Goal: Transaction & Acquisition: Purchase product/service

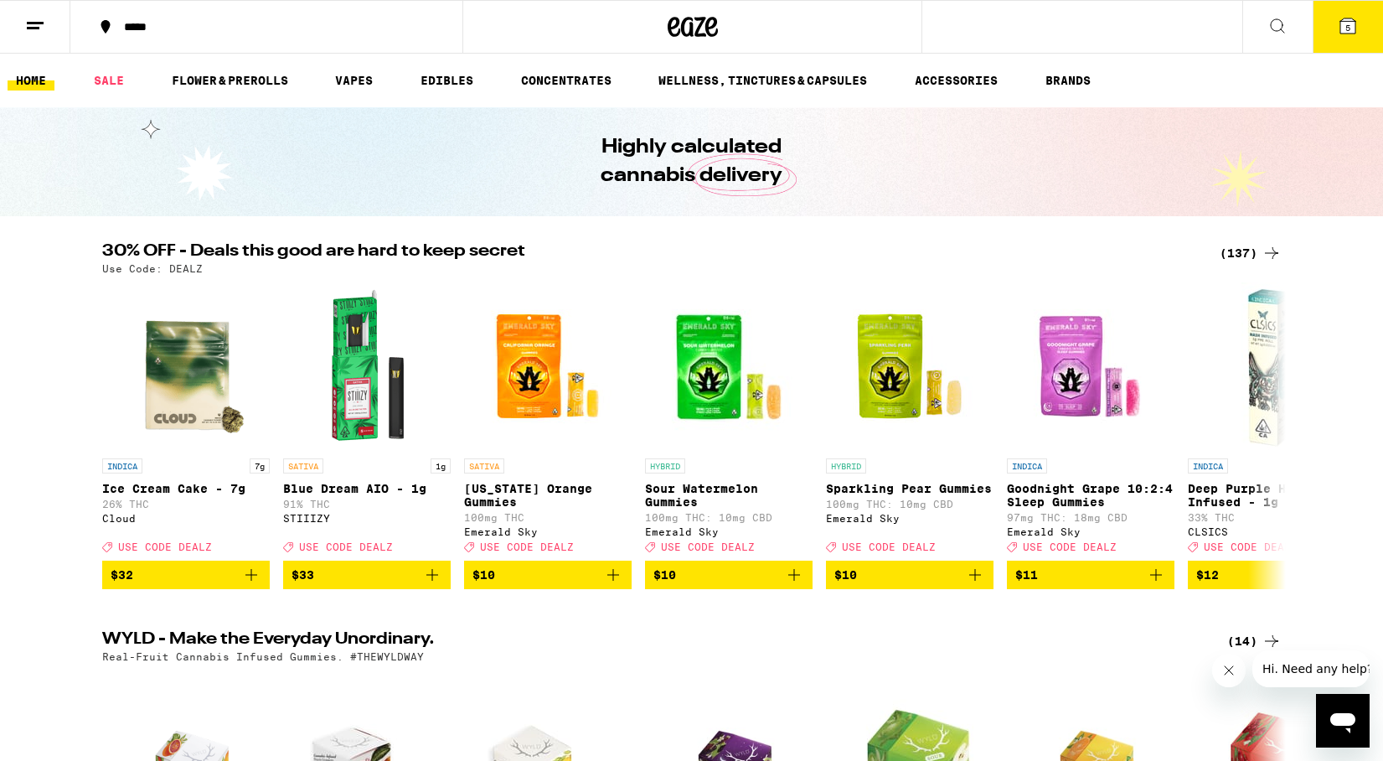
click at [1339, 35] on icon at bounding box center [1348, 26] width 20 height 20
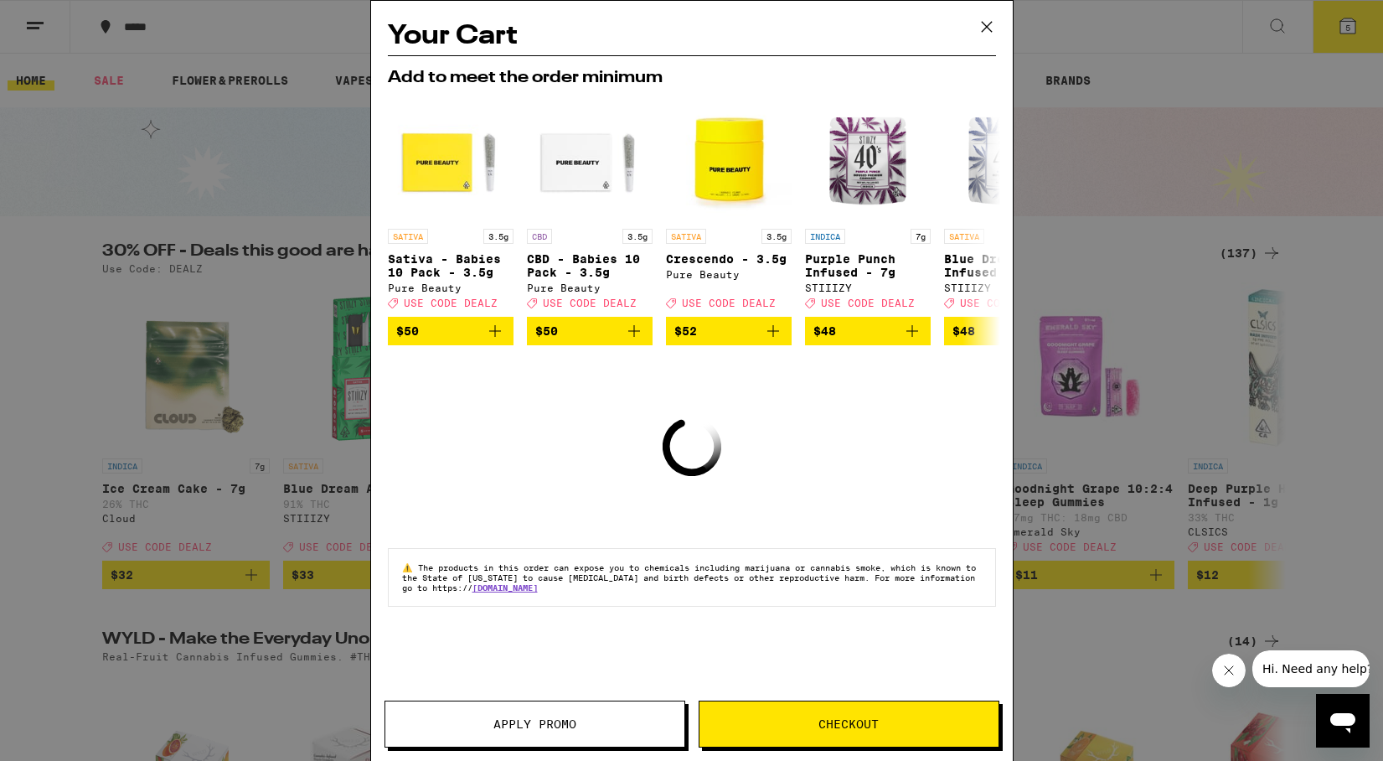
click at [983, 31] on icon at bounding box center [986, 27] width 10 height 10
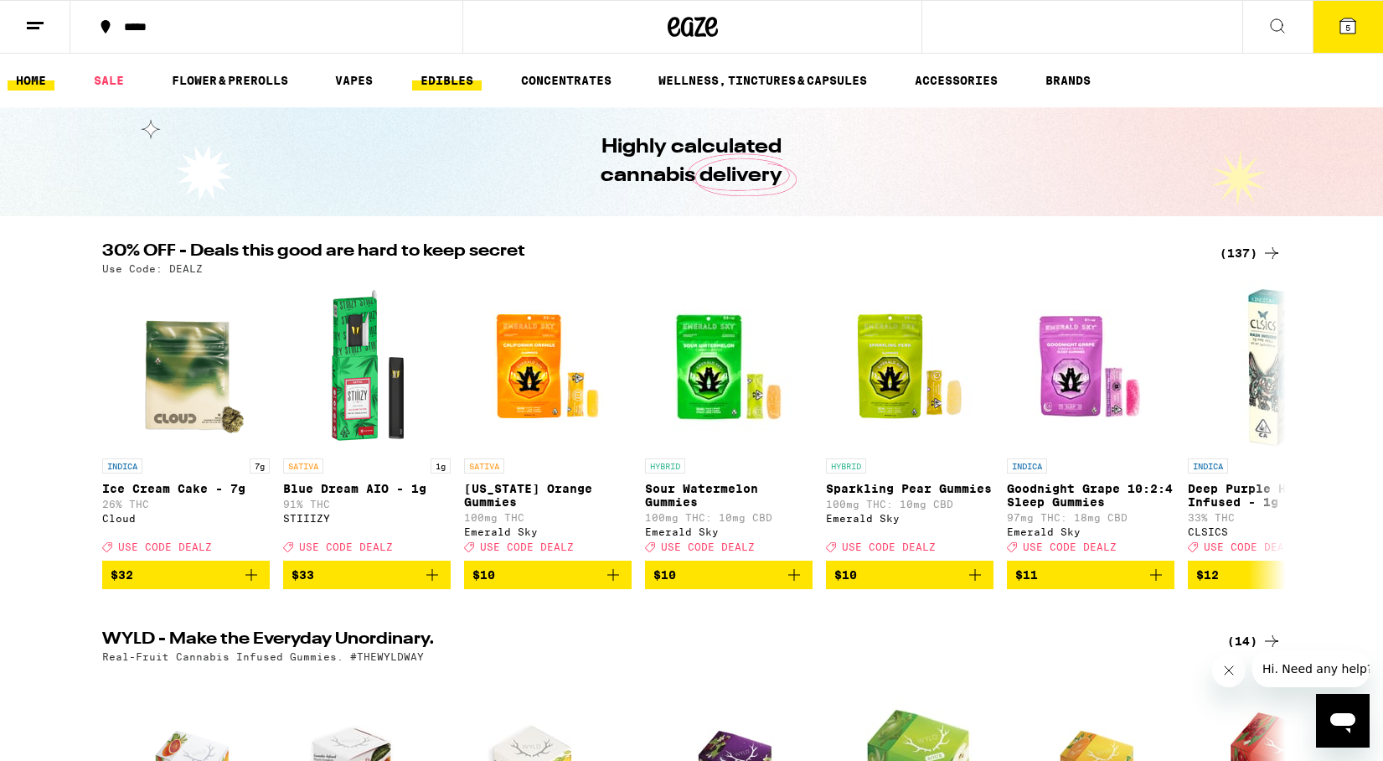
click at [451, 88] on link "EDIBLES" at bounding box center [447, 80] width 70 height 20
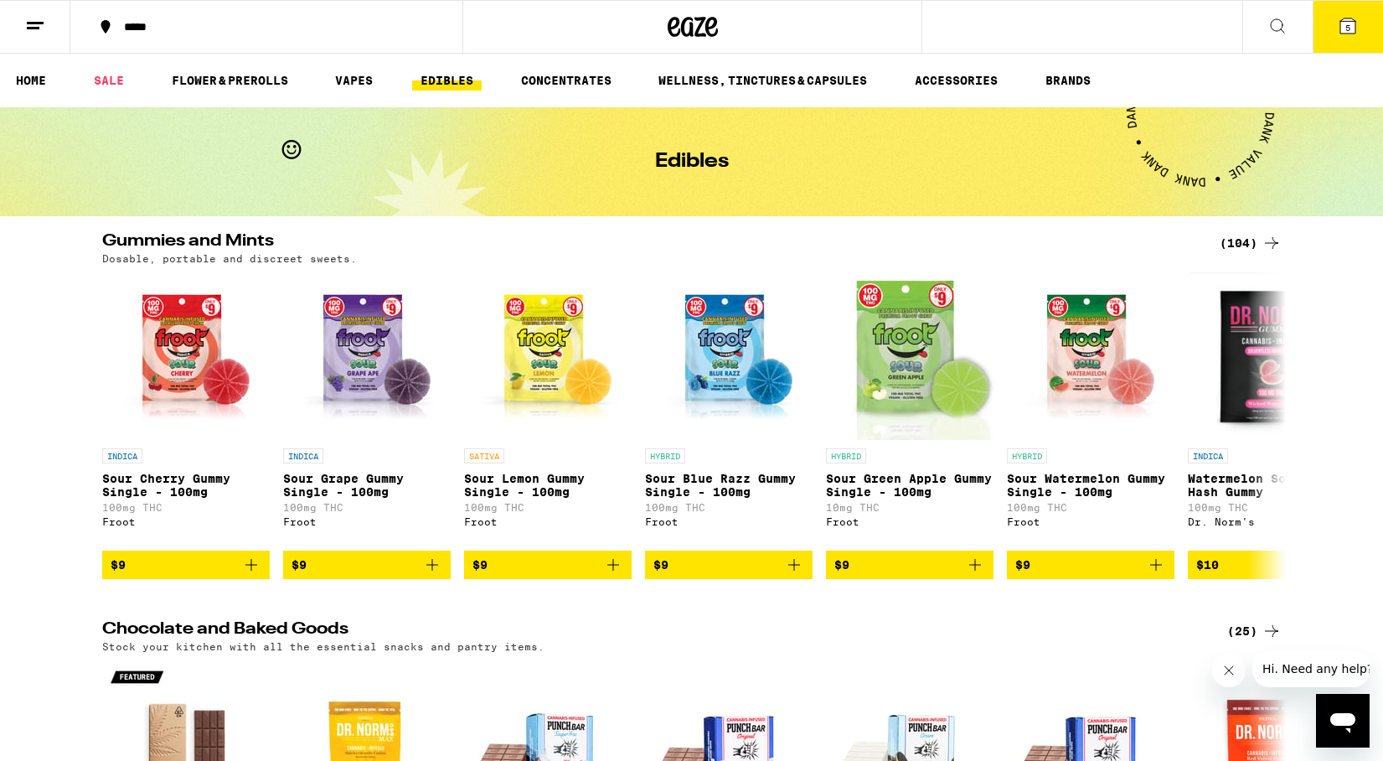
click at [1232, 241] on div "(104)" at bounding box center [1251, 243] width 62 height 20
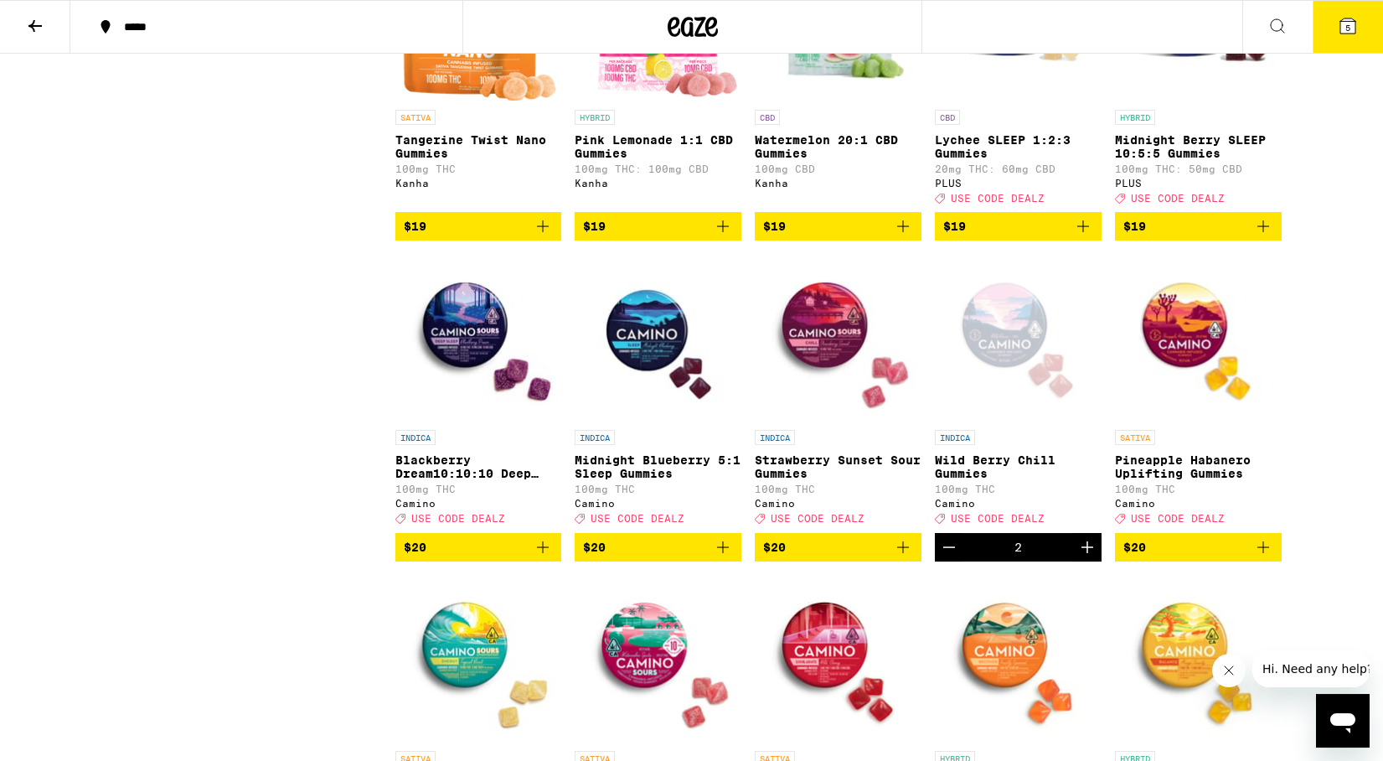
scroll to position [3397, 0]
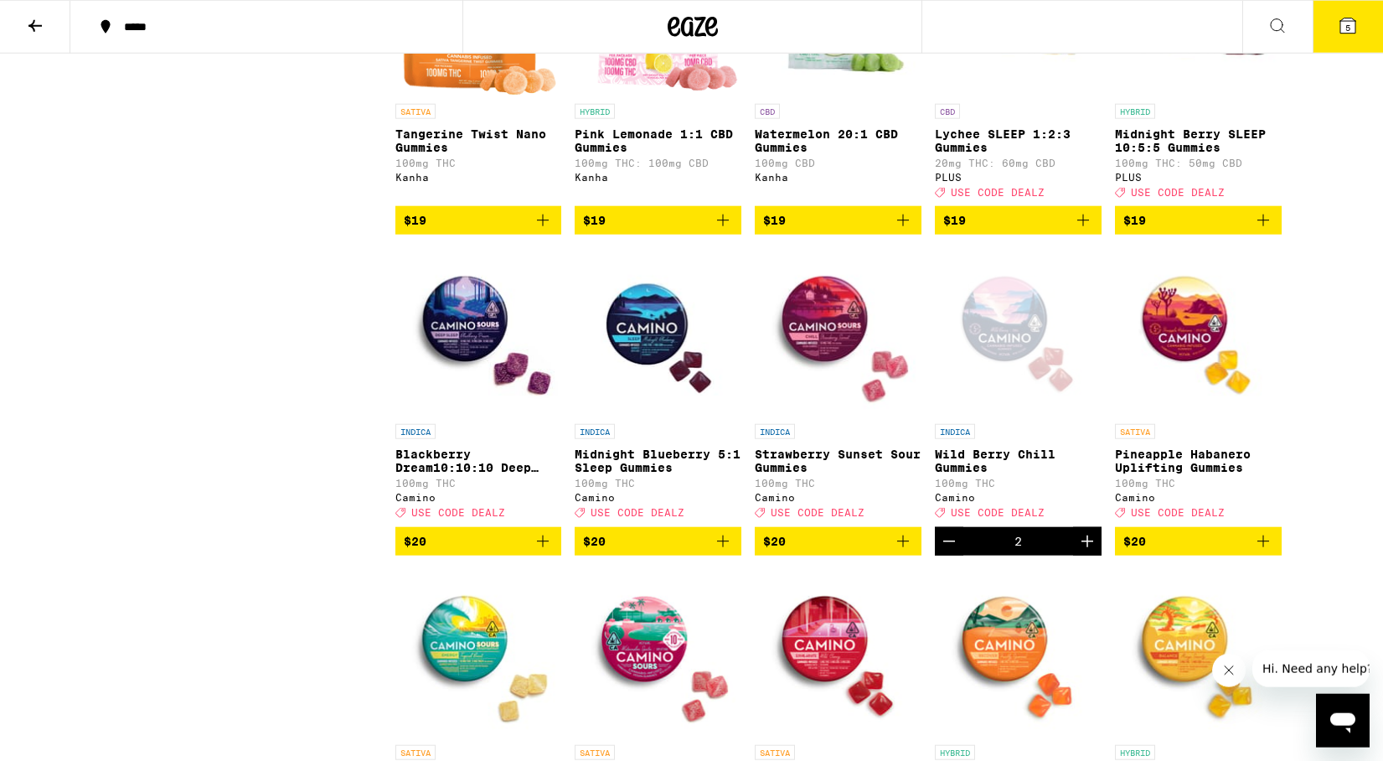
click at [1091, 551] on icon "Increment" at bounding box center [1087, 541] width 20 height 20
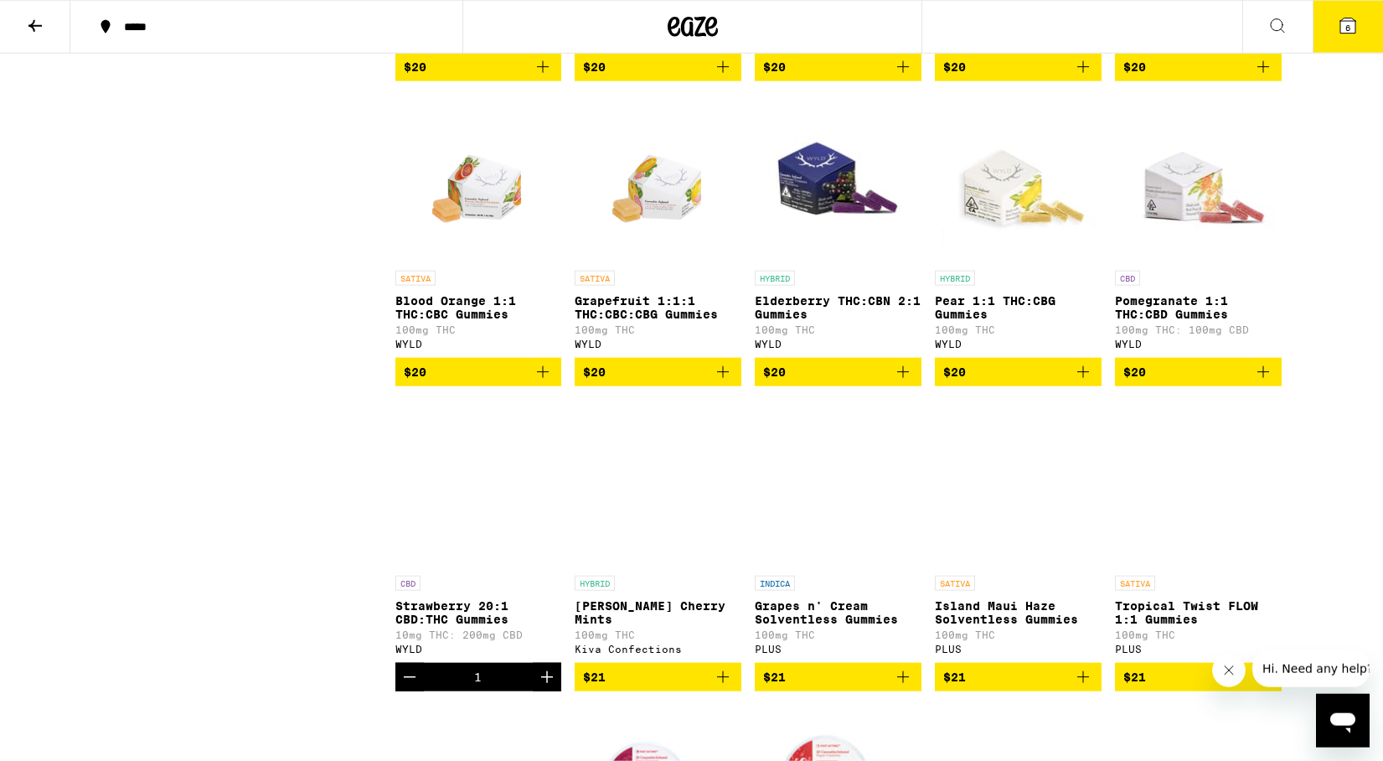
scroll to position [4312, 0]
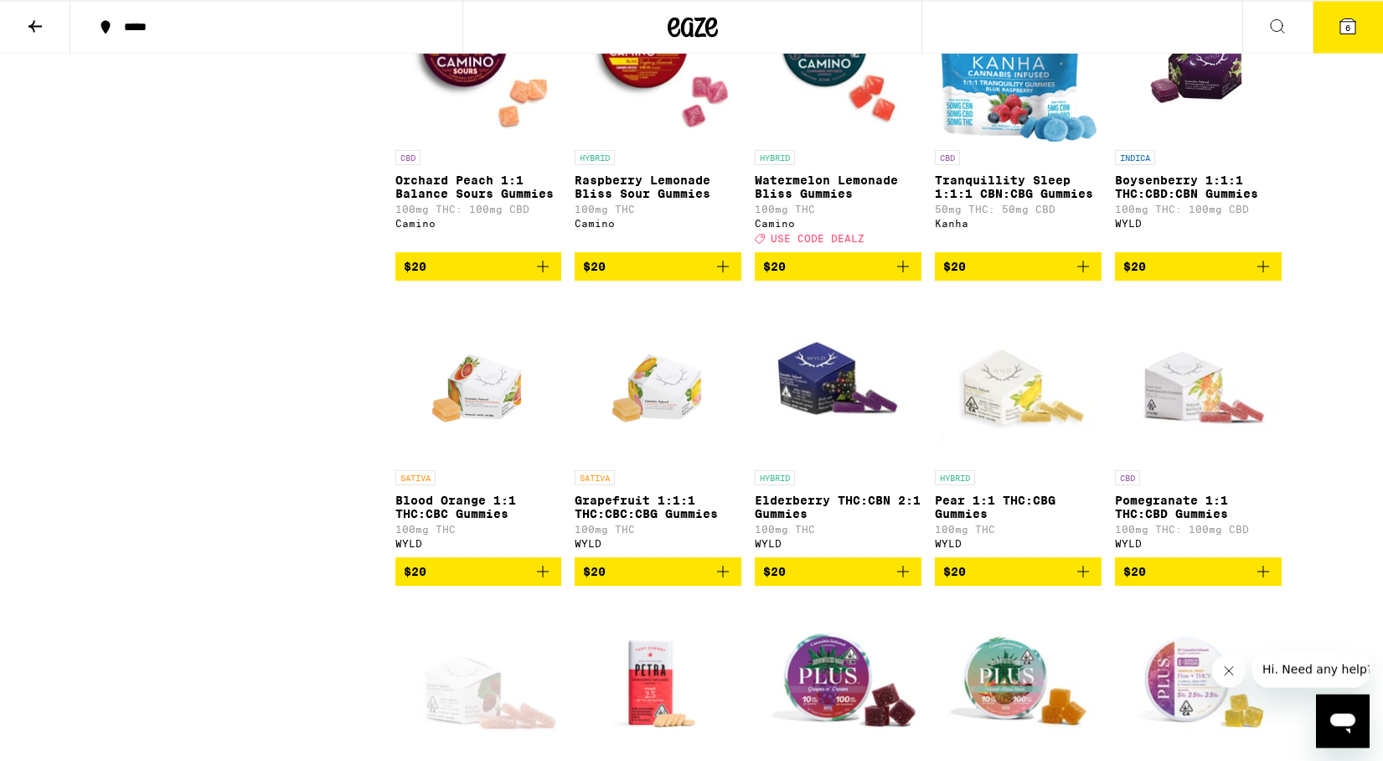
click at [1336, 33] on button "6" at bounding box center [1348, 27] width 70 height 52
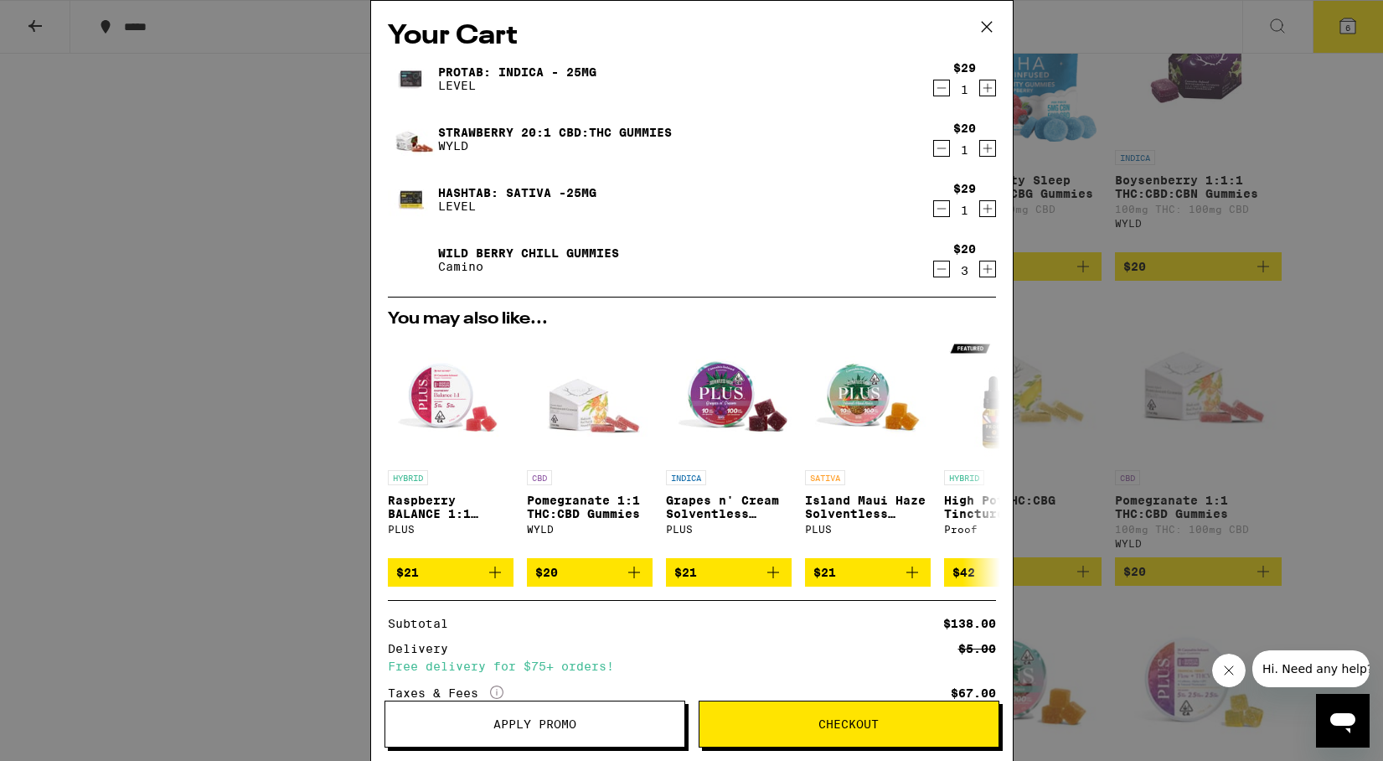
click at [936, 271] on icon "Decrement" at bounding box center [941, 269] width 15 height 20
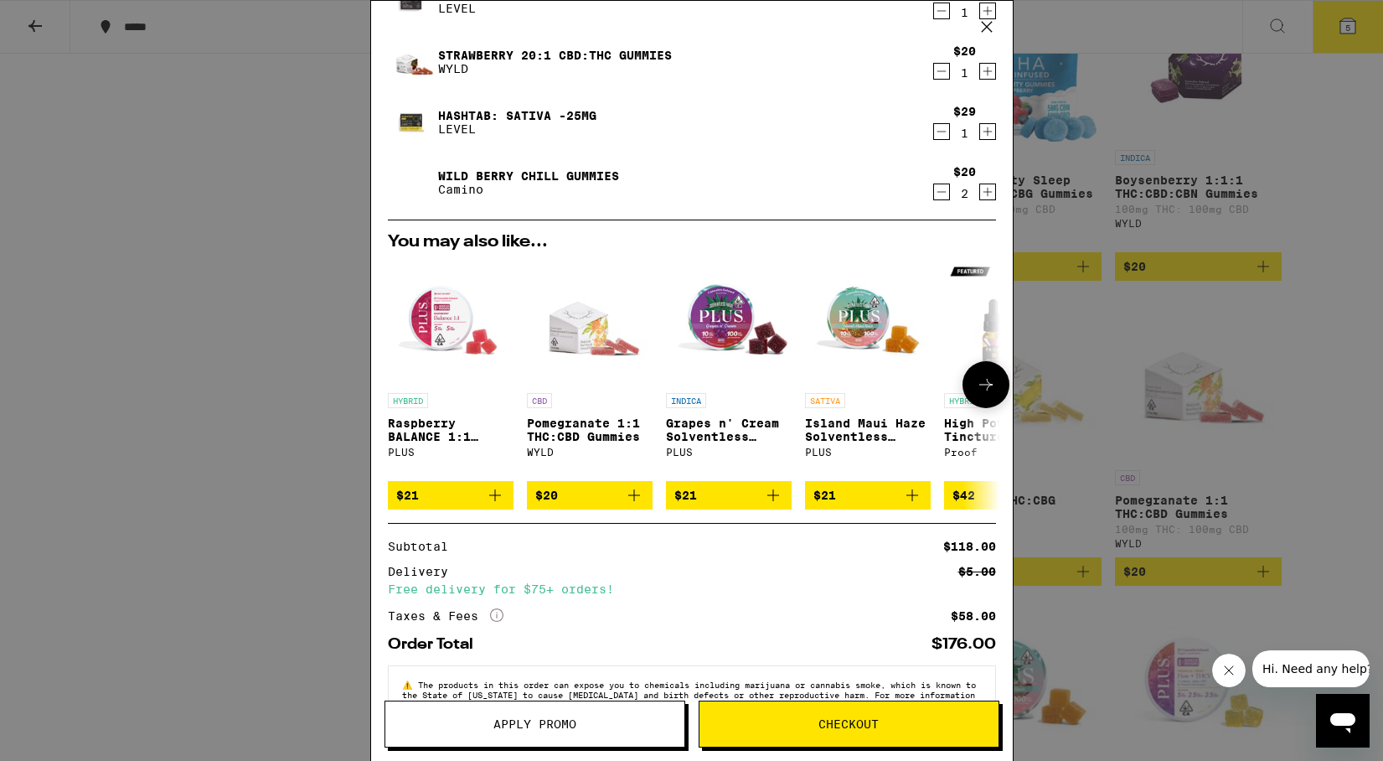
scroll to position [135, 0]
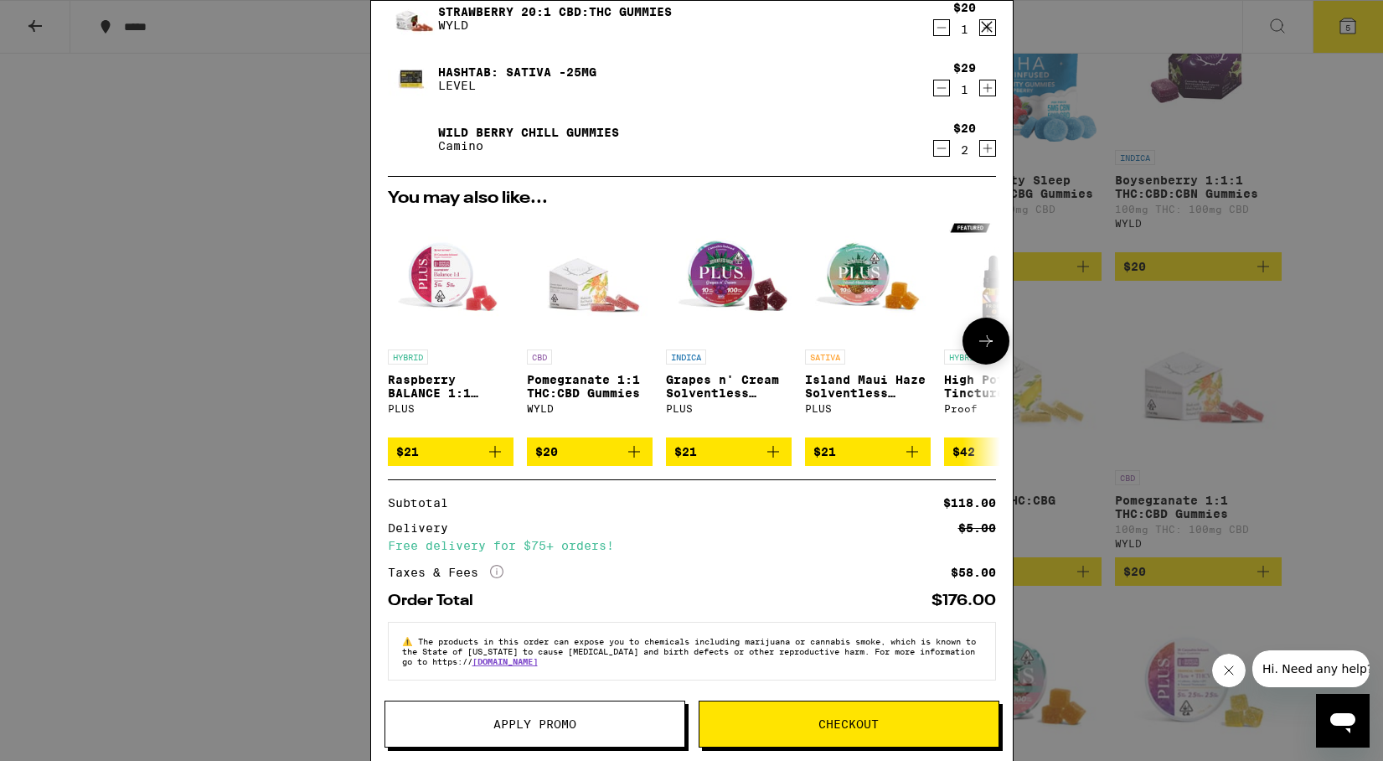
click at [981, 331] on icon at bounding box center [986, 341] width 20 height 20
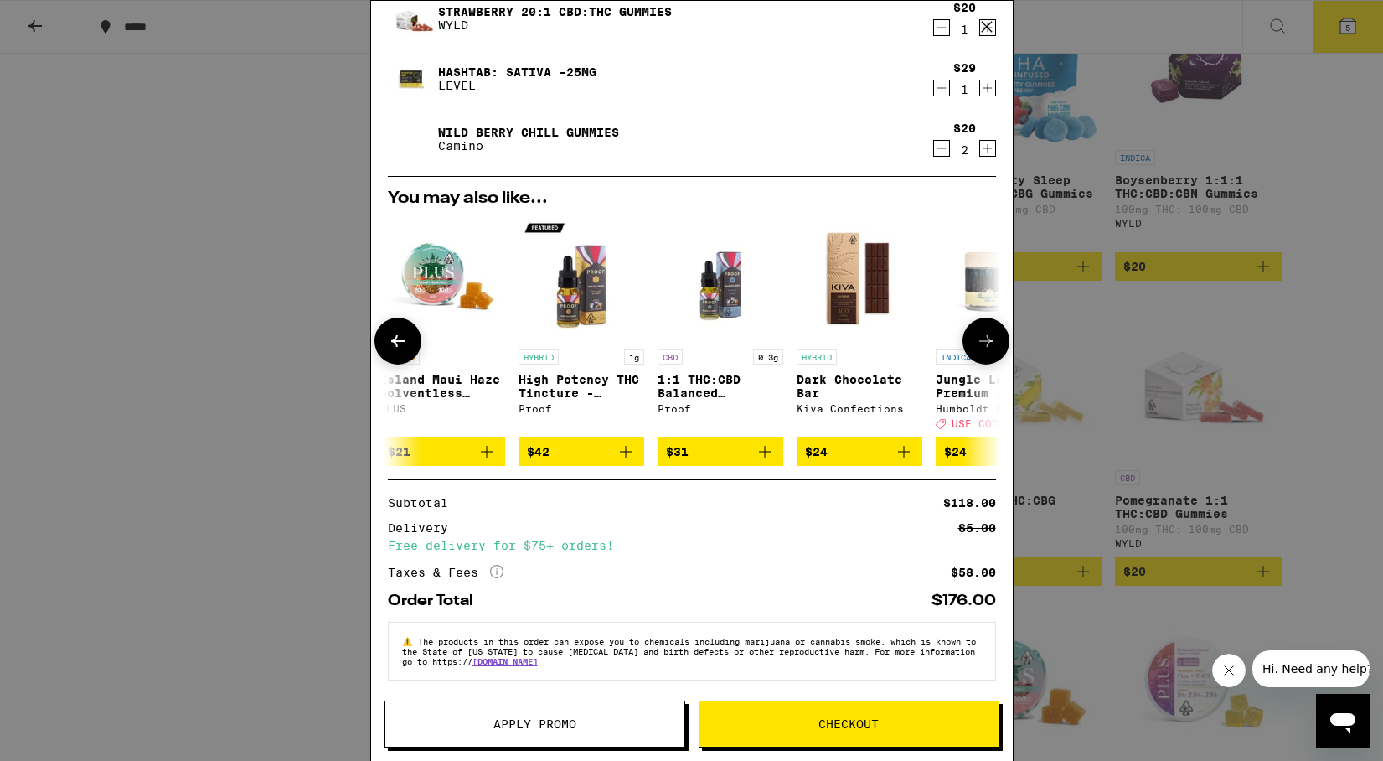
click at [981, 331] on icon at bounding box center [986, 341] width 20 height 20
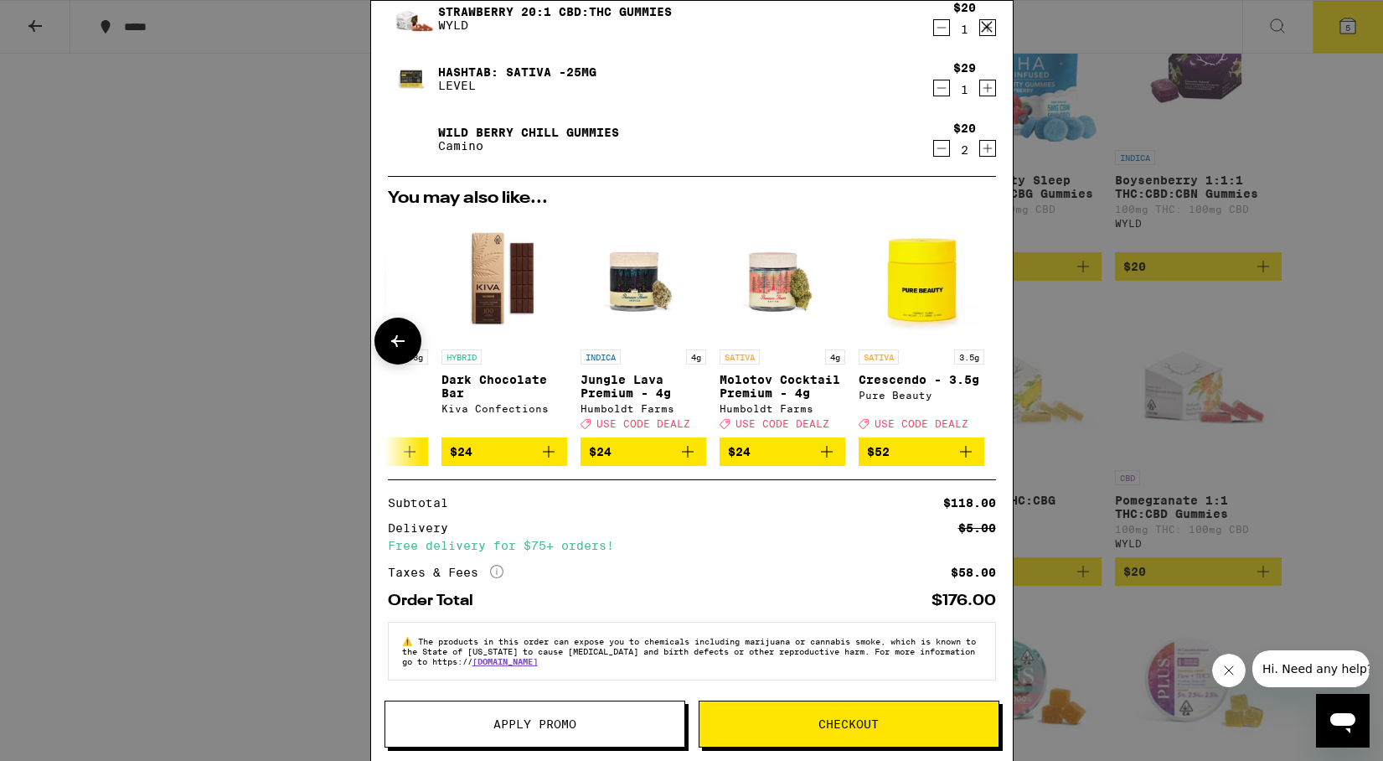
scroll to position [0, 782]
click at [981, 328] on div at bounding box center [985, 340] width 47 height 47
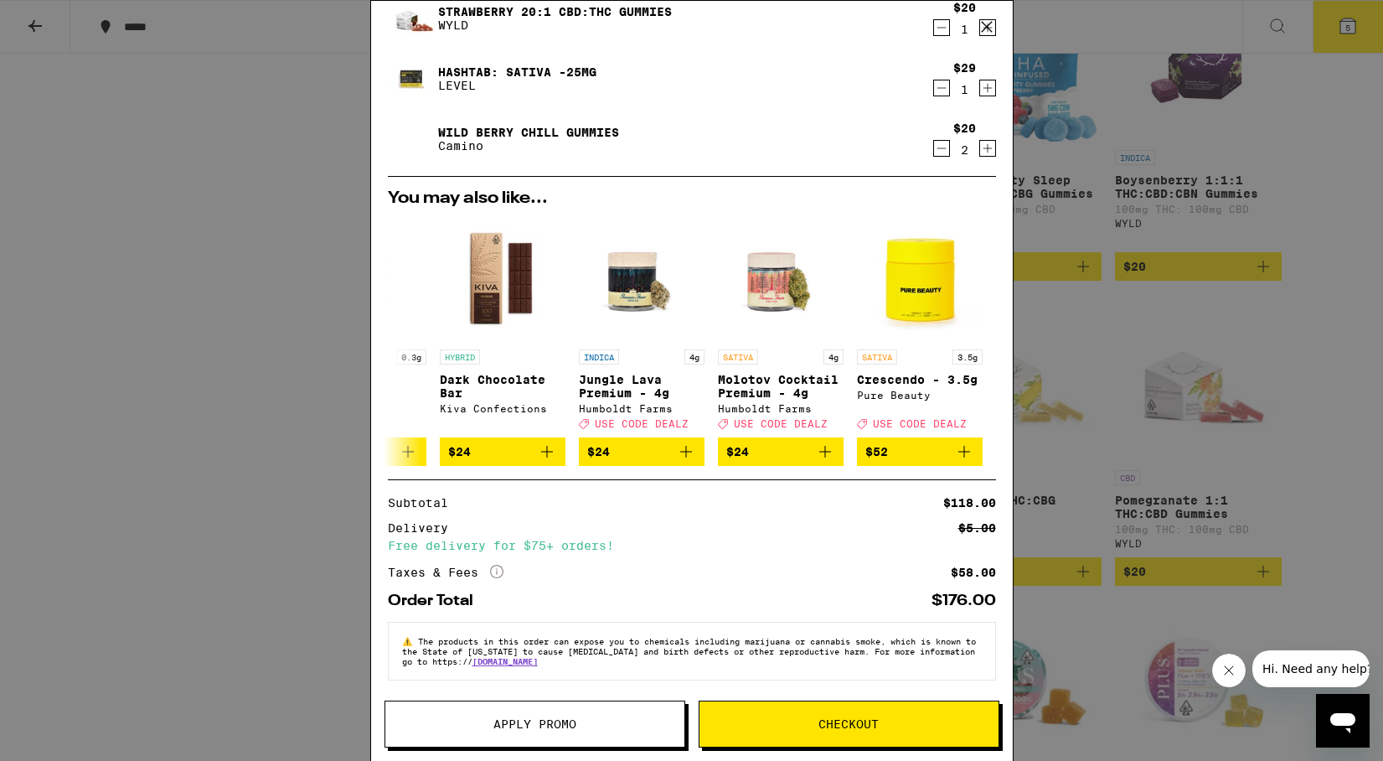
click at [272, 264] on div "Your Cart ProTab: Indica - 25mg LEVEL $29 1 Strawberry 20:1 CBD:THC Gummies WYL…" at bounding box center [691, 380] width 1383 height 761
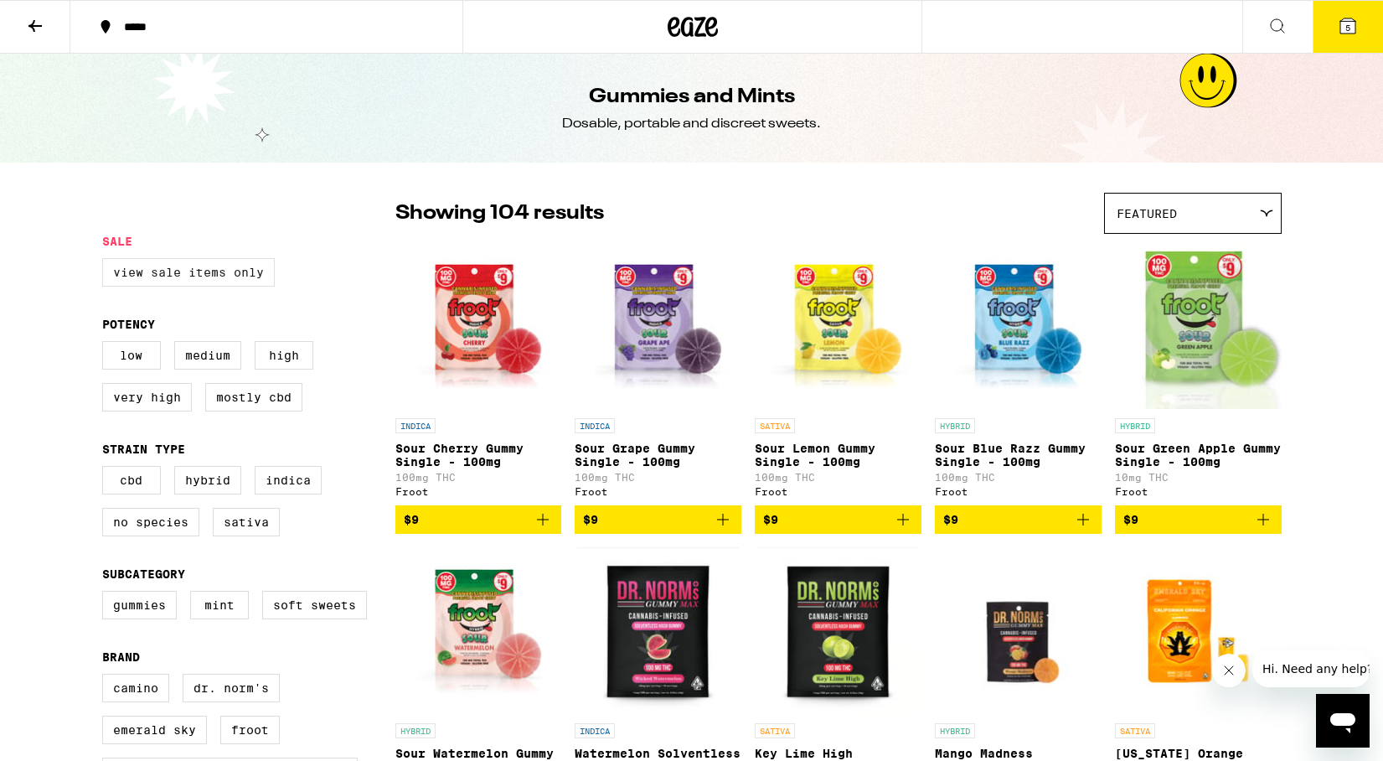
click at [178, 269] on label "View Sale Items Only" at bounding box center [188, 272] width 173 height 28
click at [106, 261] on input "View Sale Items Only" at bounding box center [106, 261] width 1 height 1
checkbox input "true"
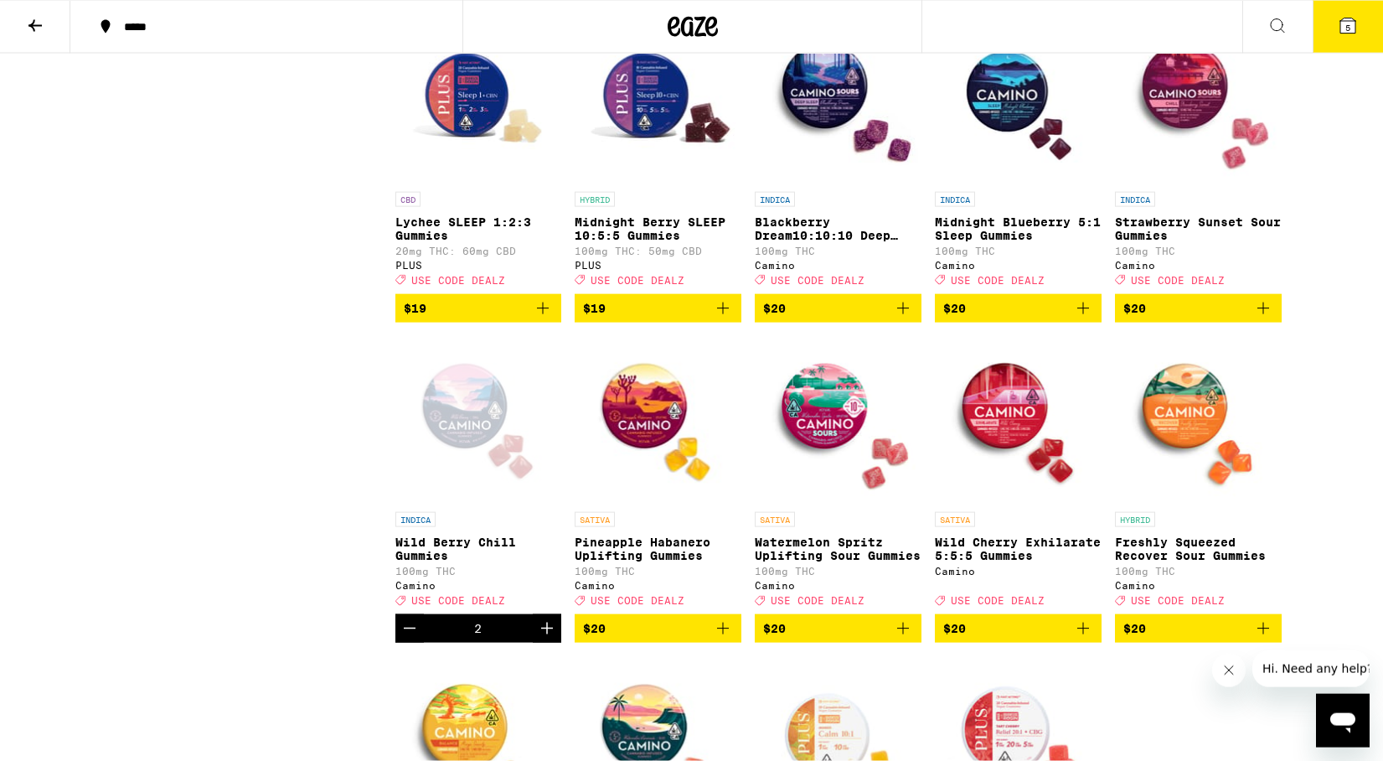
scroll to position [869, 0]
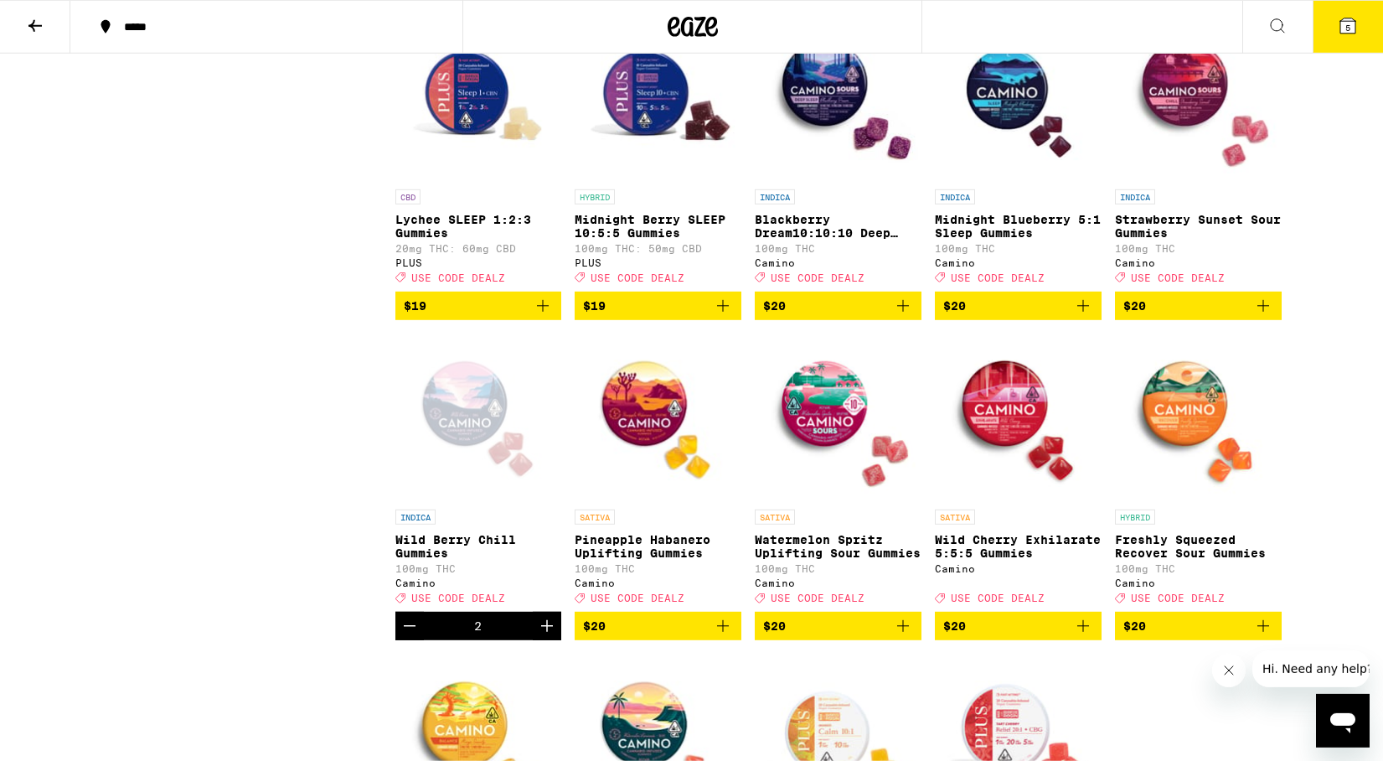
click at [1345, 28] on span "5" at bounding box center [1347, 28] width 5 height 10
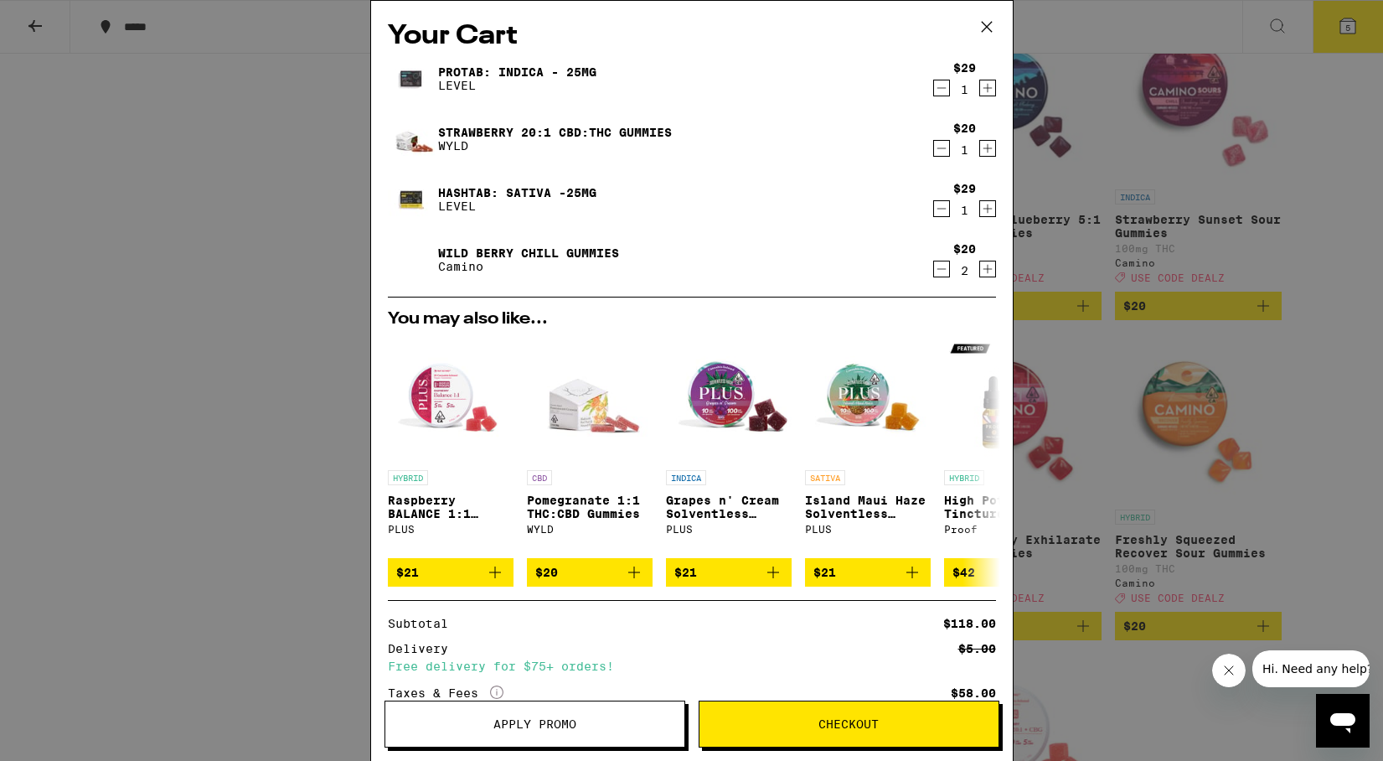
click at [477, 729] on span "Apply Promo" at bounding box center [534, 724] width 299 height 12
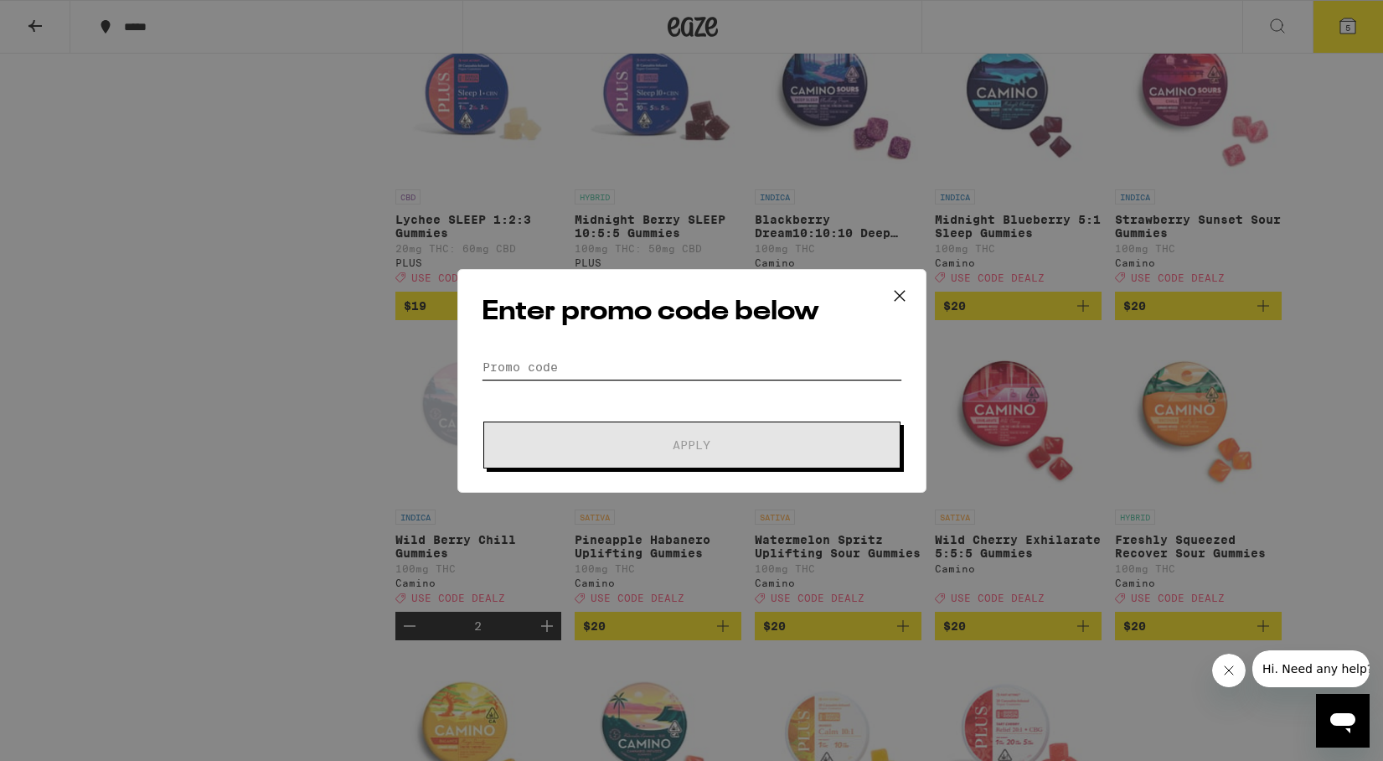
click at [508, 361] on input "Promo Code" at bounding box center [692, 366] width 420 height 25
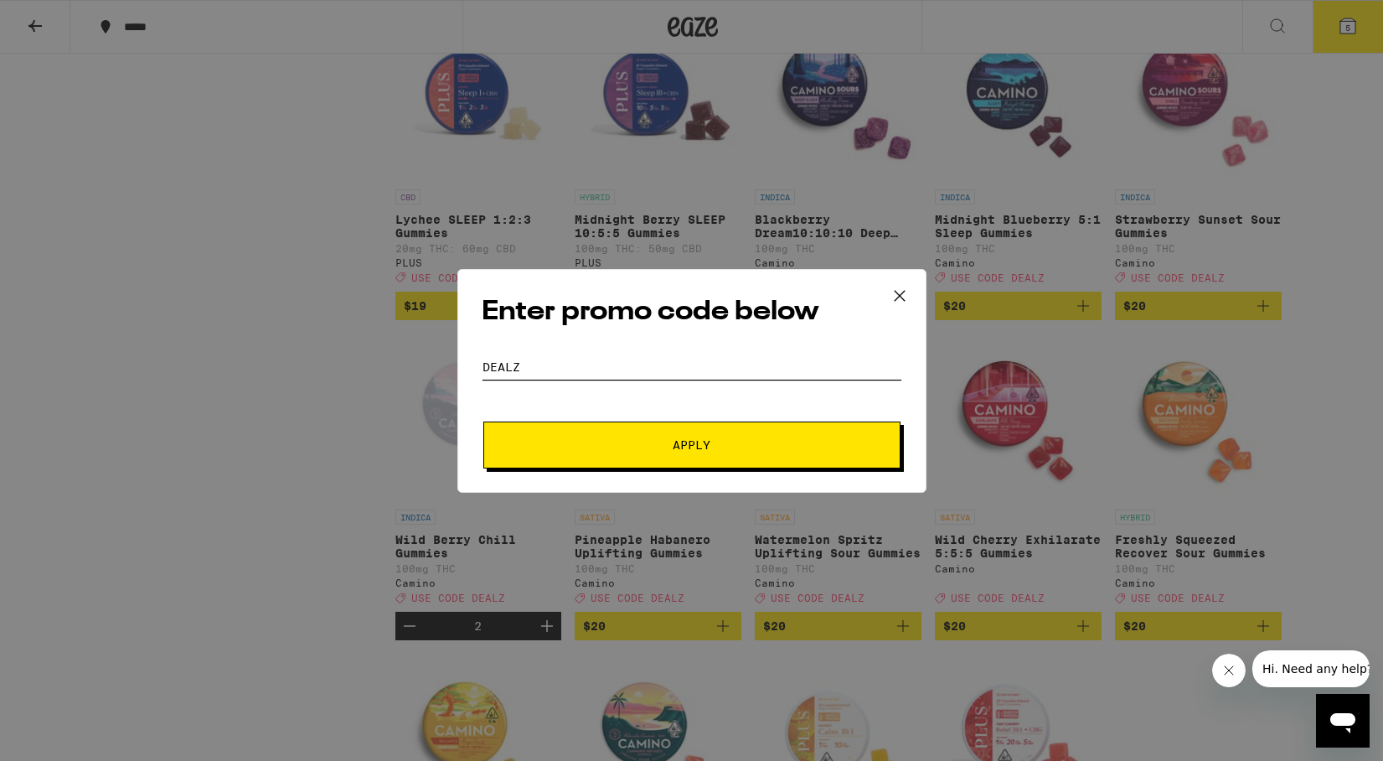
type input "DEALZ"
click at [631, 440] on span "Apply" at bounding box center [692, 445] width 302 height 12
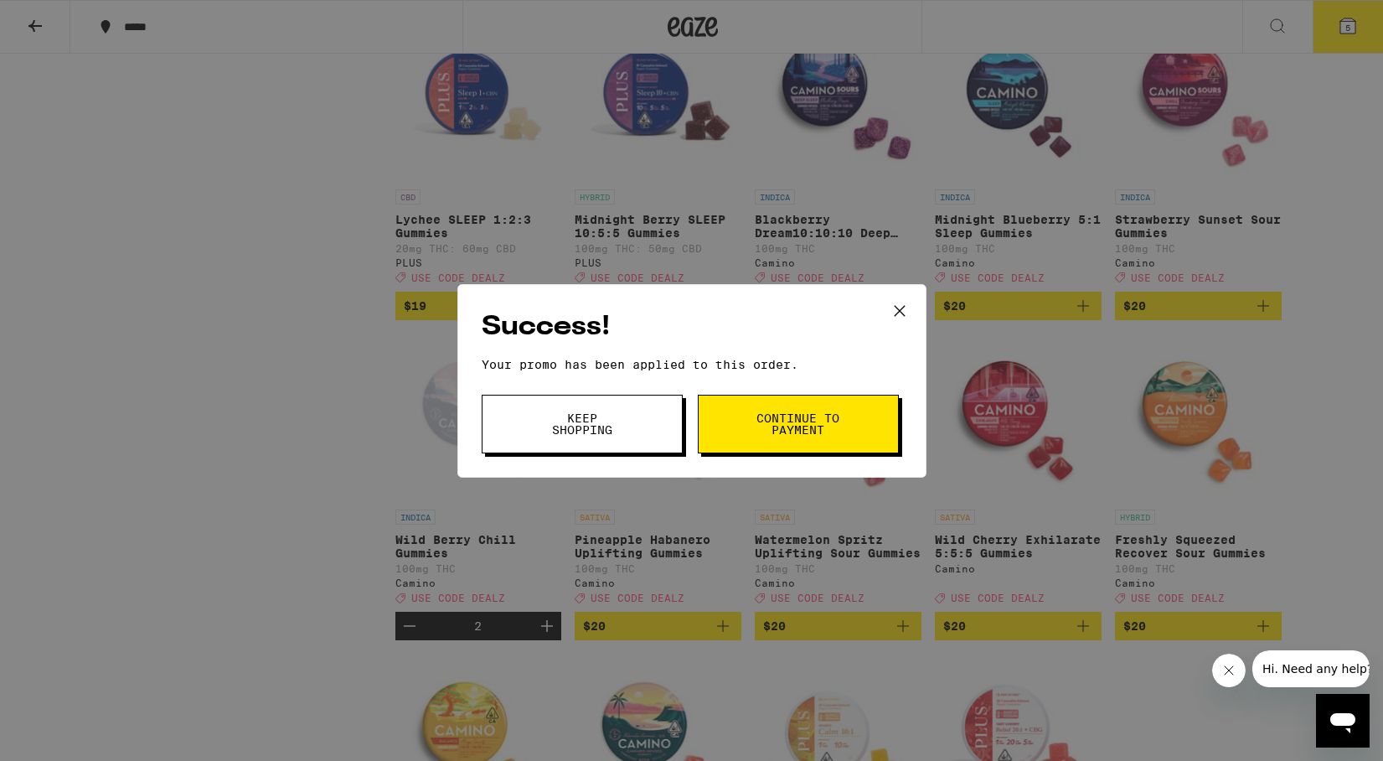
click at [601, 439] on button "Keep Shopping" at bounding box center [582, 424] width 201 height 59
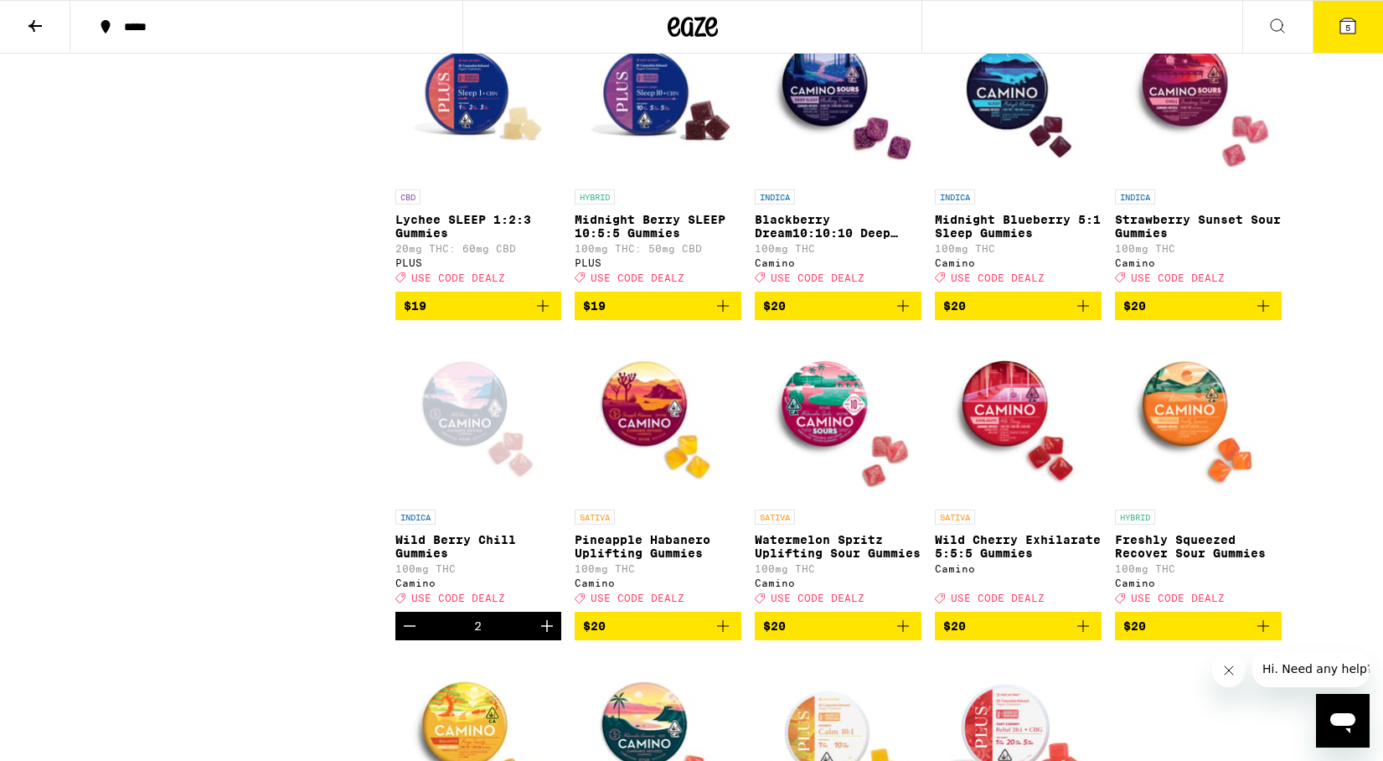
click at [1339, 32] on icon at bounding box center [1348, 26] width 20 height 20
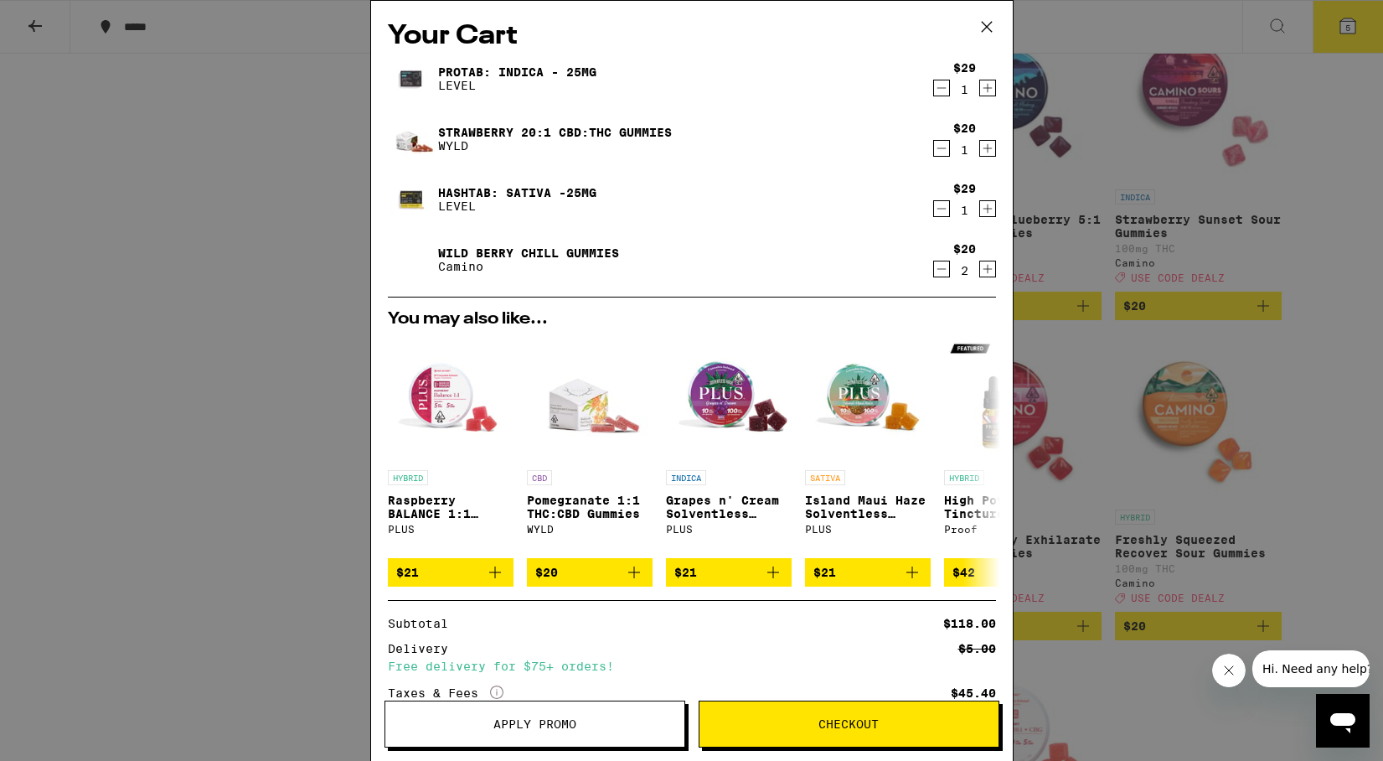
click at [986, 23] on icon at bounding box center [986, 26] width 25 height 25
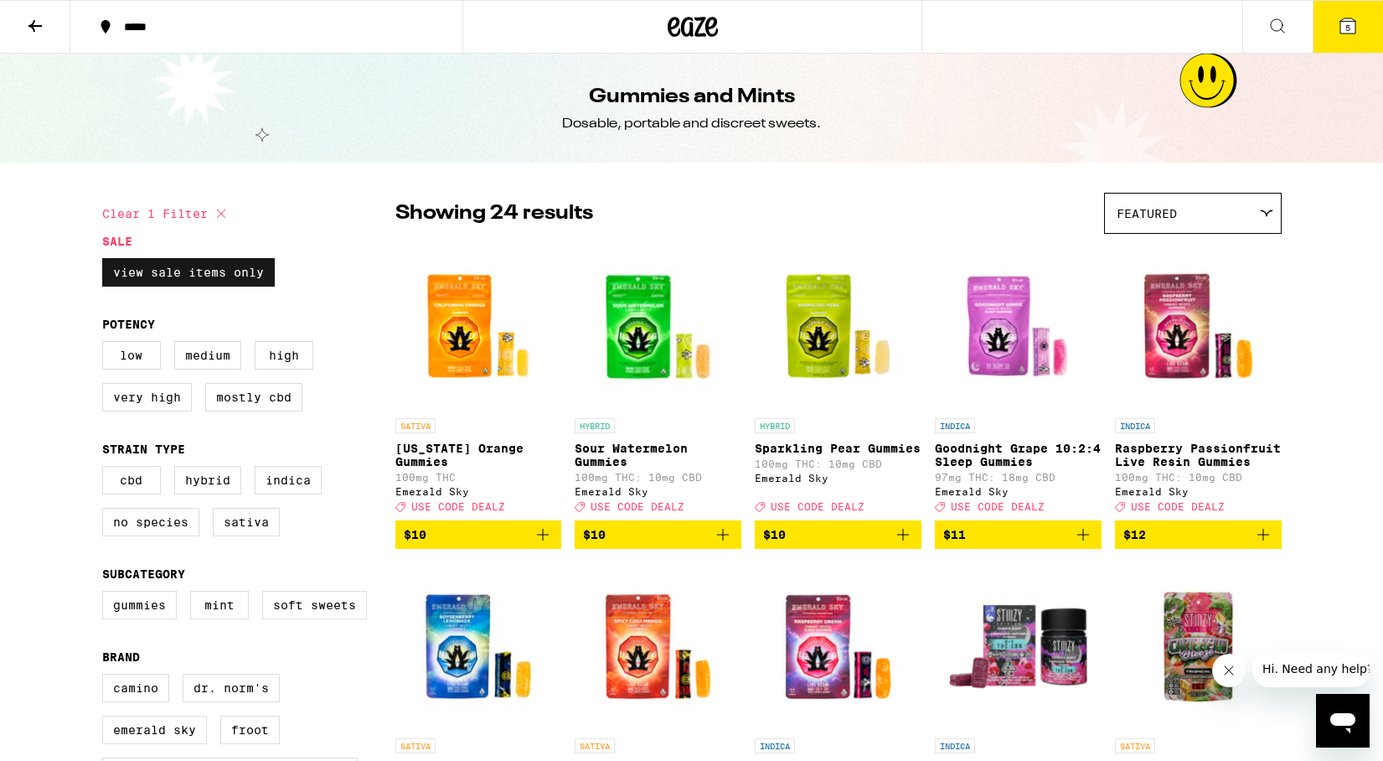
click at [200, 270] on label "View Sale Items Only" at bounding box center [188, 272] width 173 height 28
click at [106, 261] on input "View Sale Items Only" at bounding box center [106, 261] width 1 height 1
checkbox input "false"
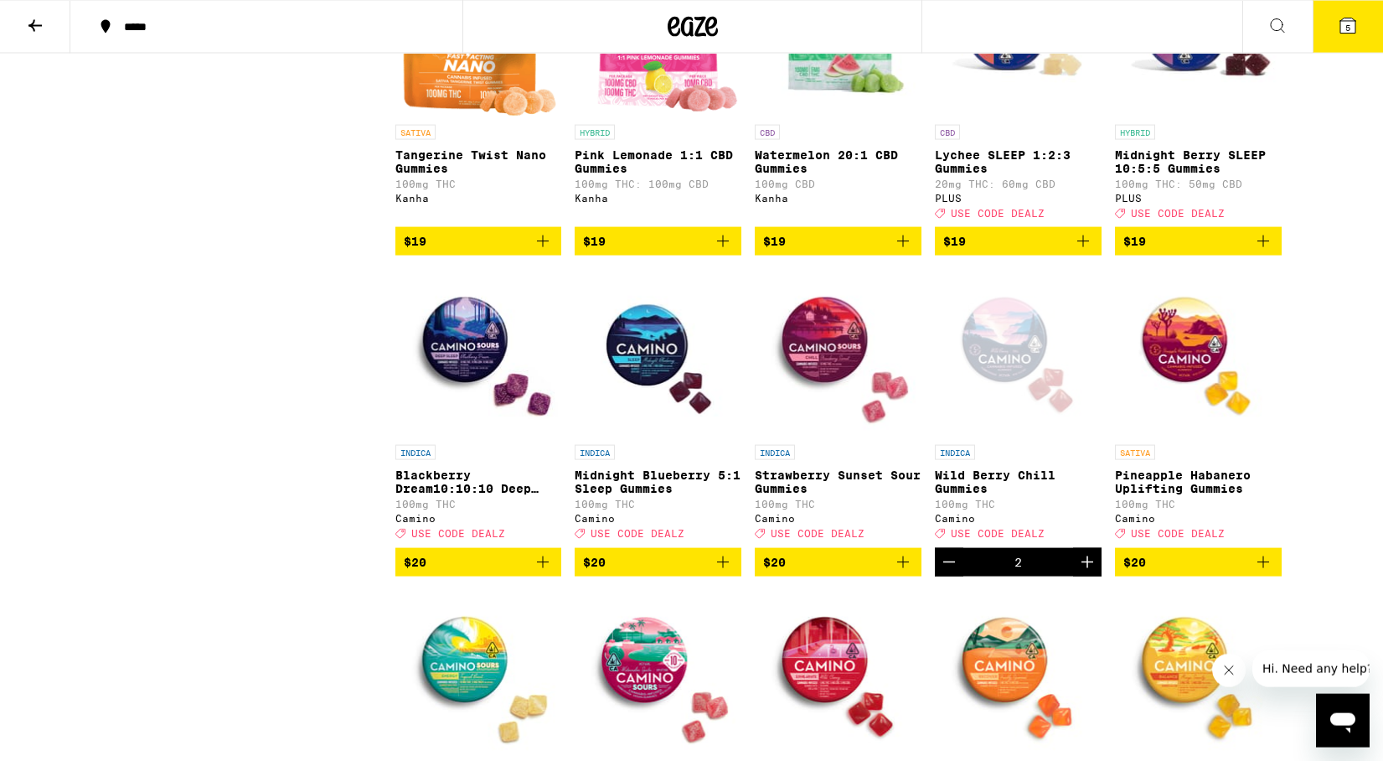
scroll to position [3378, 0]
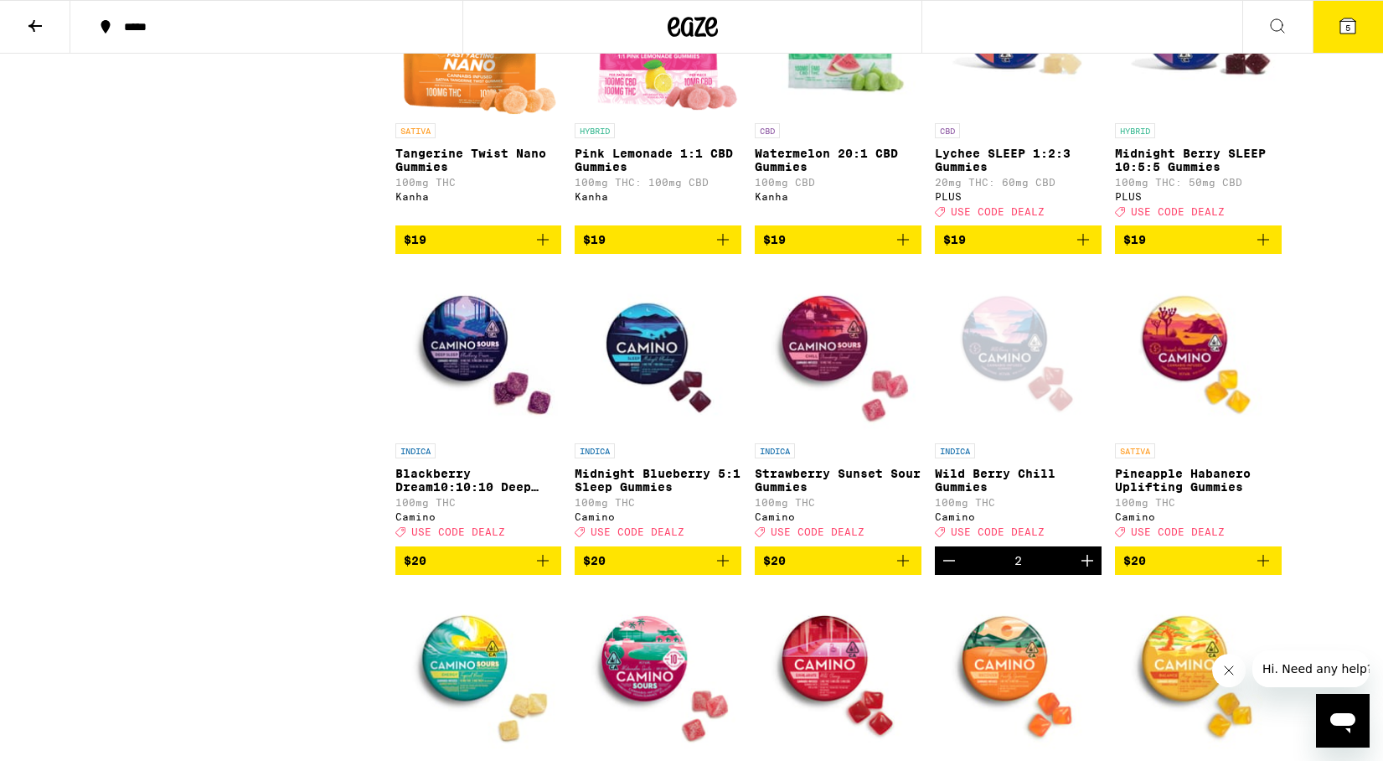
click at [460, 538] on span "USE CODE DEALZ" at bounding box center [458, 532] width 94 height 11
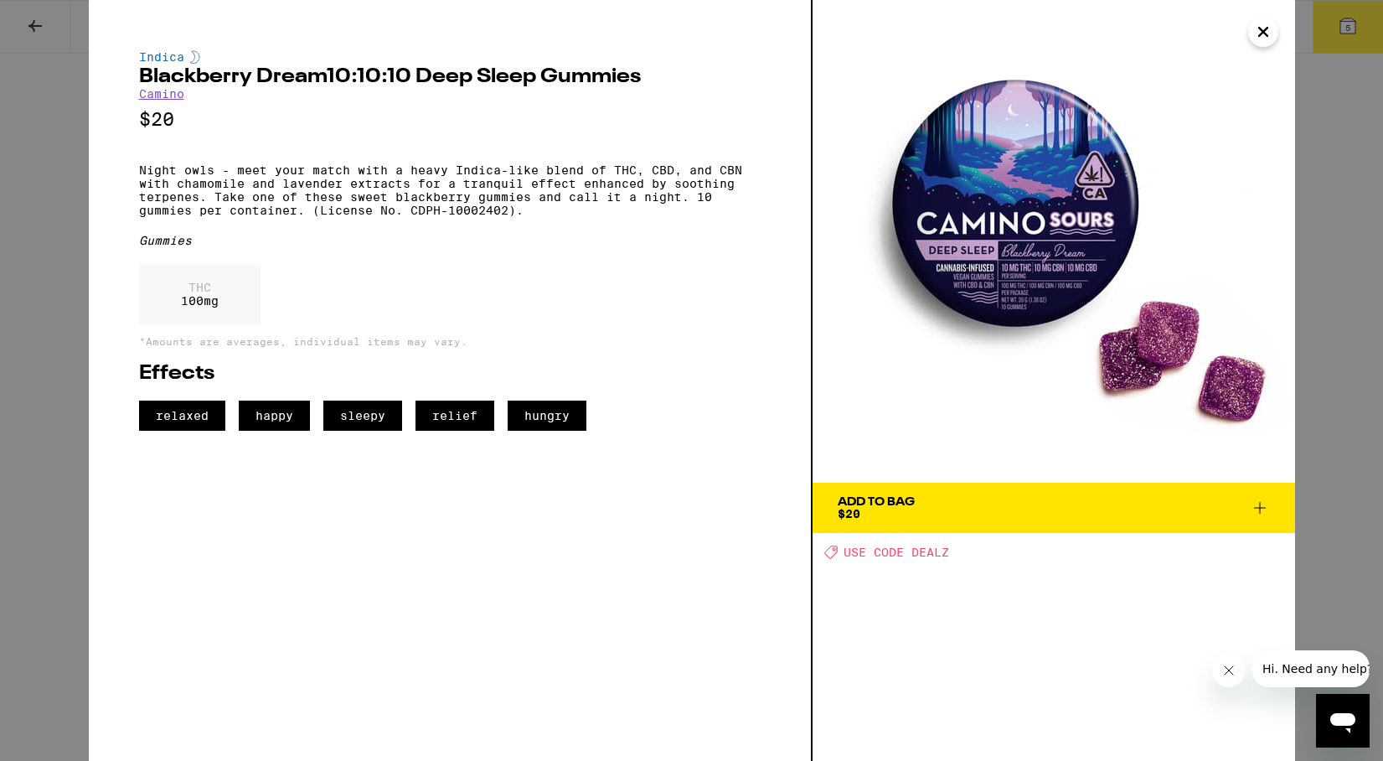
click at [869, 555] on span "USE CODE DEALZ" at bounding box center [896, 551] width 106 height 13
click at [1260, 29] on icon "Close" at bounding box center [1263, 32] width 8 height 8
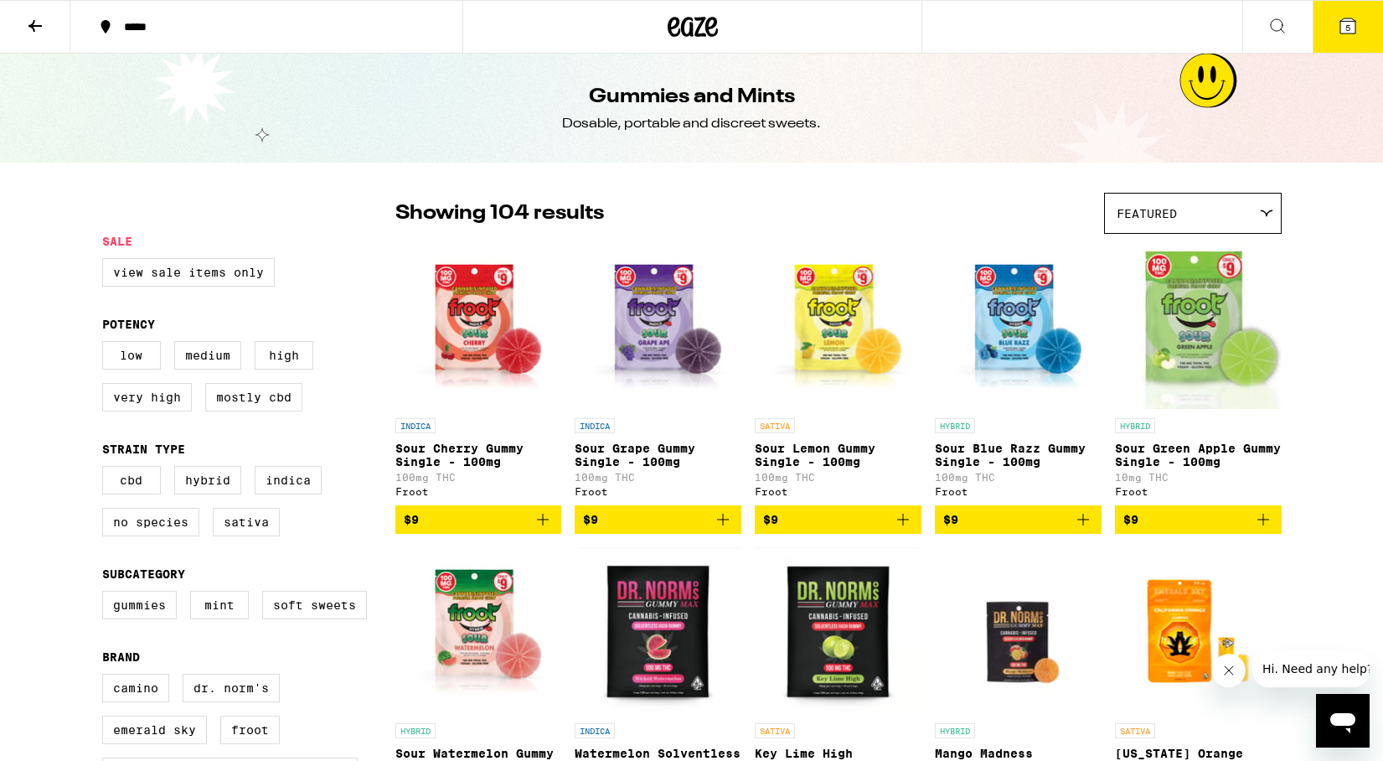
click at [701, 25] on icon at bounding box center [692, 27] width 25 height 20
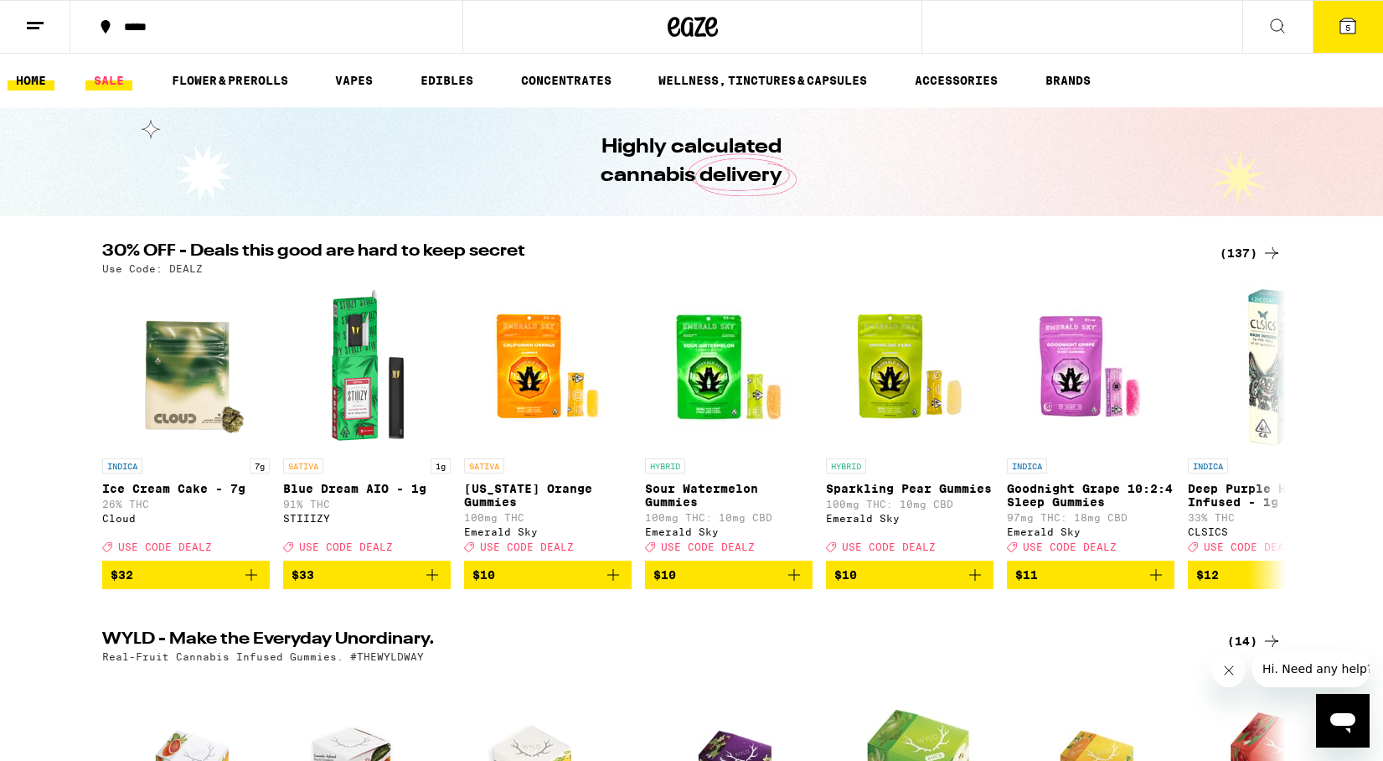
click at [106, 83] on link "SALE" at bounding box center [108, 80] width 47 height 20
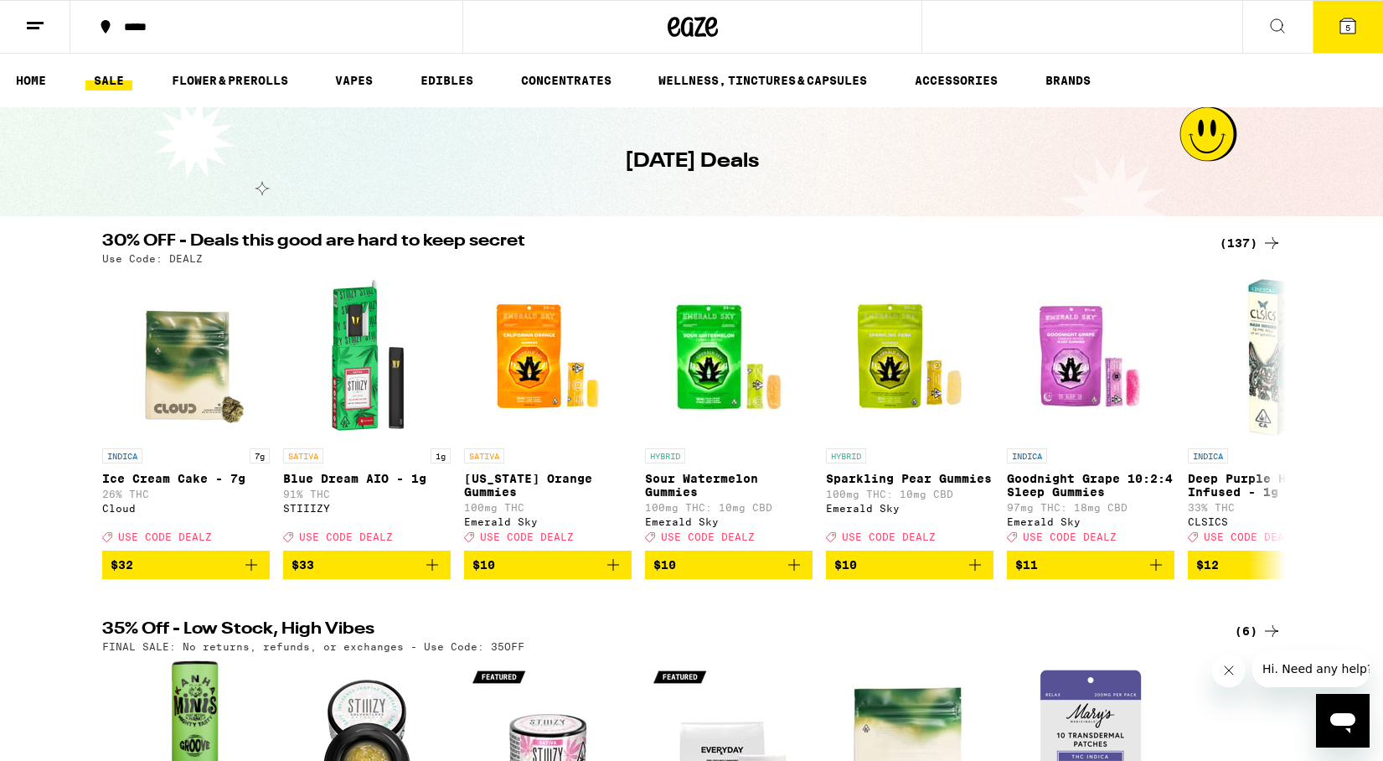
click at [1269, 23] on icon at bounding box center [1277, 26] width 20 height 20
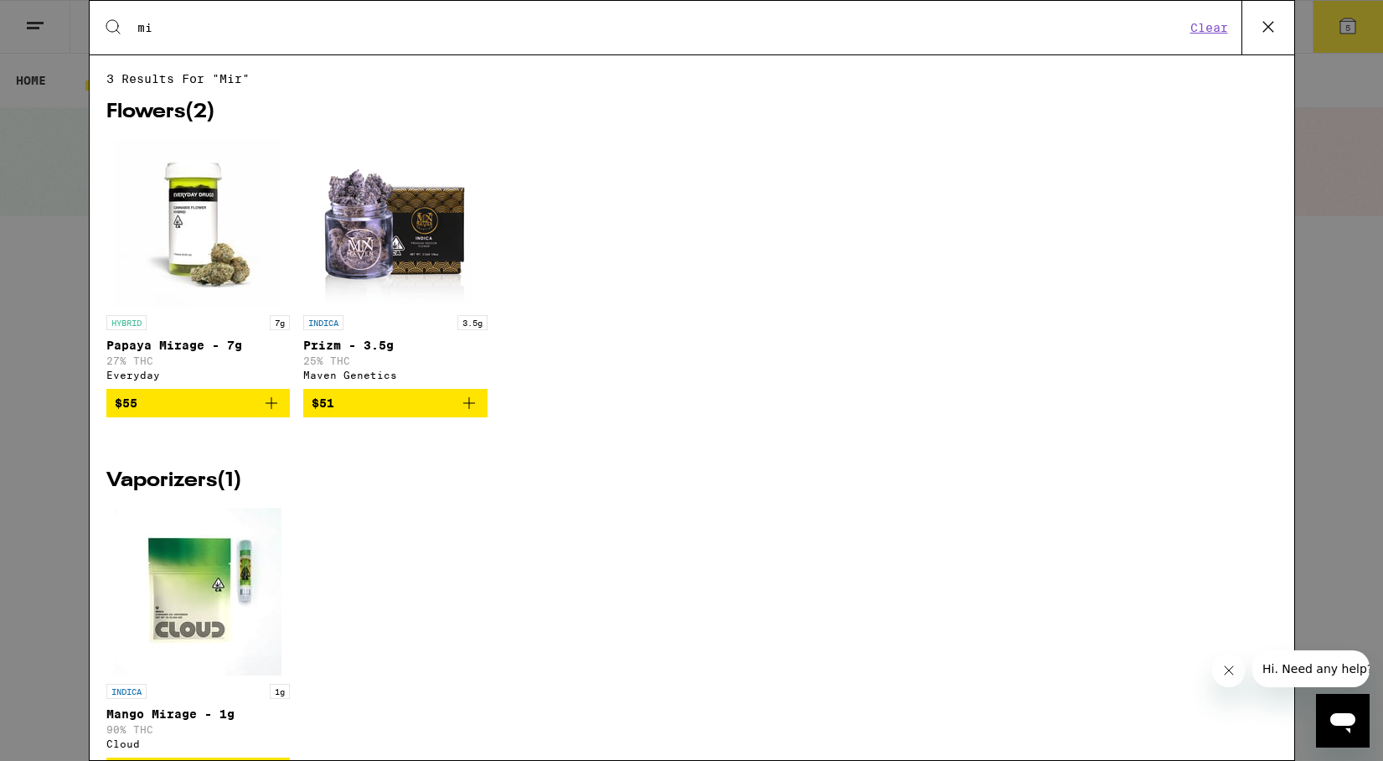
type input "m"
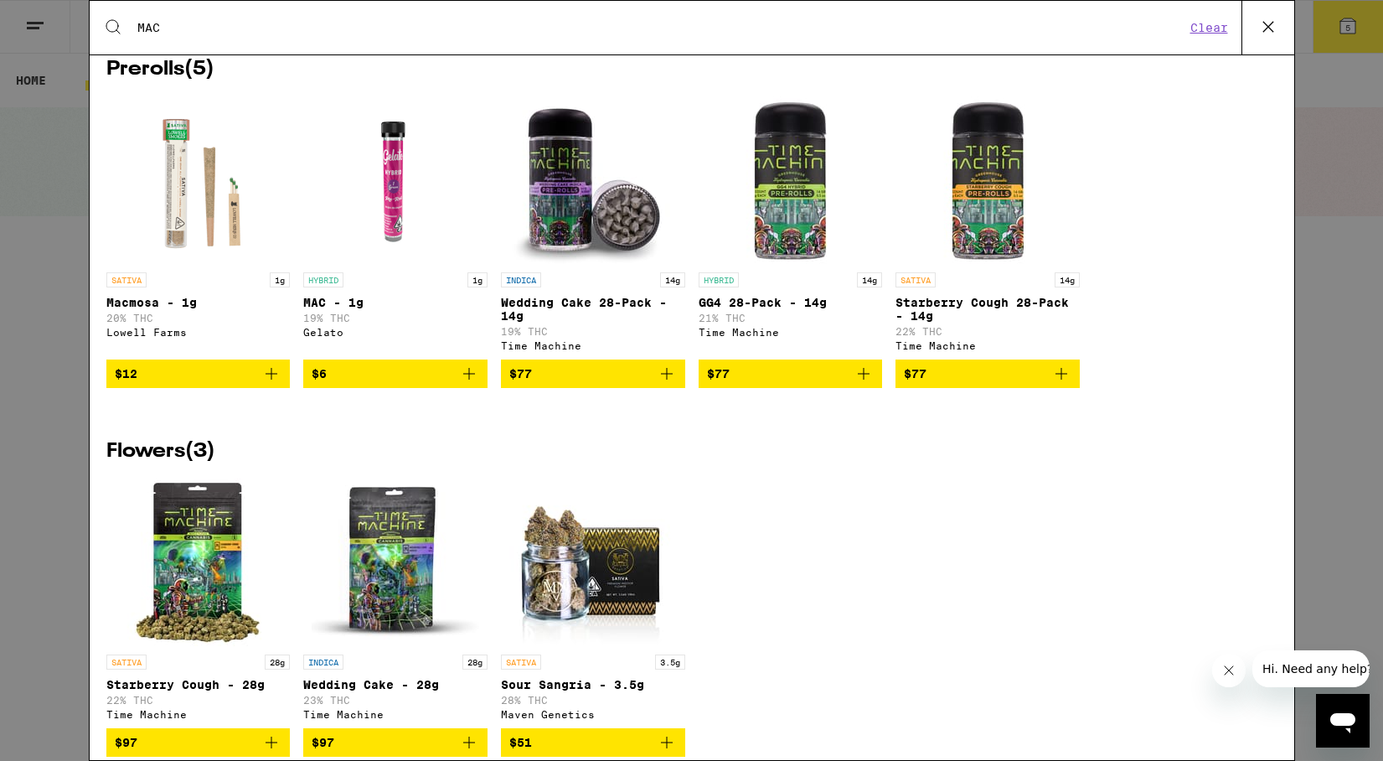
scroll to position [663, 0]
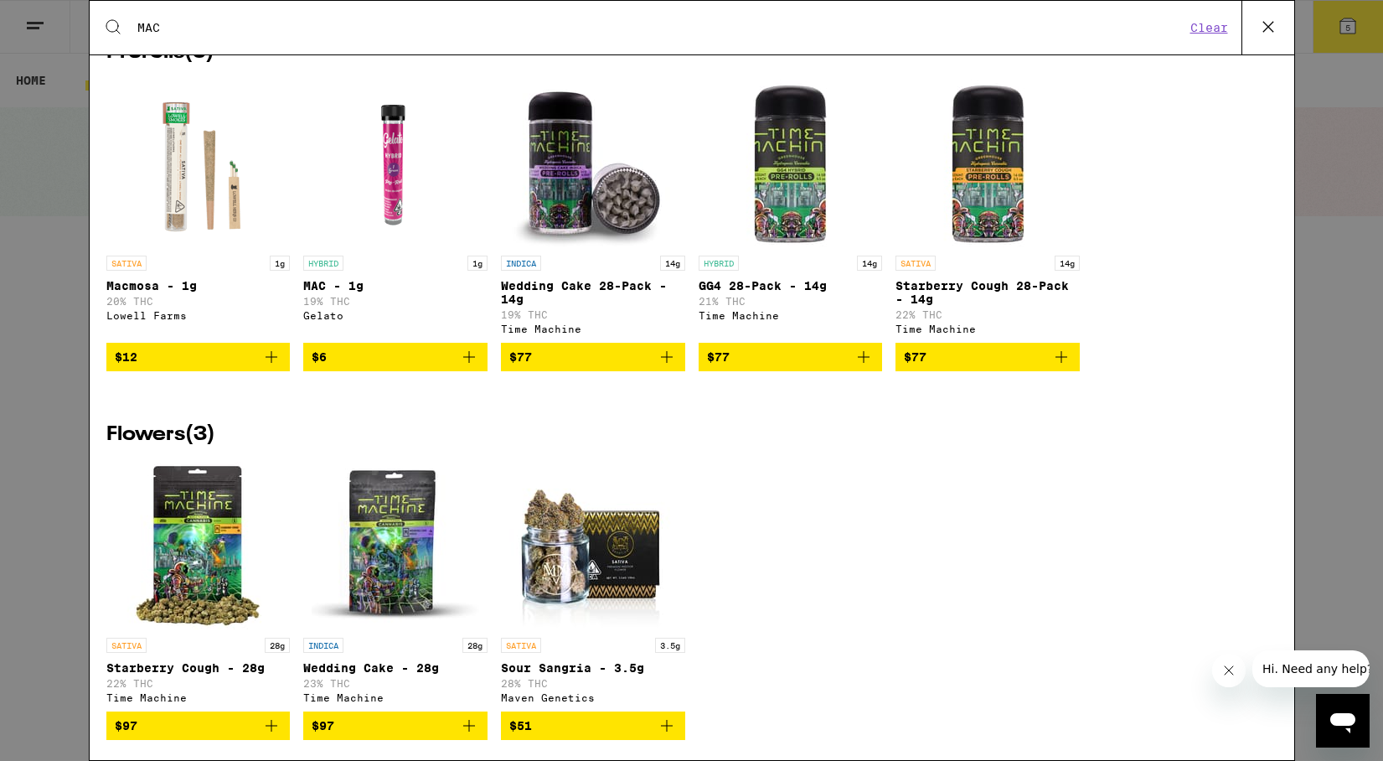
type input "MAC"
click at [390, 201] on img "Open page for MAC - 1g from Gelato" at bounding box center [396, 164] width 168 height 168
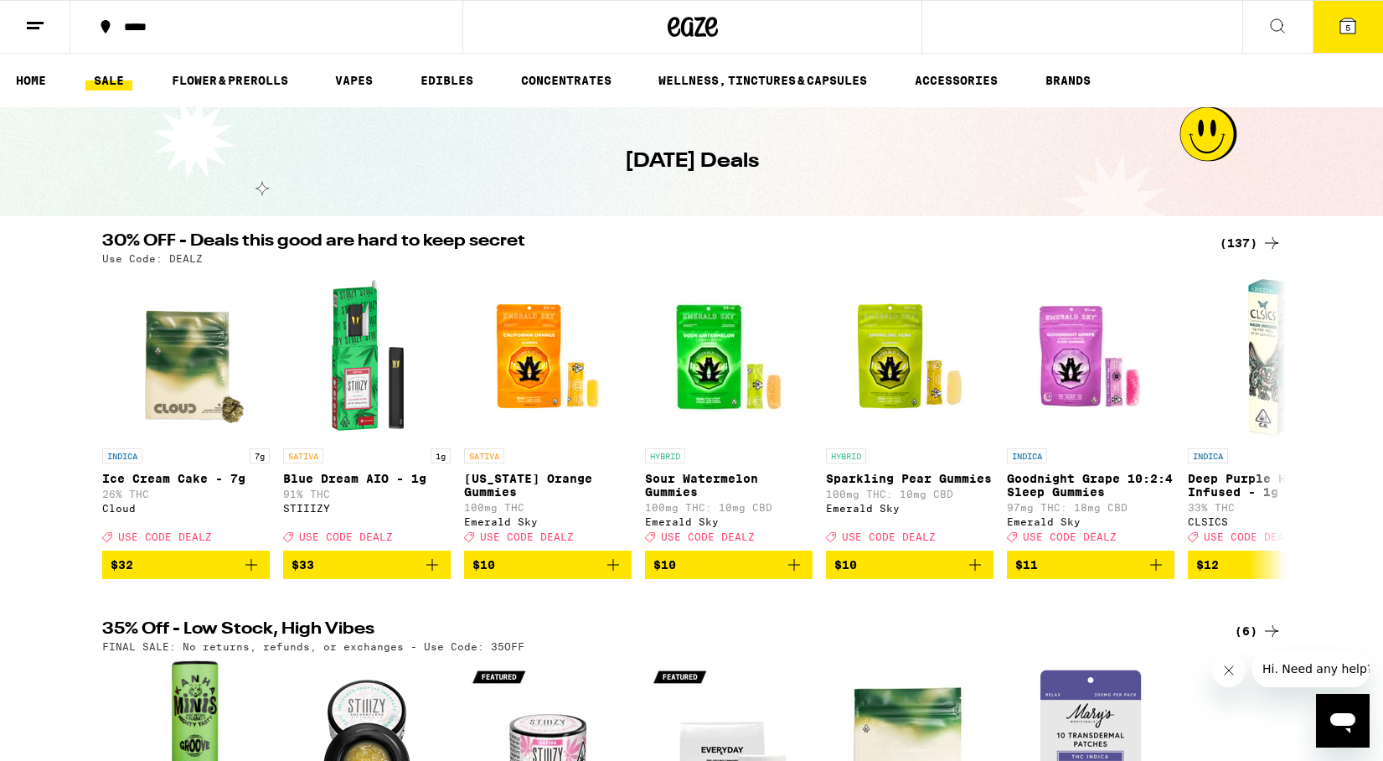
scroll to position [663, 0]
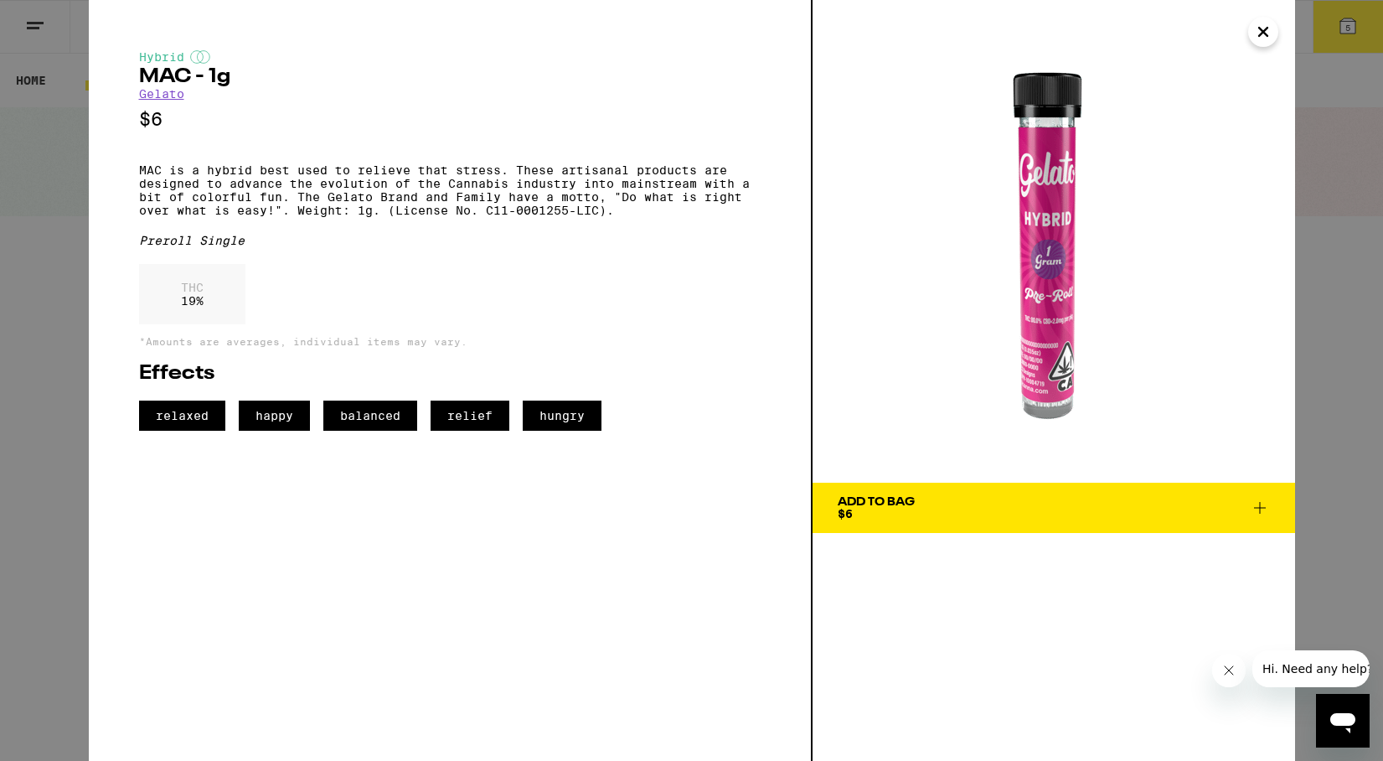
click at [1256, 34] on icon "Close" at bounding box center [1263, 31] width 20 height 25
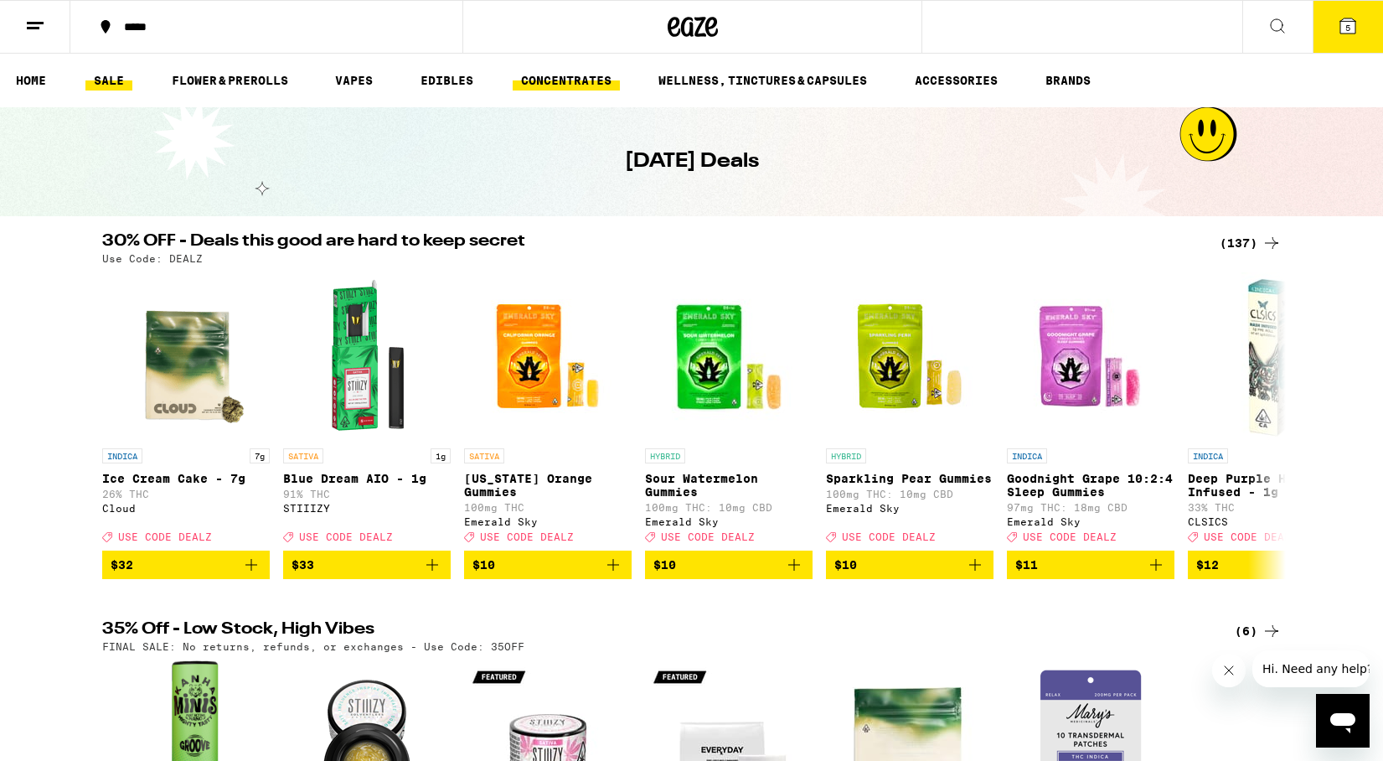
click at [551, 78] on link "CONCENTRATES" at bounding box center [566, 80] width 107 height 20
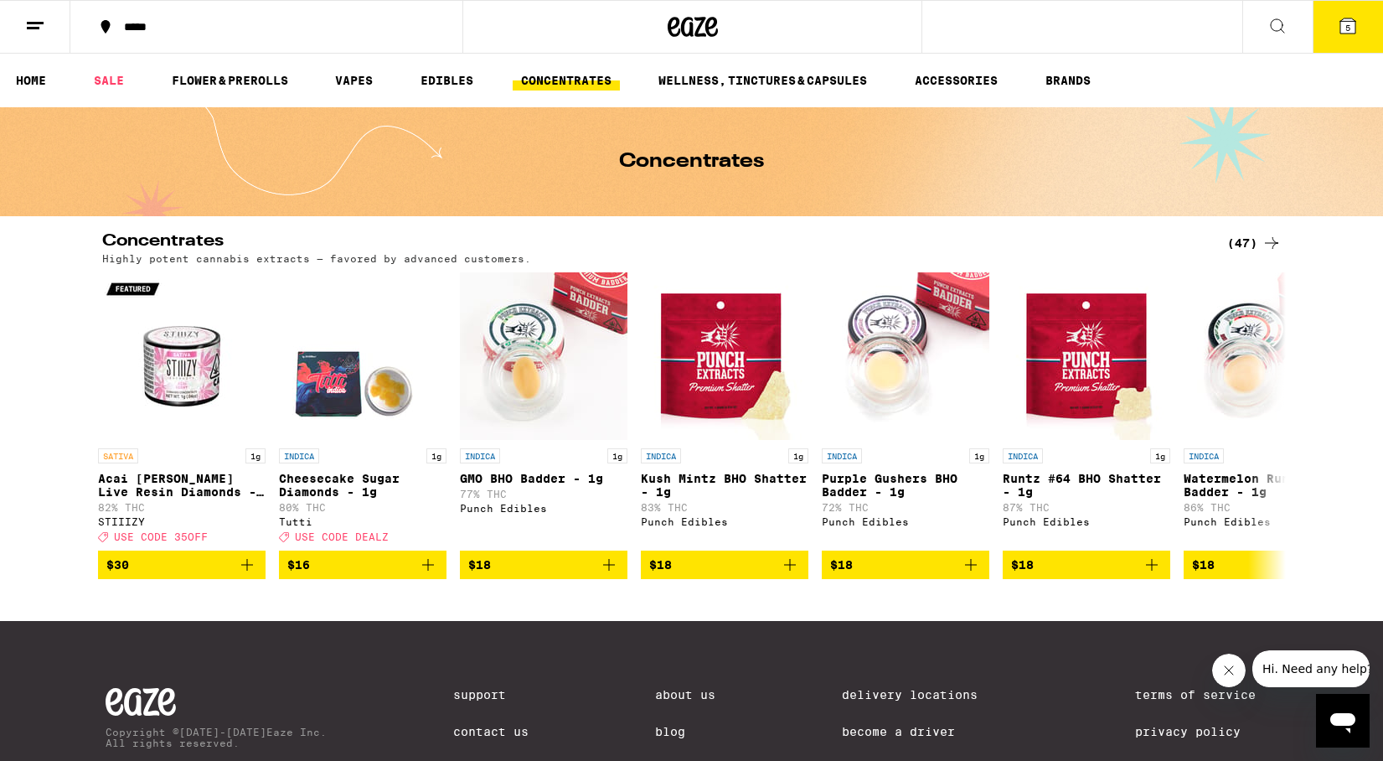
scroll to position [1, 0]
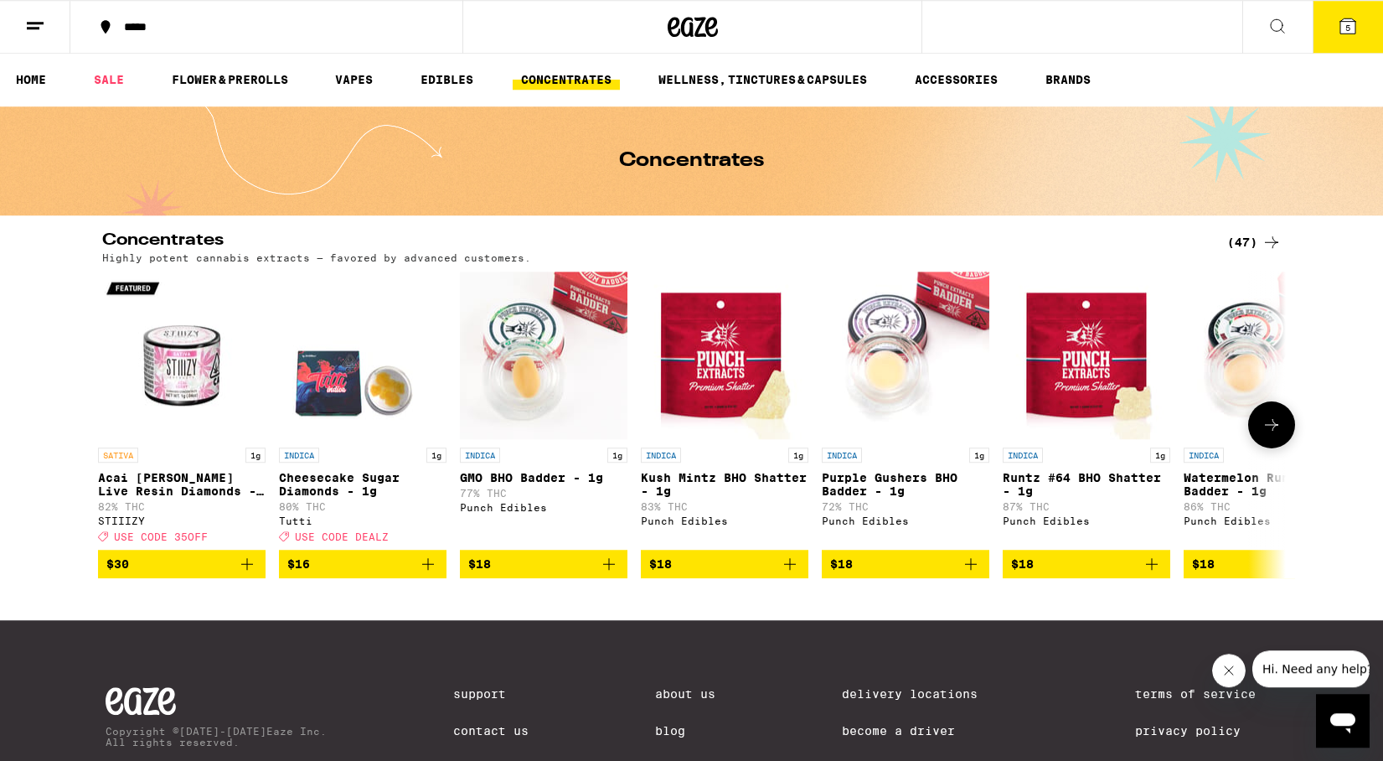
click at [1277, 435] on icon at bounding box center [1271, 425] width 20 height 20
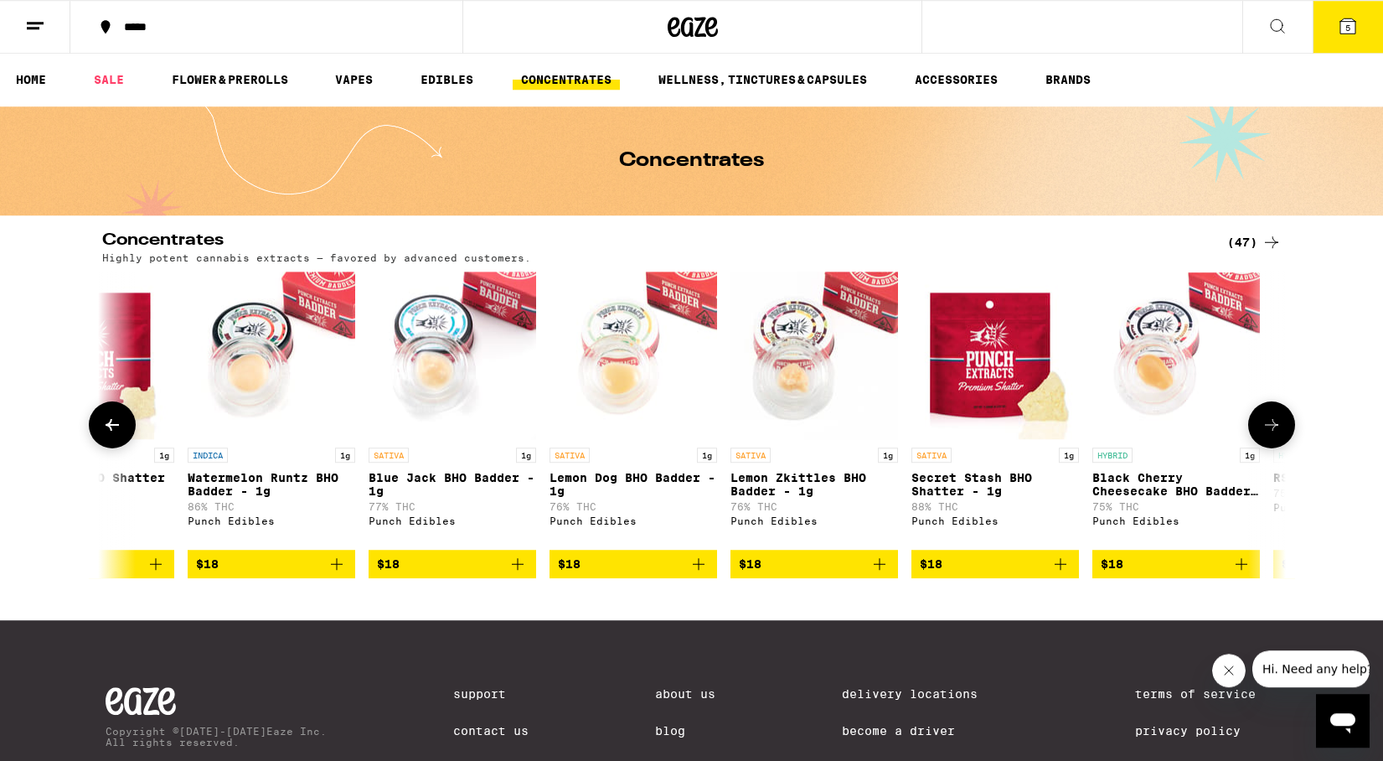
scroll to position [0, 1001]
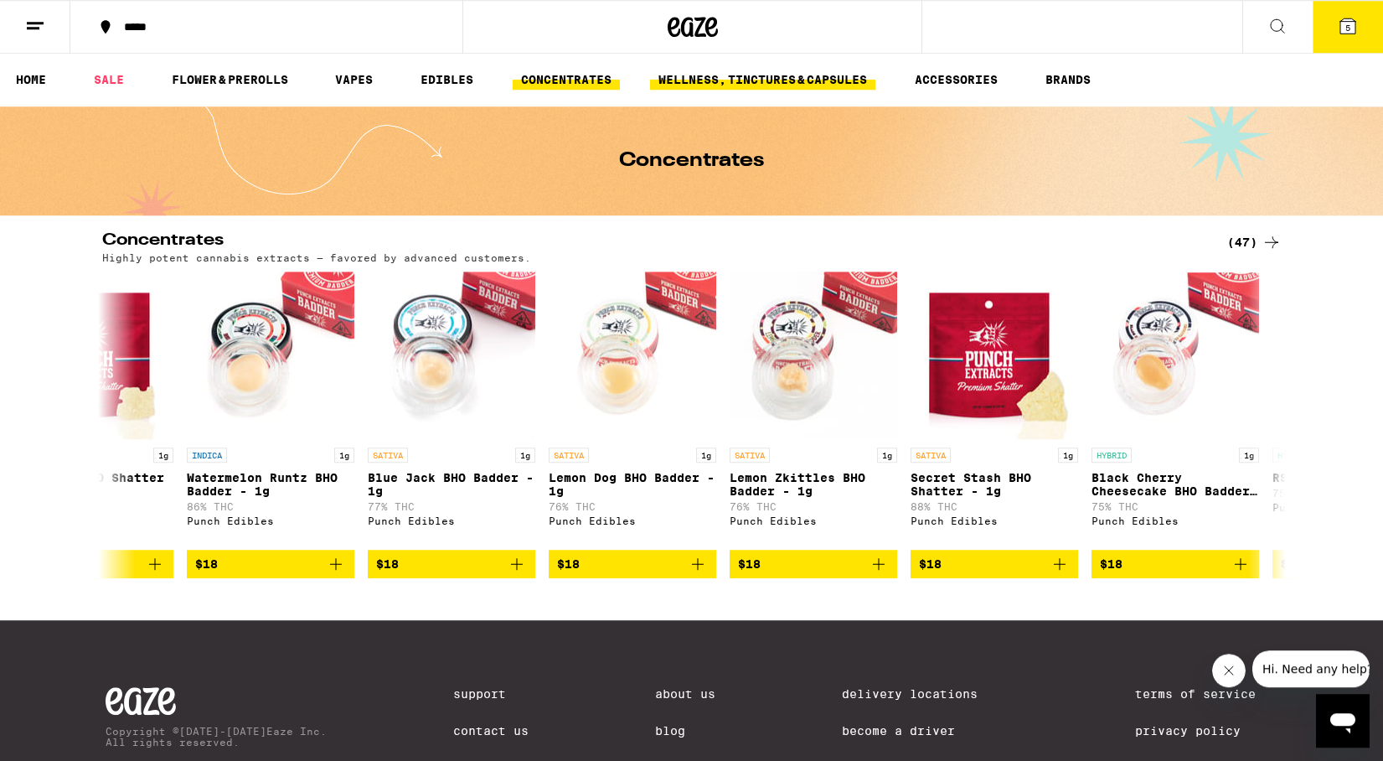
click at [745, 83] on link "WELLNESS, TINCTURES & CAPSULES" at bounding box center [762, 80] width 225 height 20
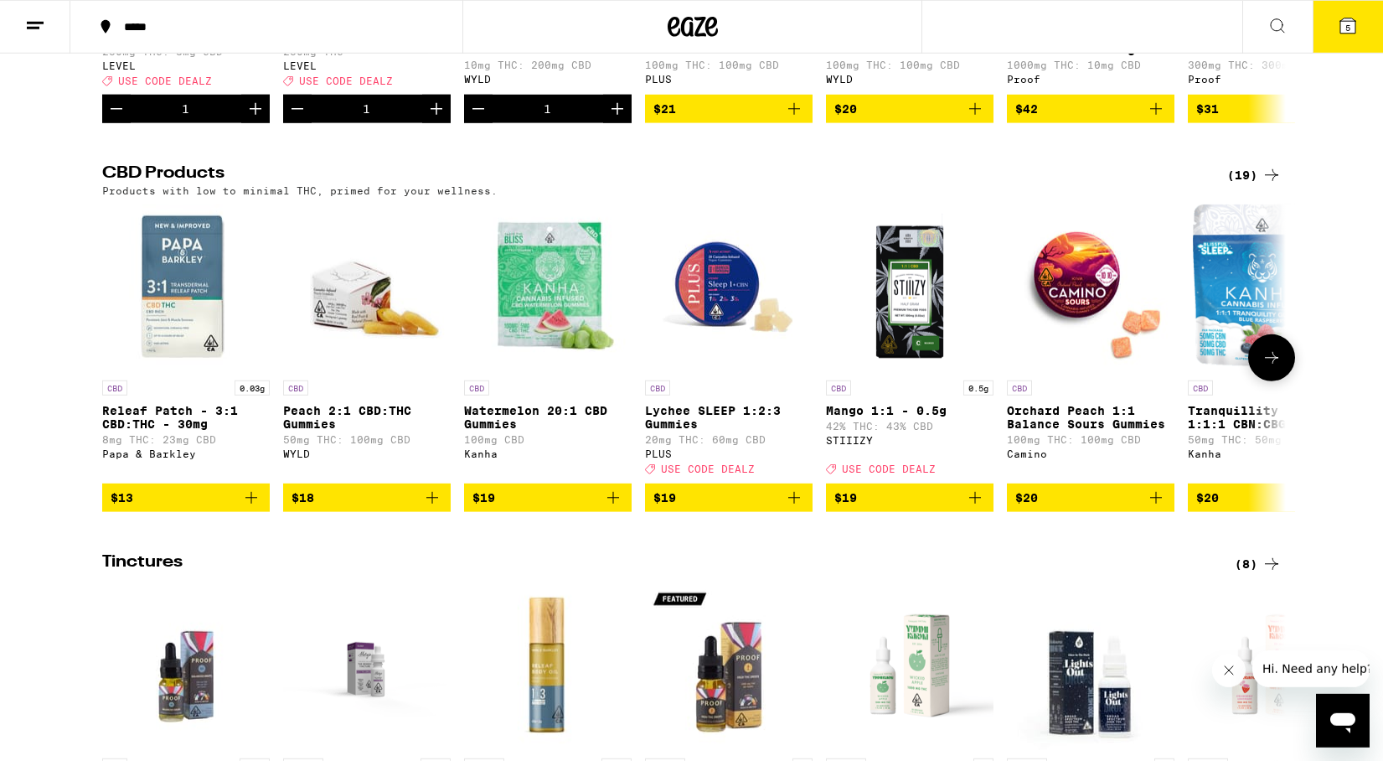
scroll to position [441, 0]
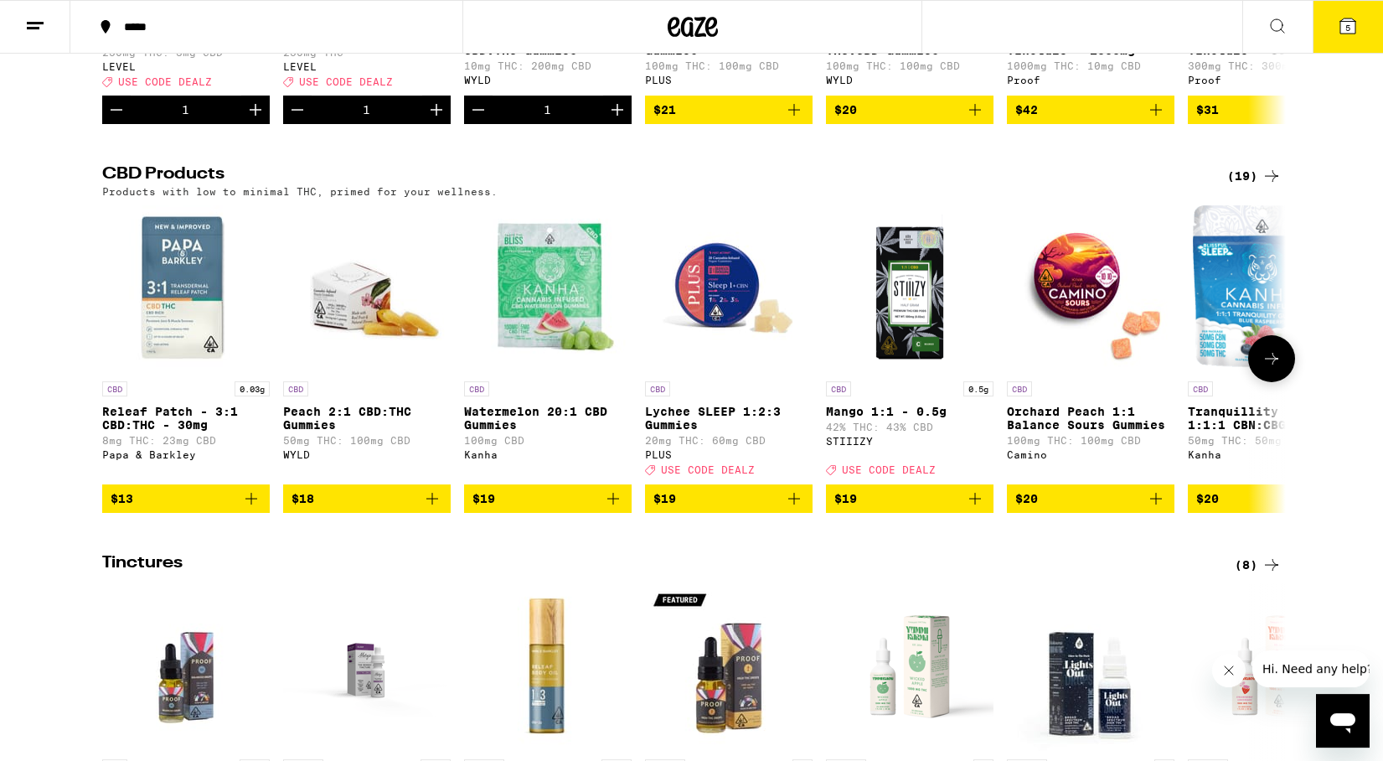
click at [1278, 369] on icon at bounding box center [1271, 358] width 20 height 20
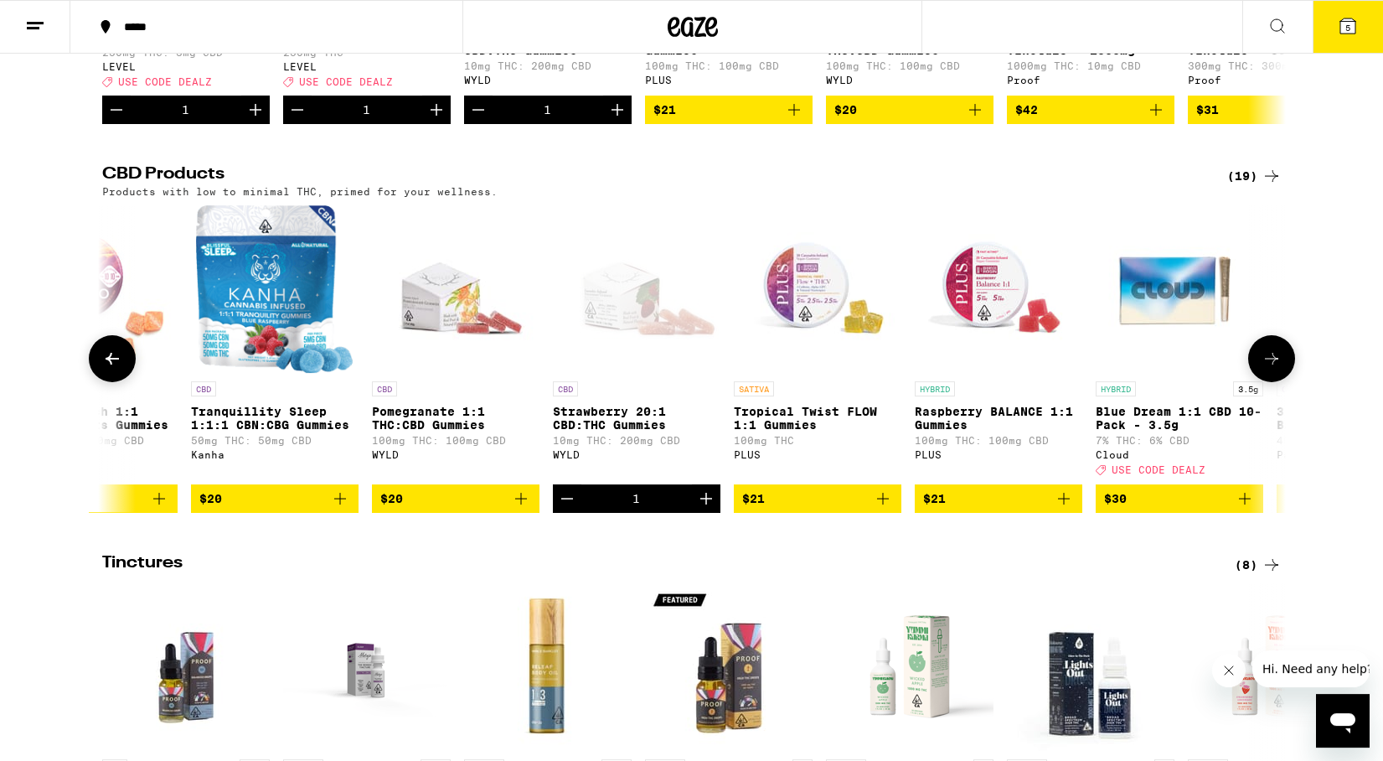
click at [1278, 369] on icon at bounding box center [1271, 358] width 20 height 20
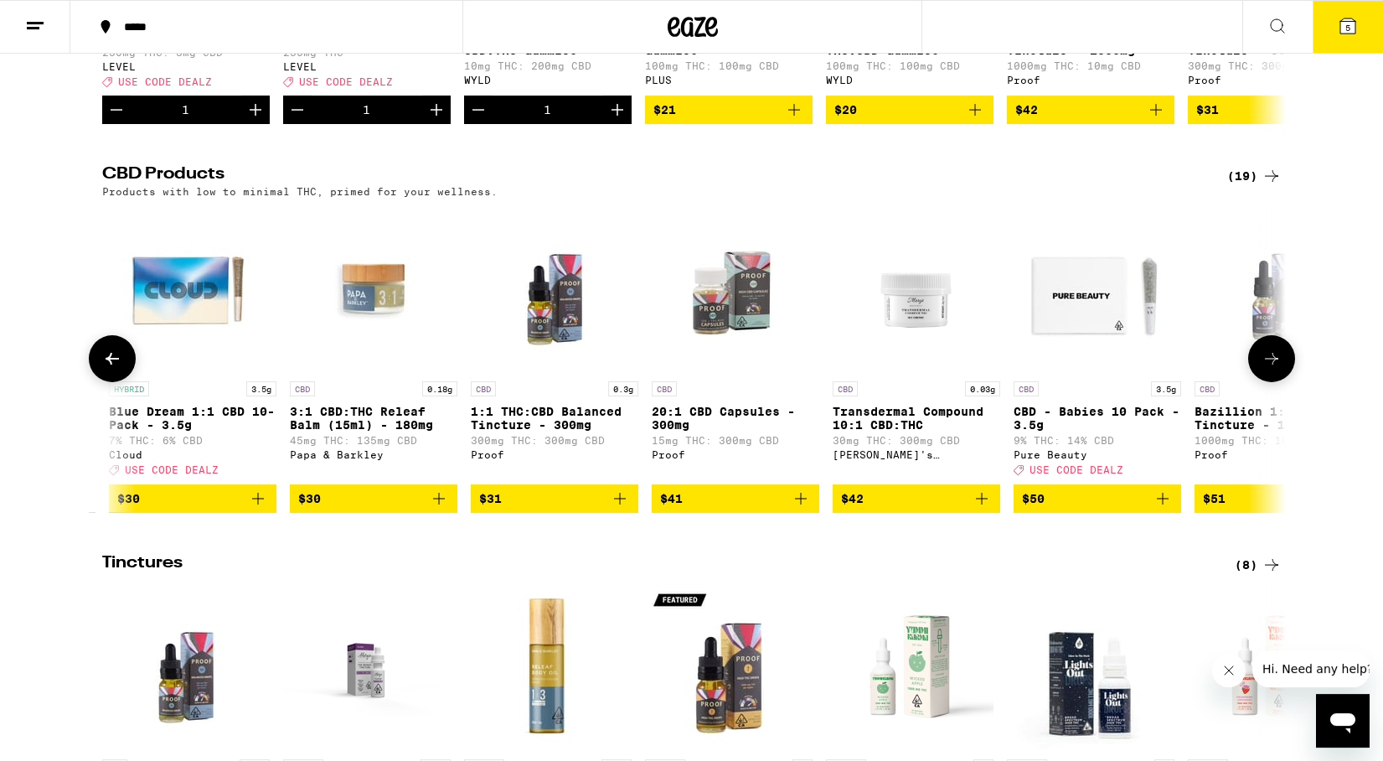
scroll to position [0, 1994]
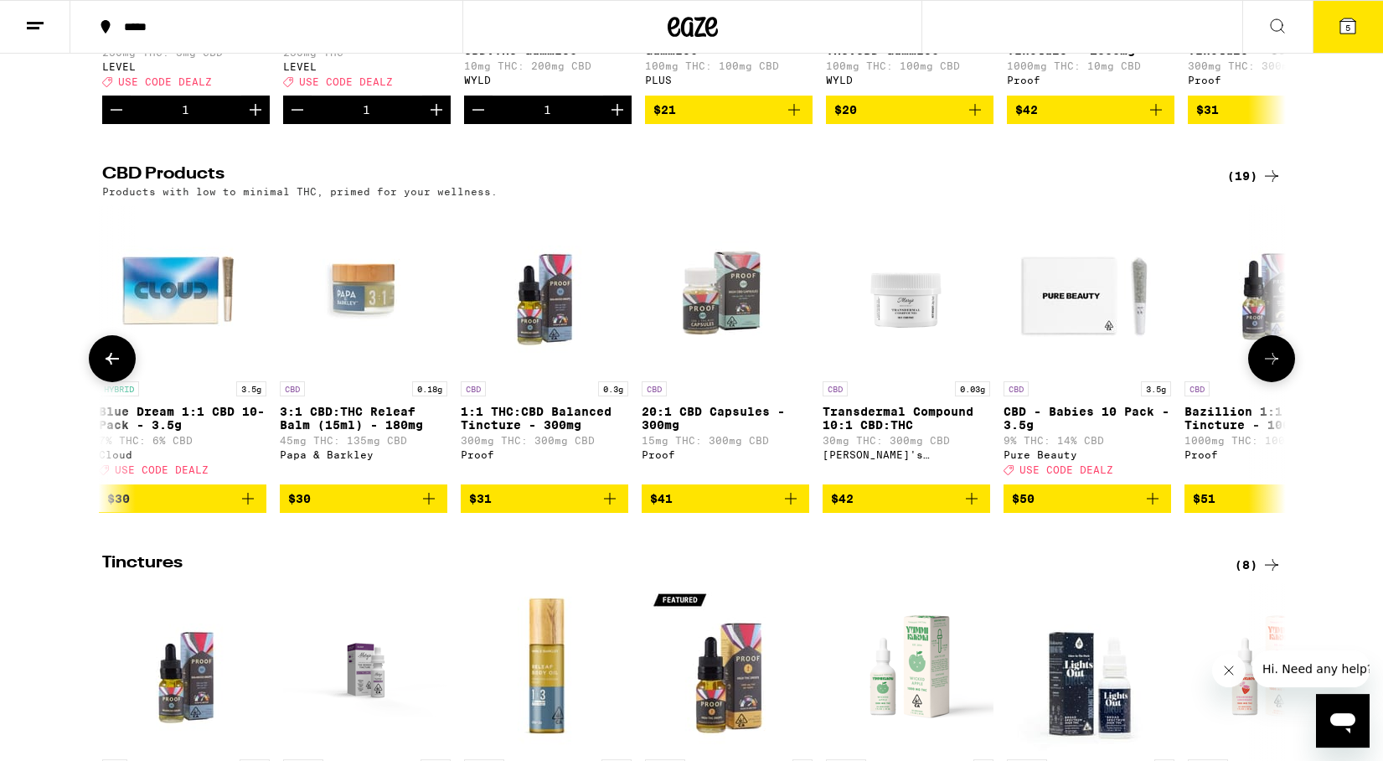
click at [1278, 369] on icon at bounding box center [1271, 358] width 20 height 20
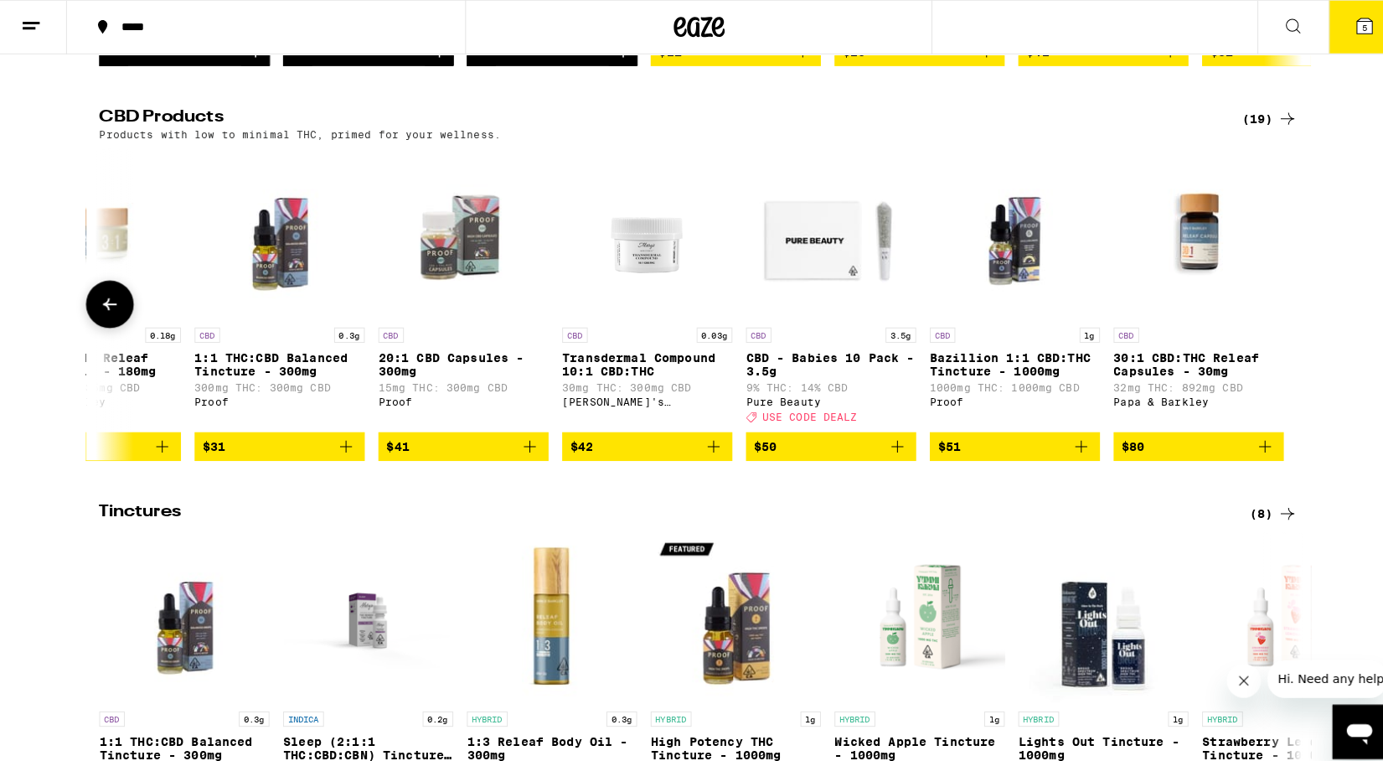
scroll to position [497, 0]
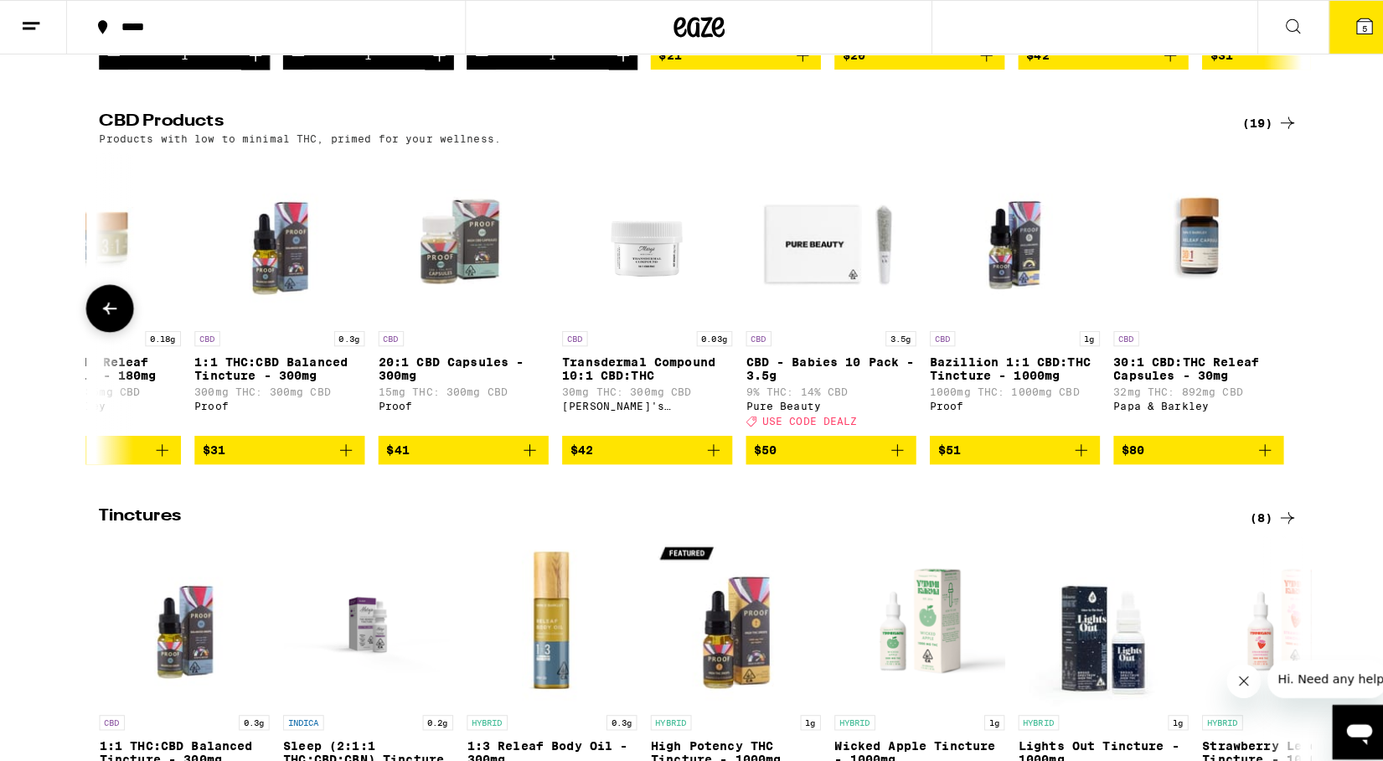
click at [119, 313] on icon at bounding box center [112, 303] width 20 height 20
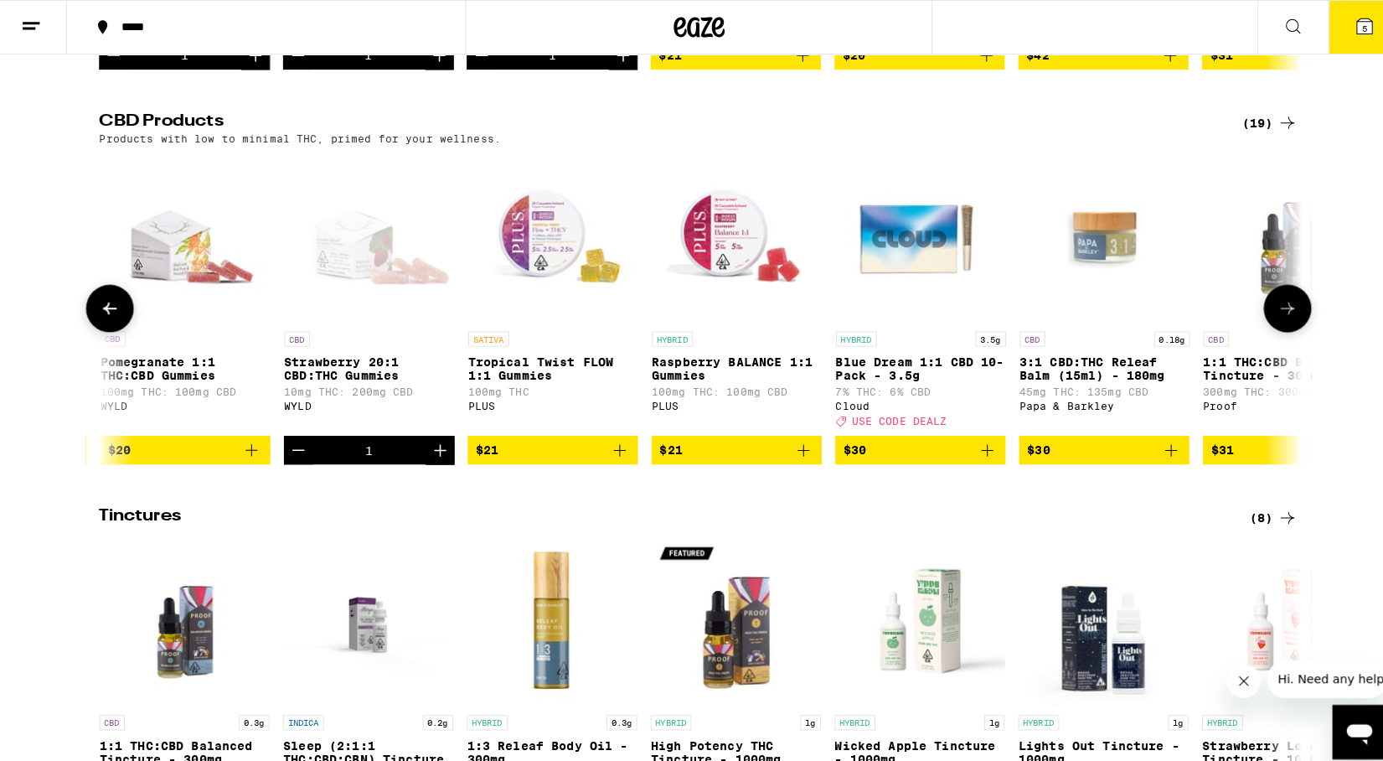
scroll to position [0, 1261]
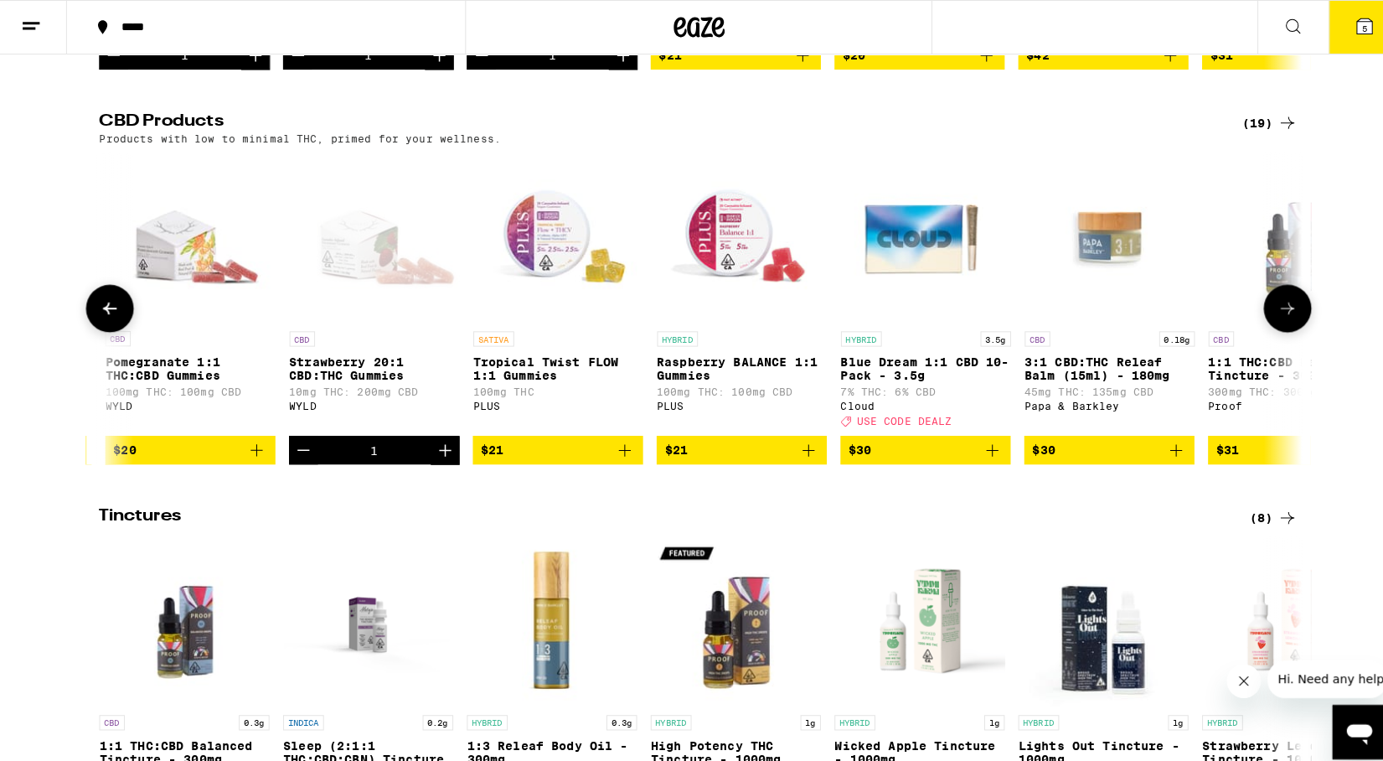
click at [119, 313] on icon at bounding box center [112, 303] width 20 height 20
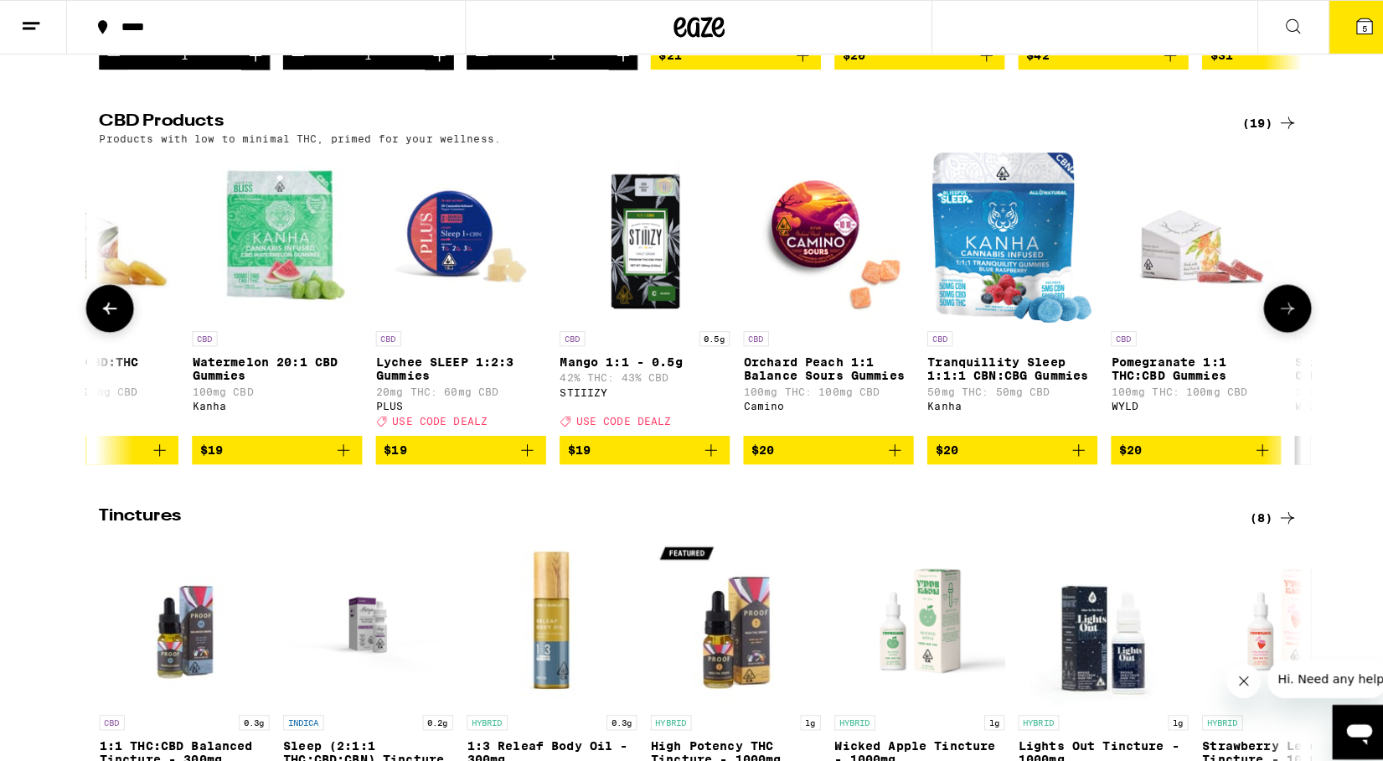
scroll to position [0, 264]
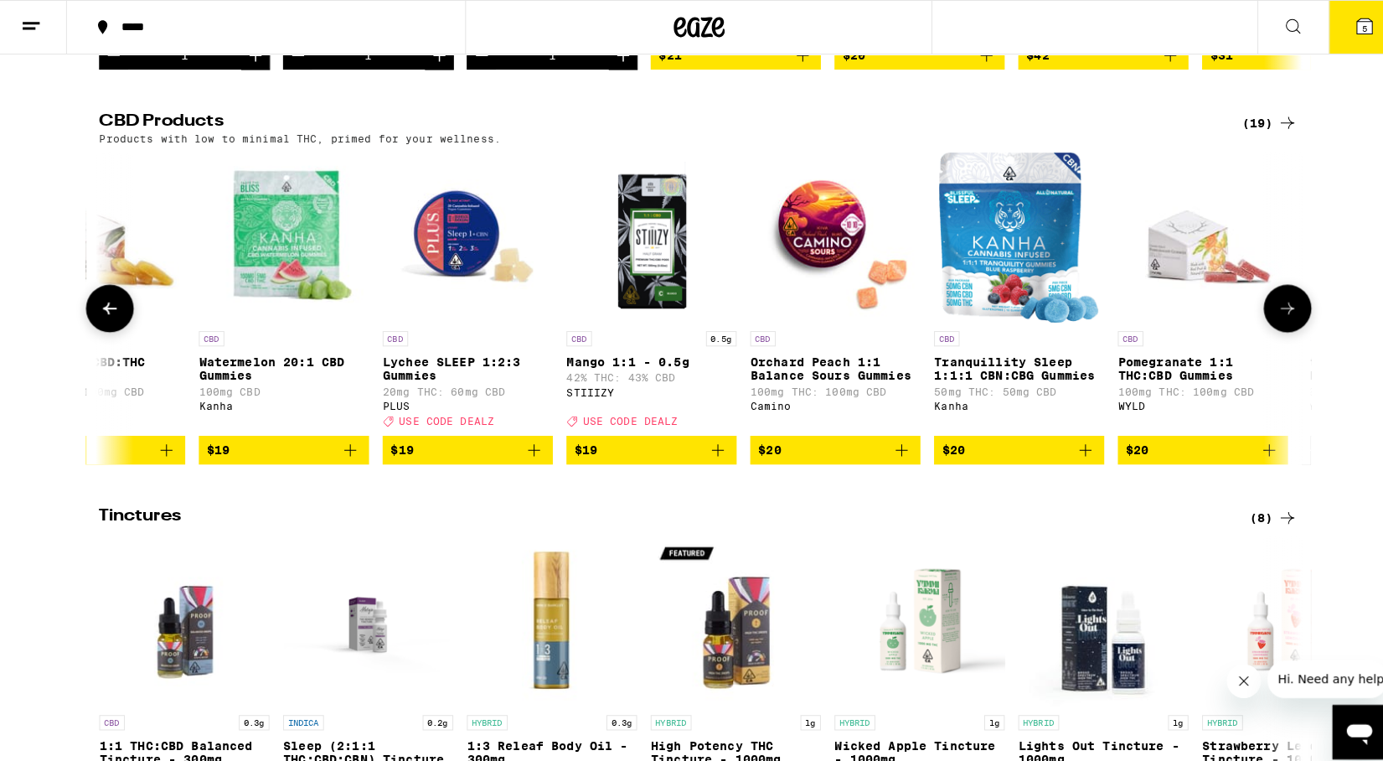
click at [119, 313] on icon at bounding box center [112, 303] width 20 height 20
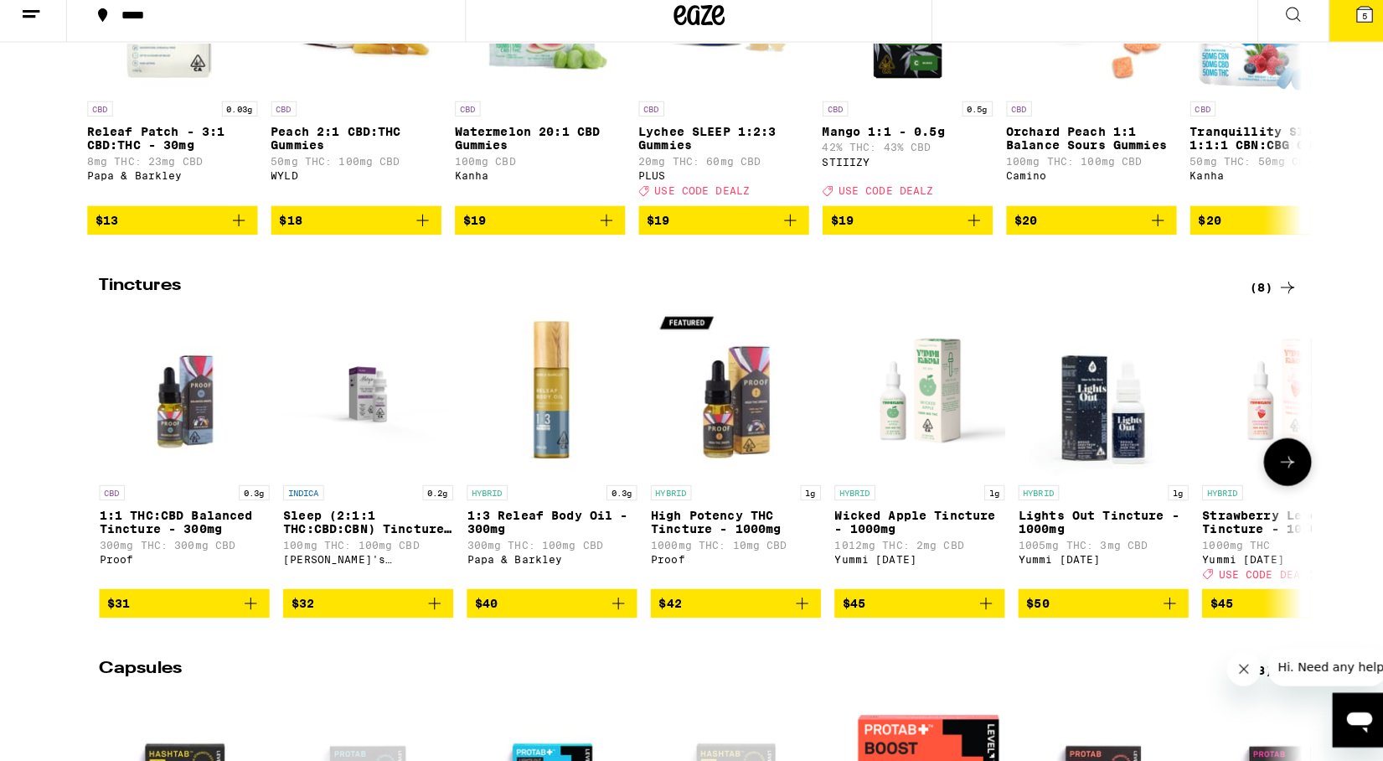
scroll to position [712, 0]
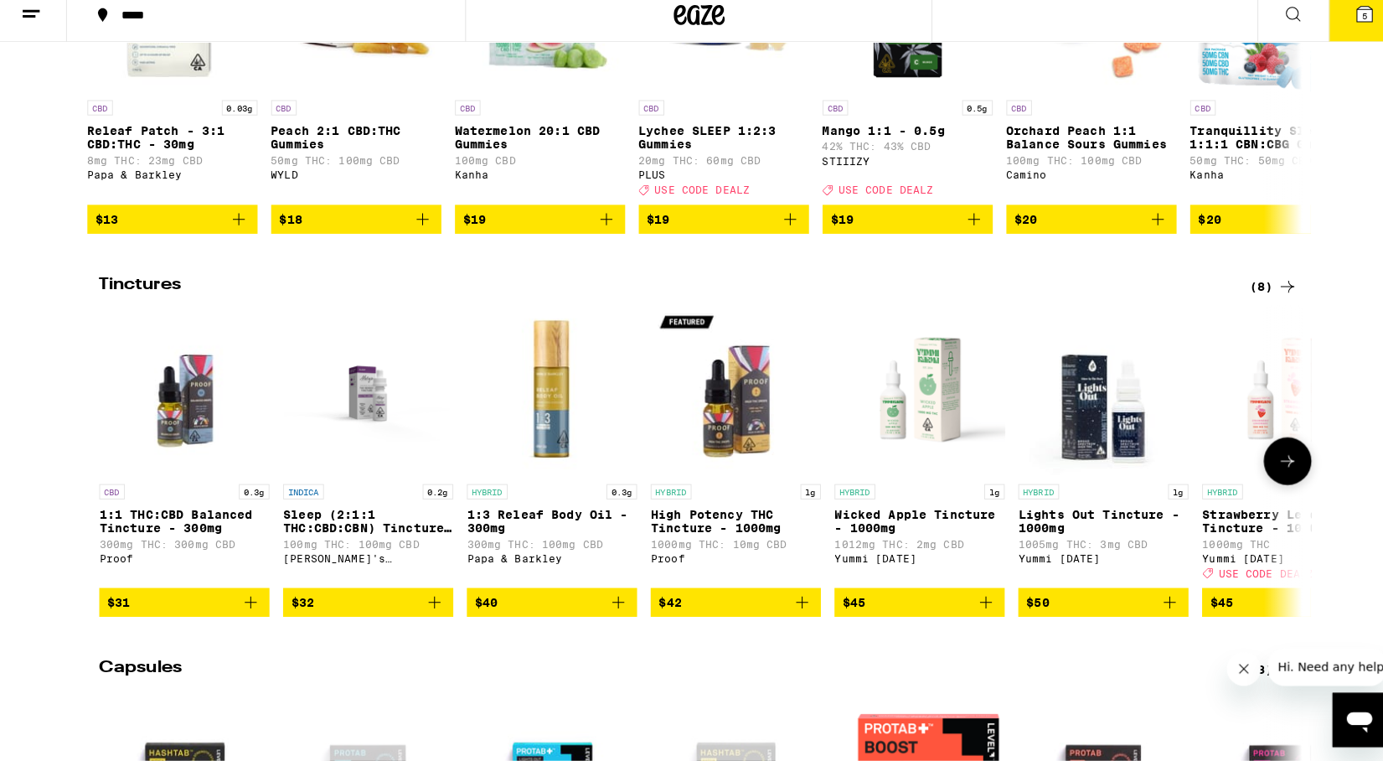
click at [1282, 489] on button at bounding box center [1271, 465] width 47 height 47
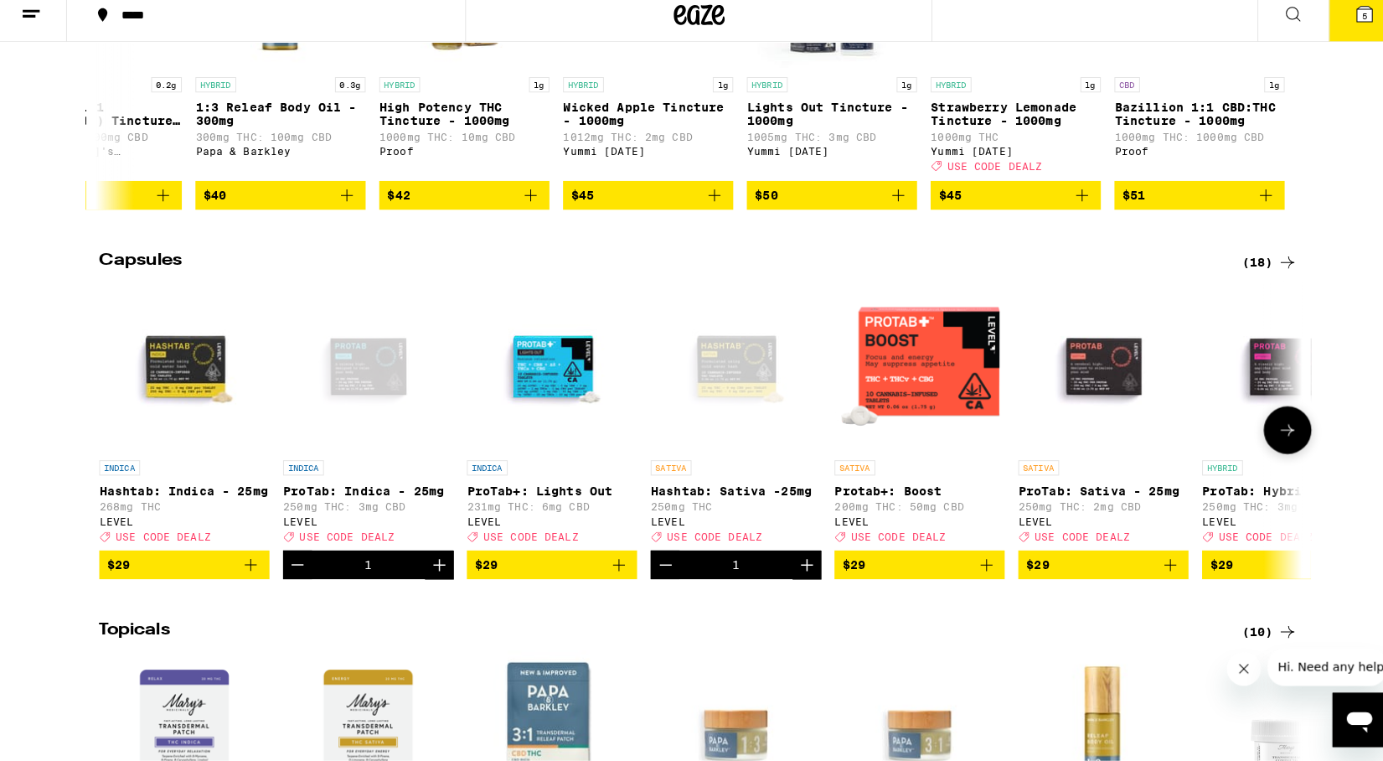
scroll to position [1117, 0]
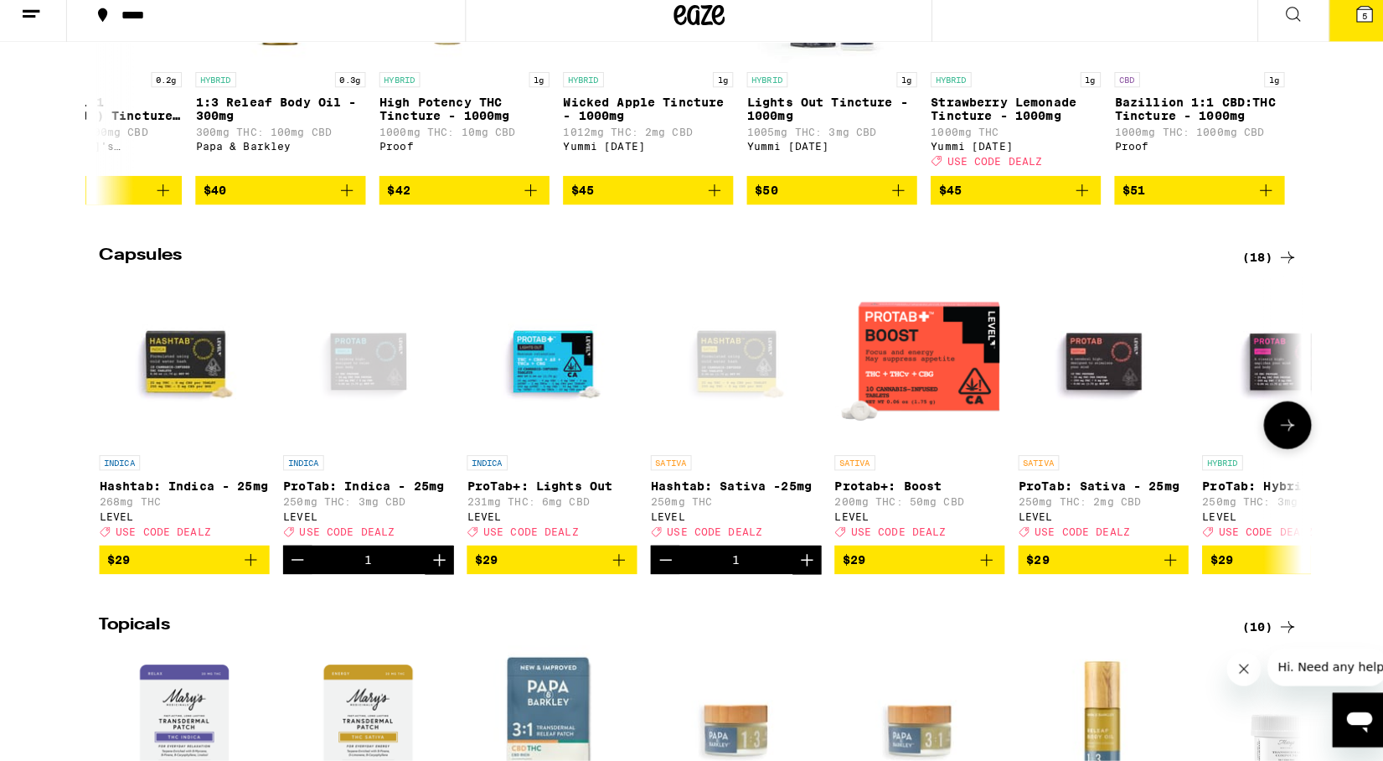
click at [1280, 441] on icon at bounding box center [1271, 430] width 20 height 20
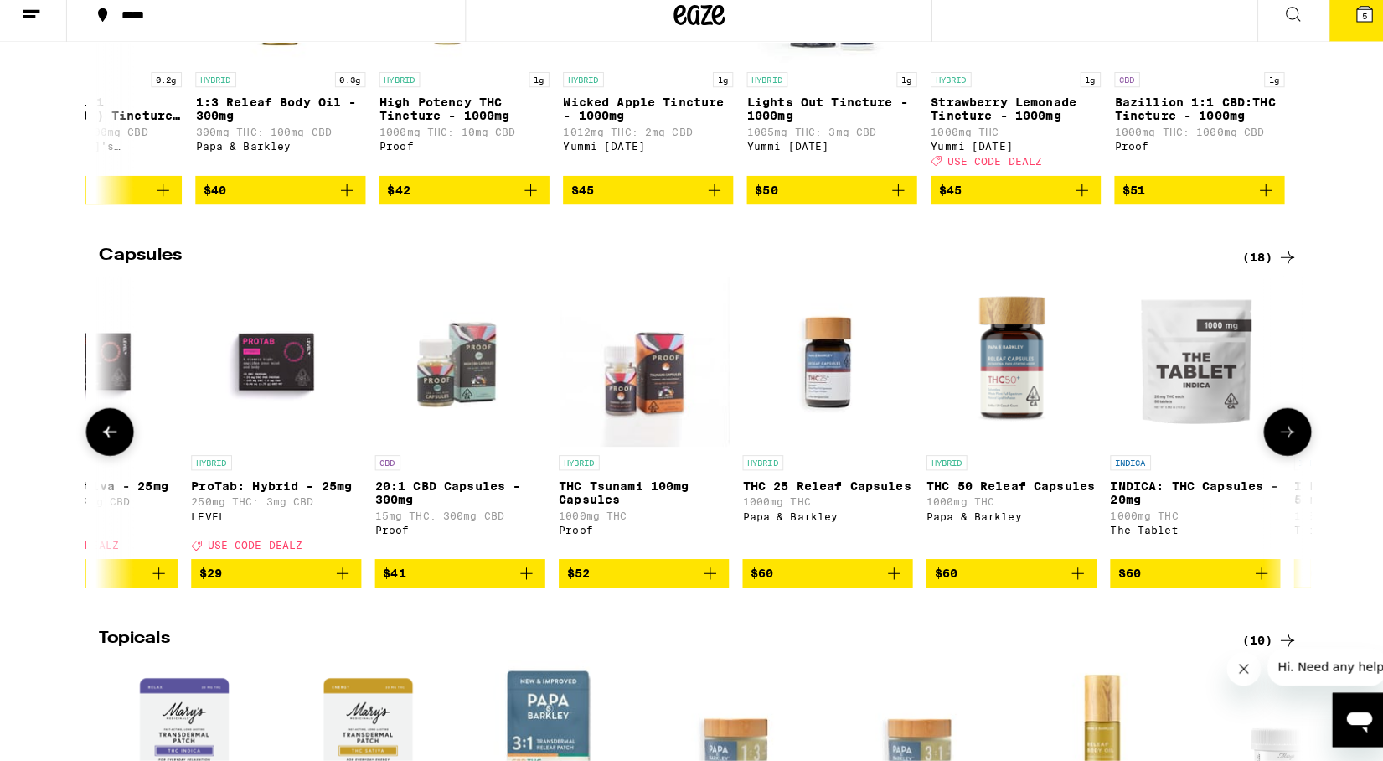
scroll to position [0, 997]
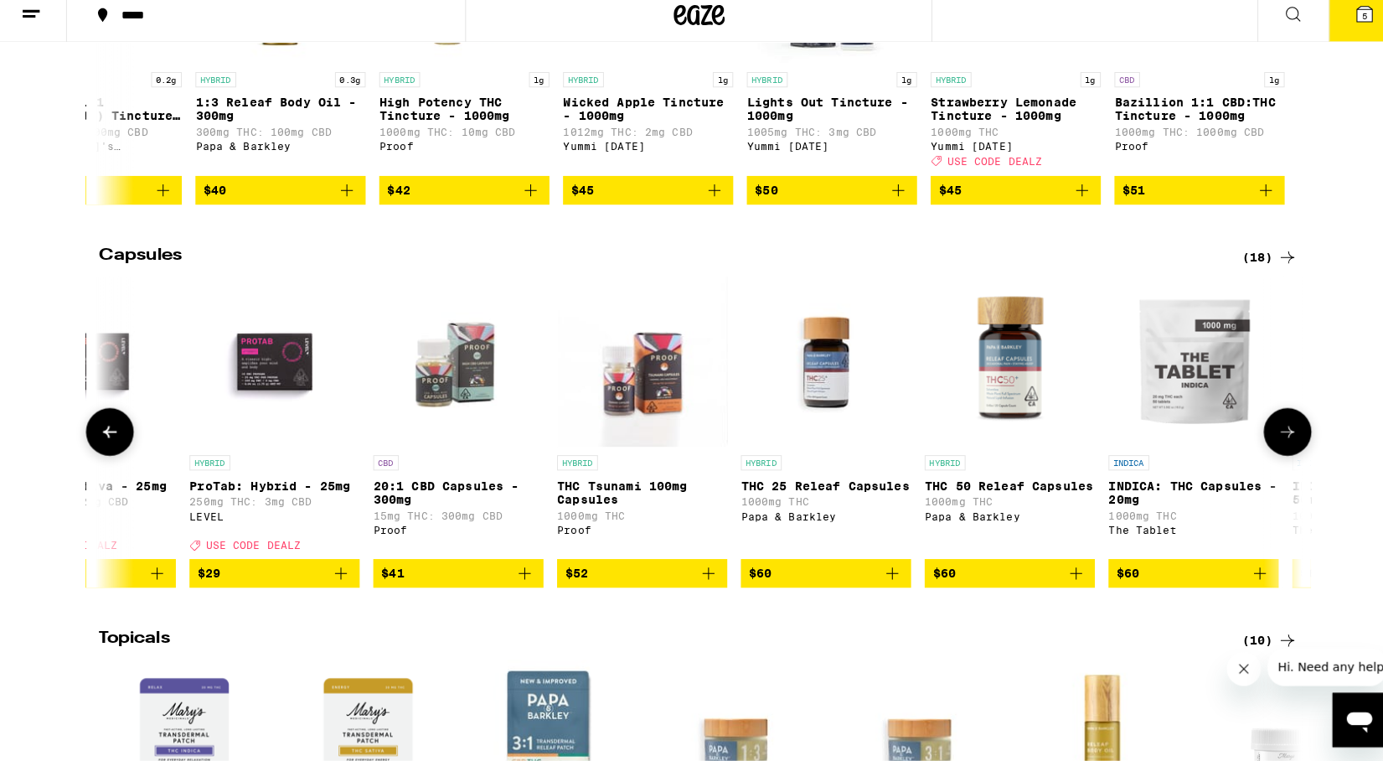
click at [105, 447] on icon at bounding box center [112, 437] width 20 height 20
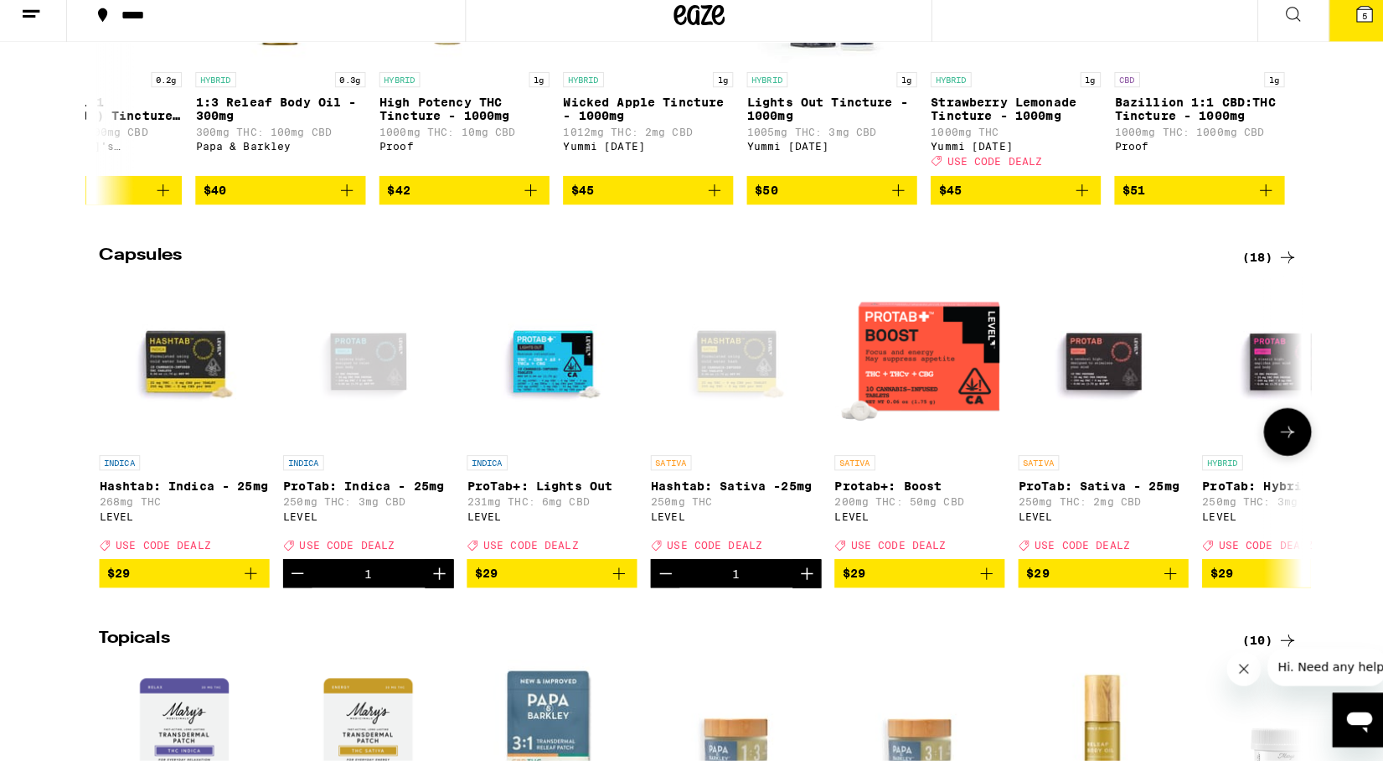
scroll to position [0, 0]
click at [904, 406] on img "Open page for Protab+: Boost from LEVEL" at bounding box center [910, 368] width 168 height 168
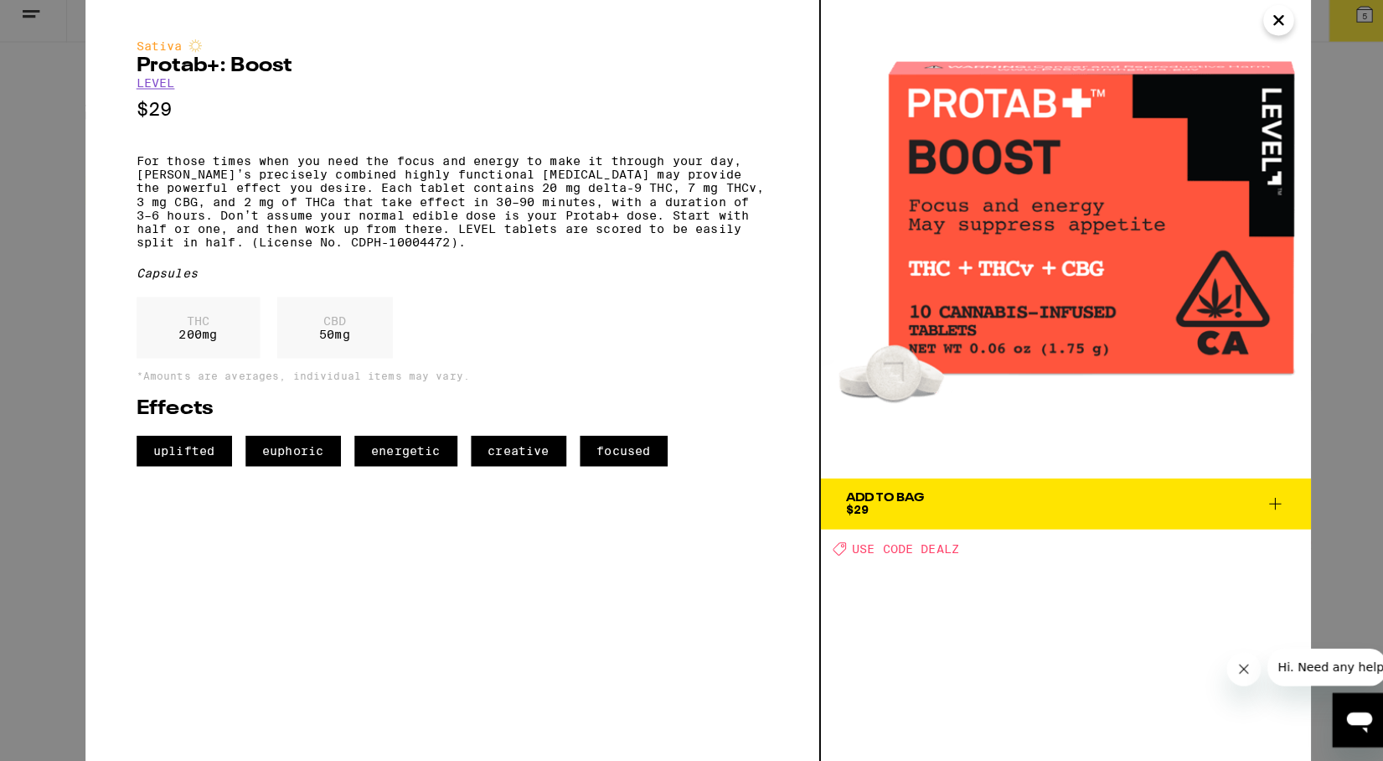
click at [1261, 518] on span "Add To Bag $29" at bounding box center [1054, 507] width 432 height 23
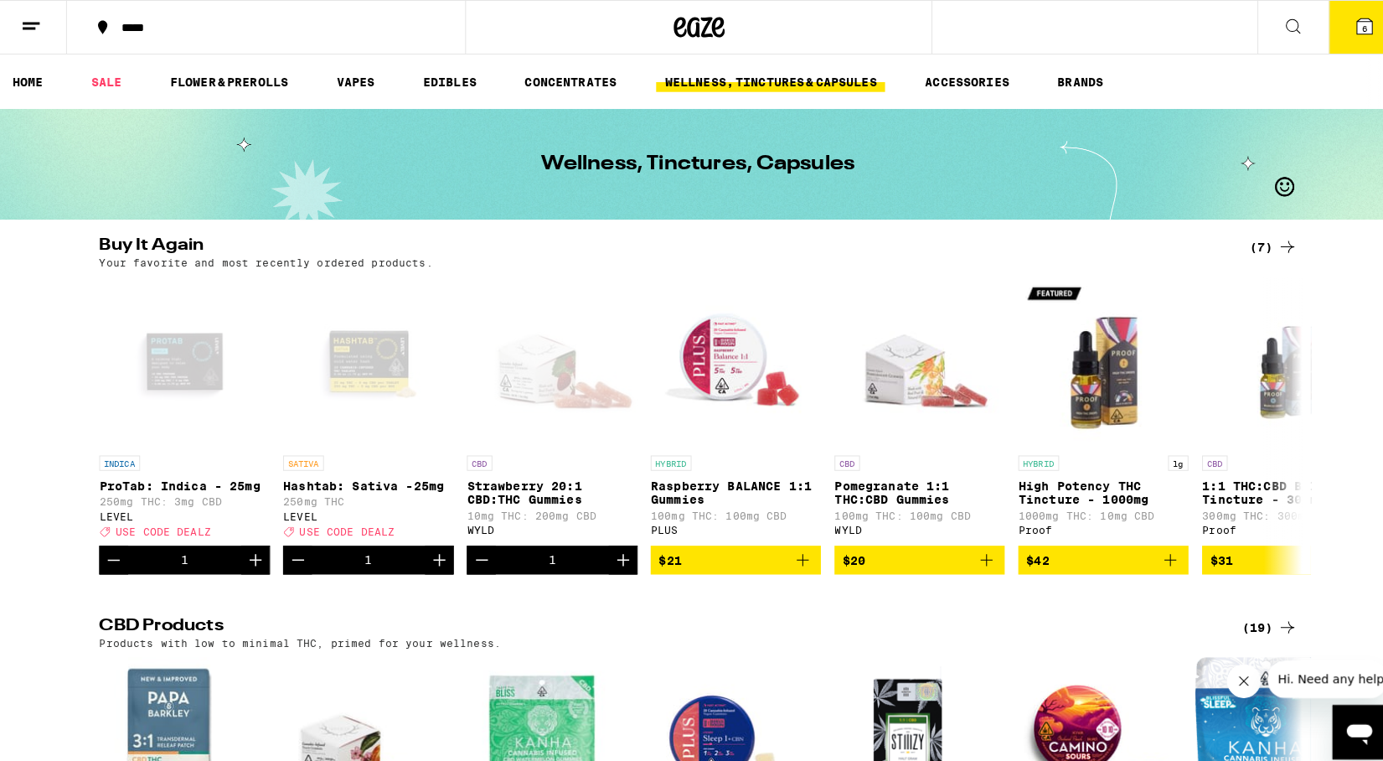
click at [1342, 28] on icon at bounding box center [1347, 25] width 15 height 15
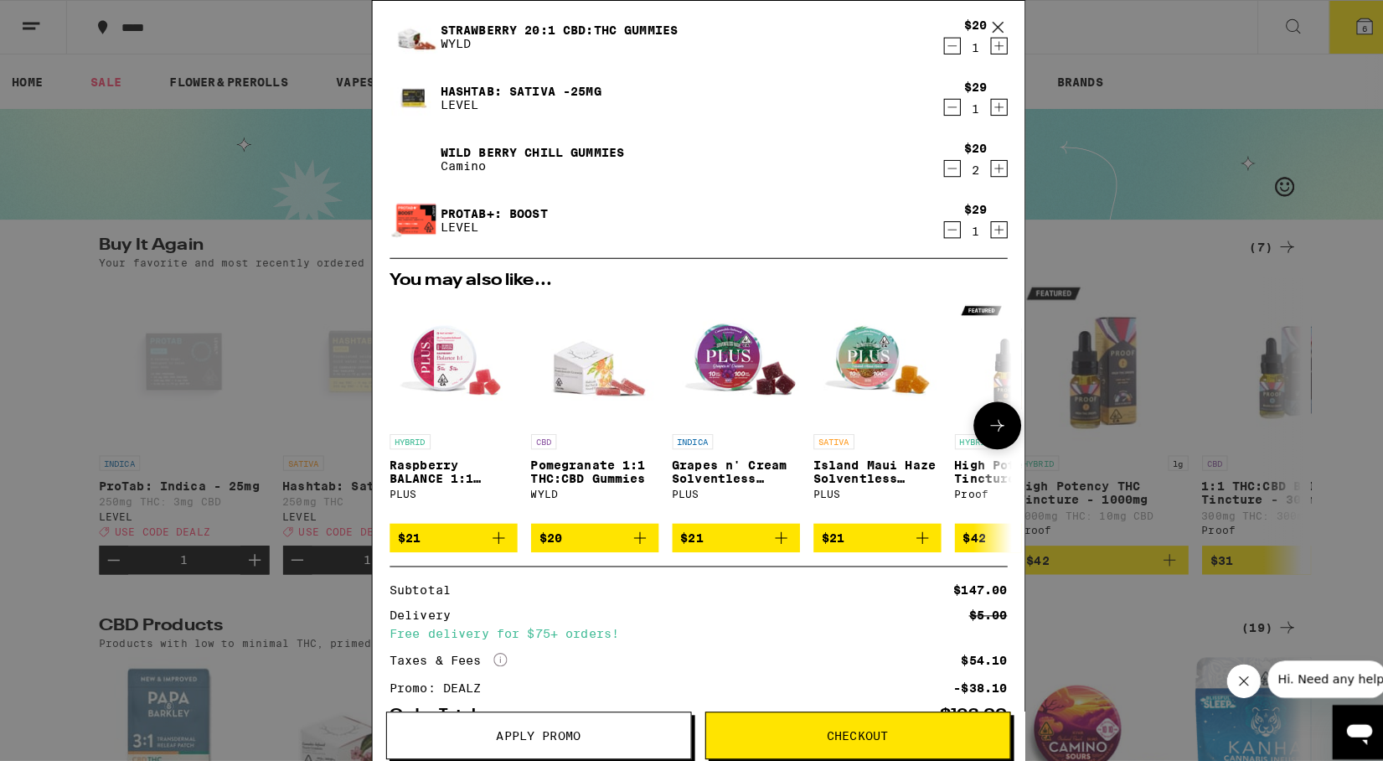
scroll to position [219, 0]
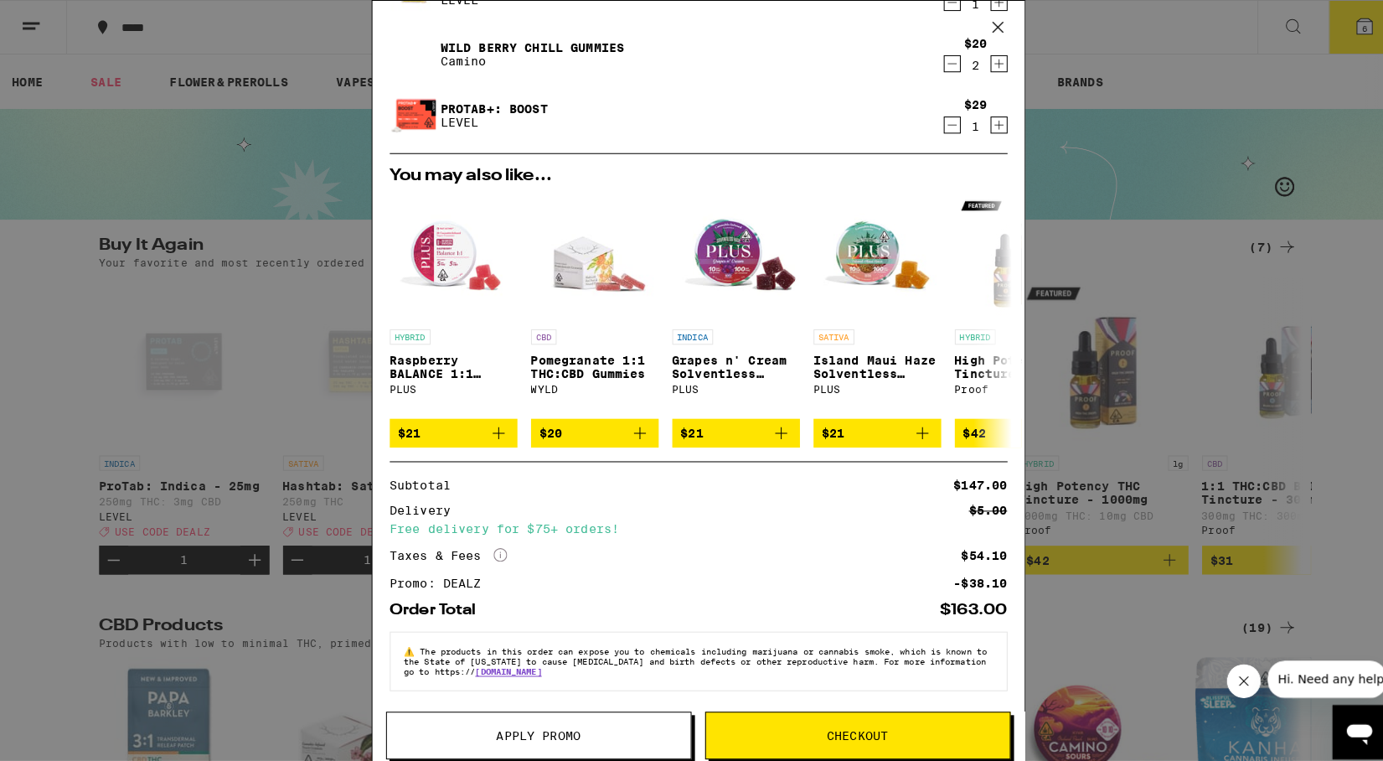
click at [849, 721] on span "Checkout" at bounding box center [848, 724] width 60 height 12
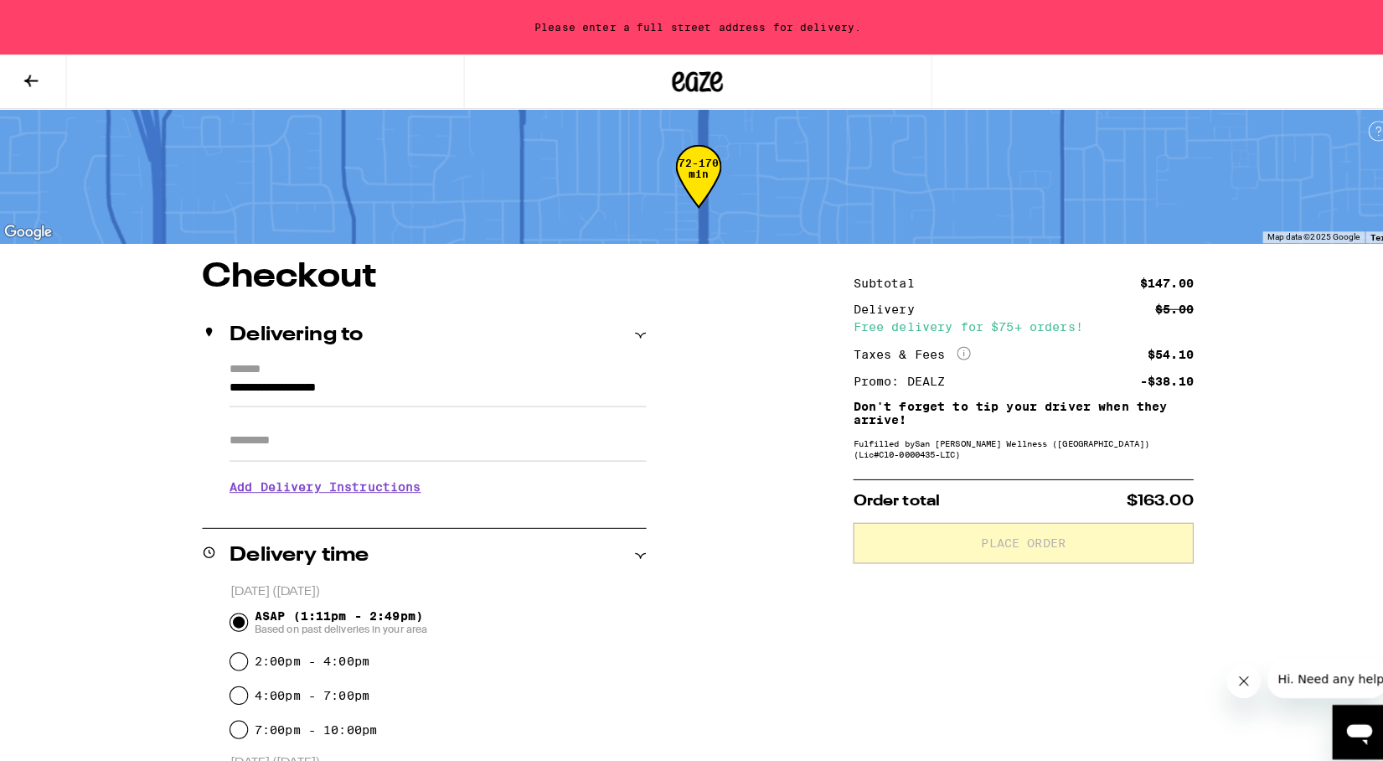
click at [634, 333] on icon at bounding box center [635, 330] width 12 height 12
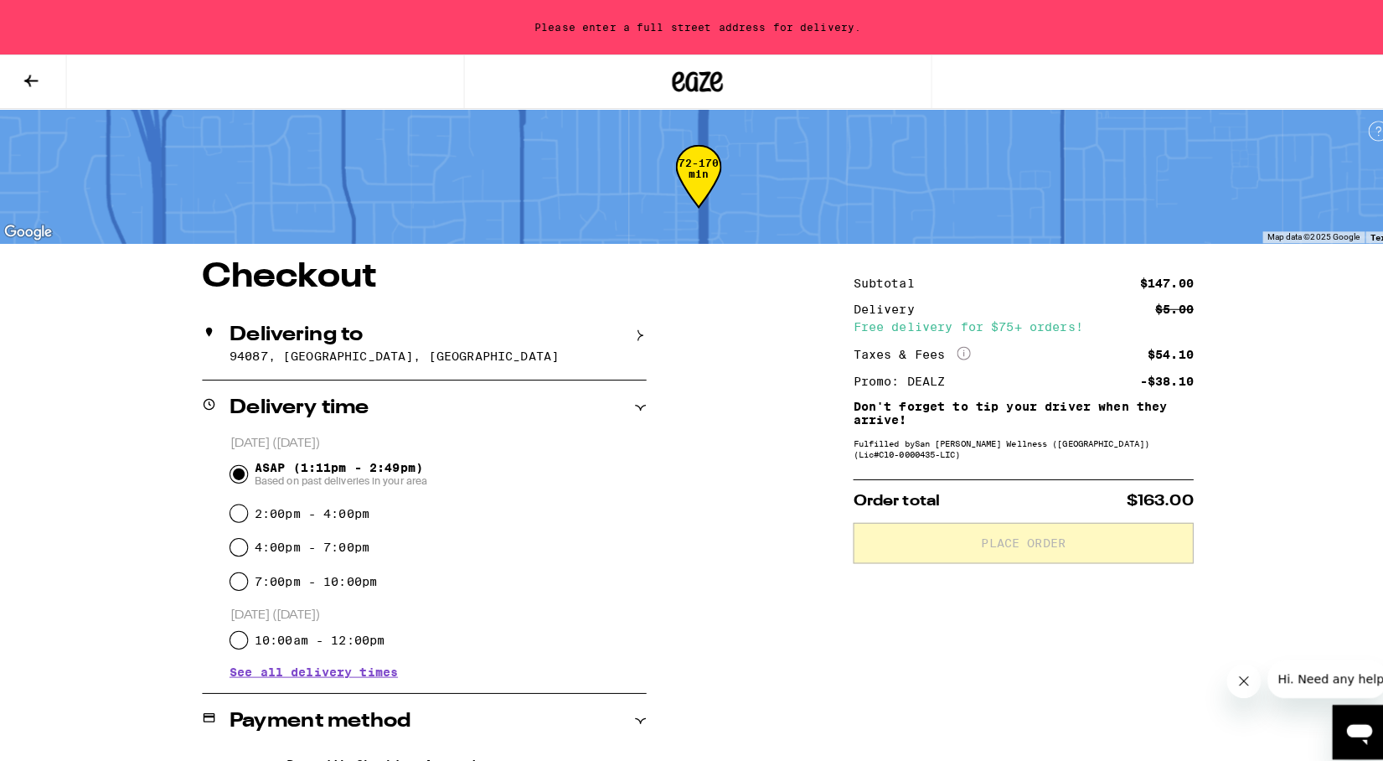
click at [634, 333] on icon at bounding box center [635, 330] width 12 height 12
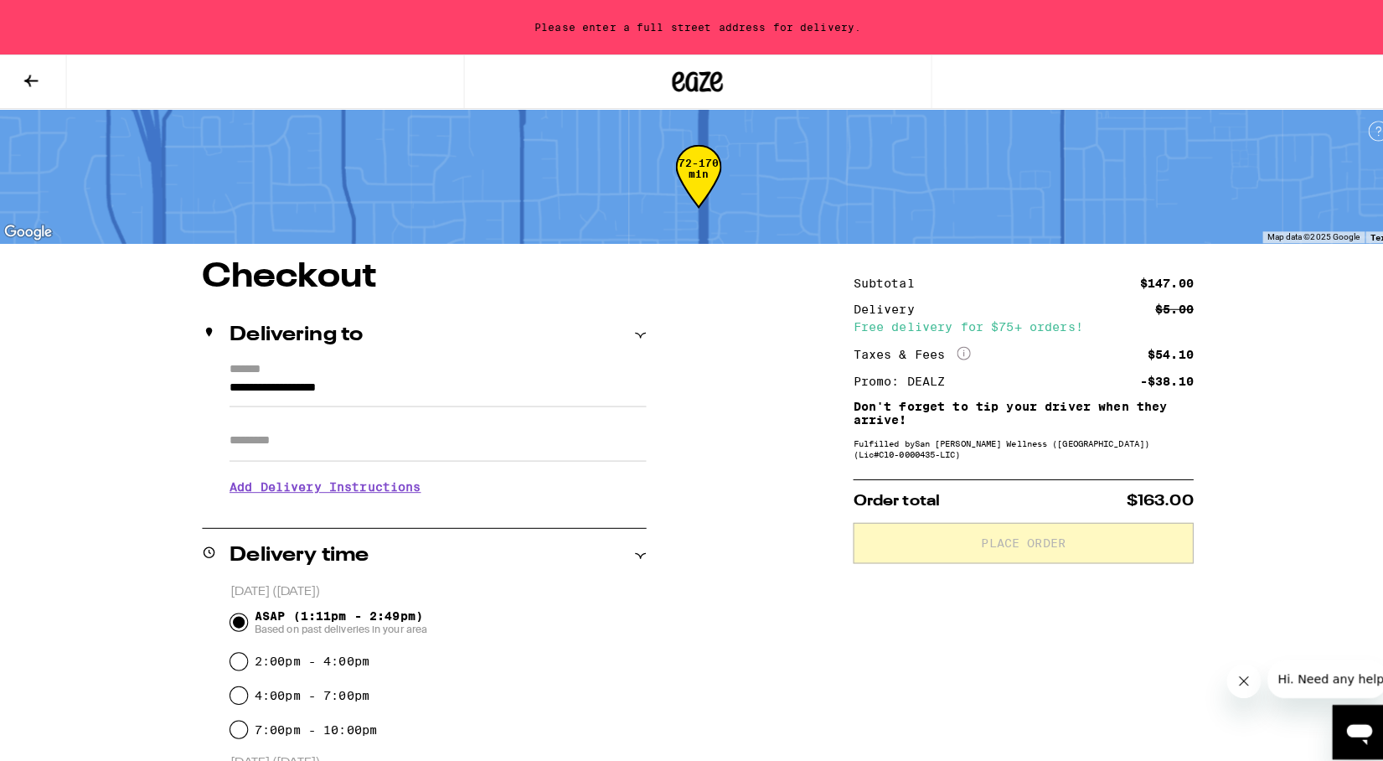
click at [231, 384] on input "**********" at bounding box center [435, 386] width 410 height 28
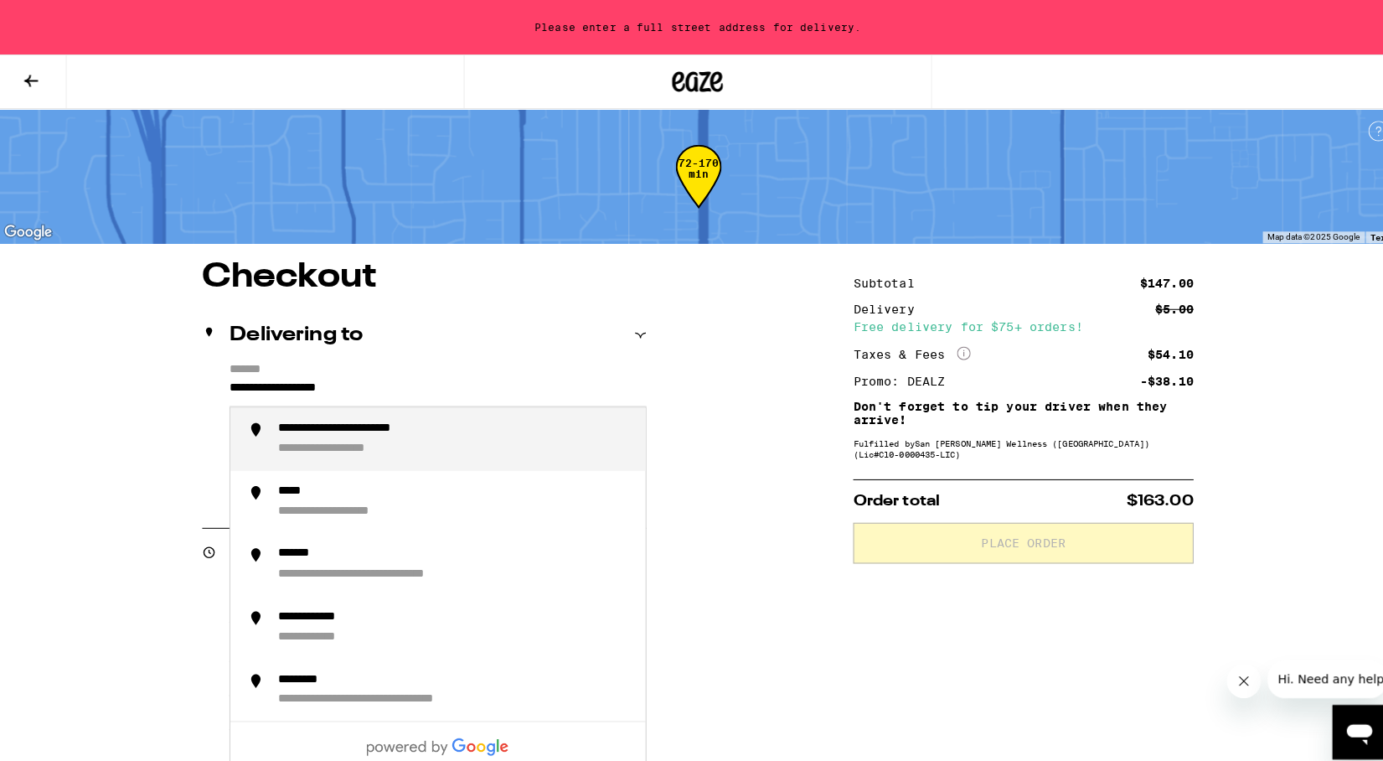
drag, startPoint x: 397, startPoint y: 382, endPoint x: 166, endPoint y: 380, distance: 231.2
click at [230, 380] on input "**********" at bounding box center [435, 386] width 410 height 28
click at [309, 441] on div "**********" at bounding box center [327, 442] width 99 height 15
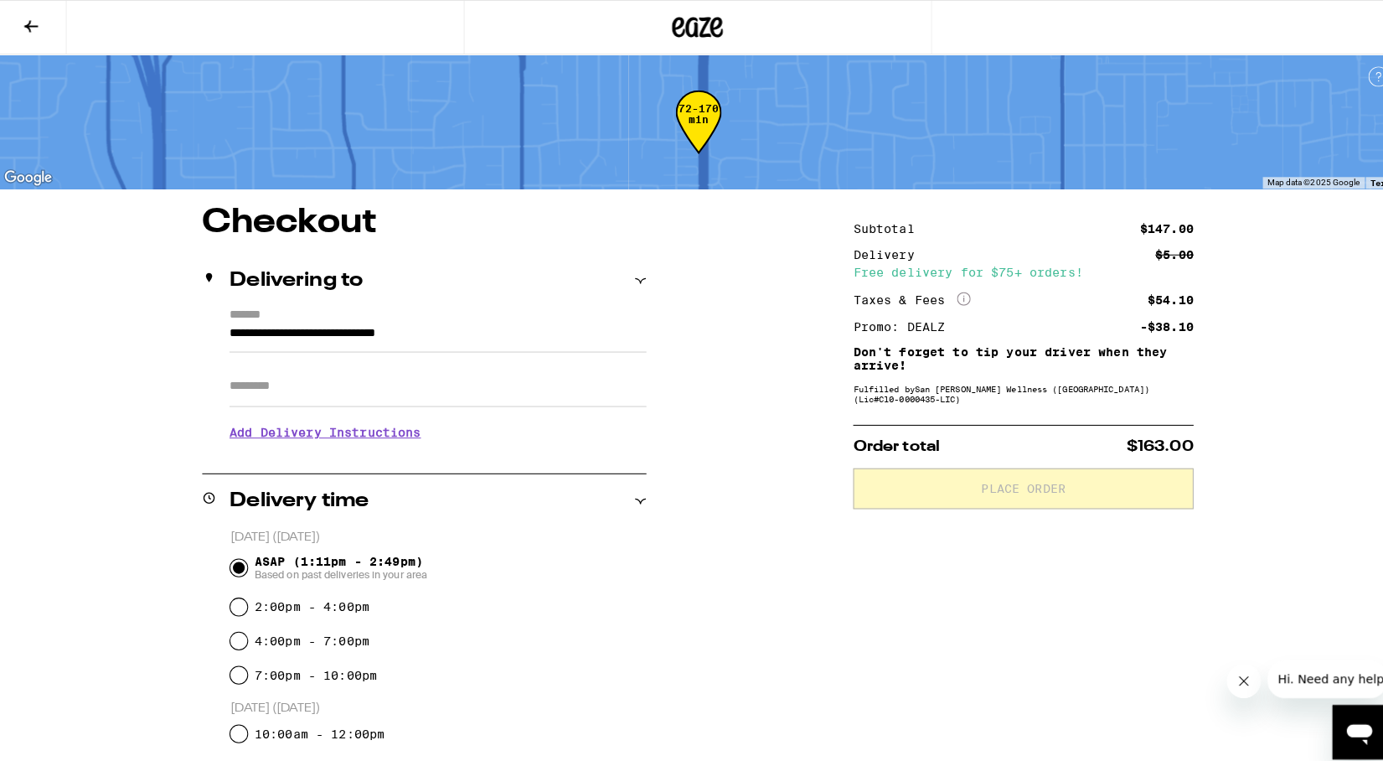
type input "**********"
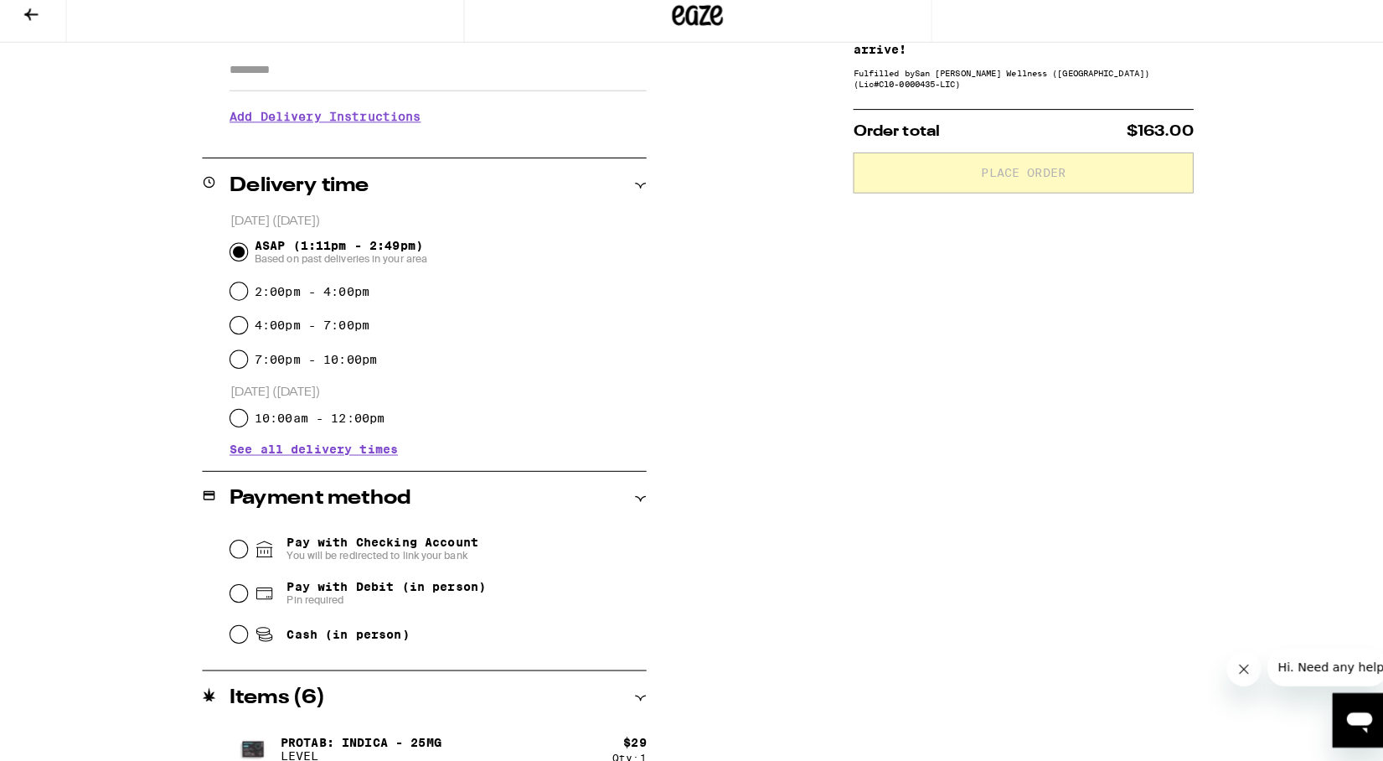
scroll to position [300, 0]
click at [244, 642] on input "Cash (in person)" at bounding box center [239, 635] width 17 height 17
radio input "true"
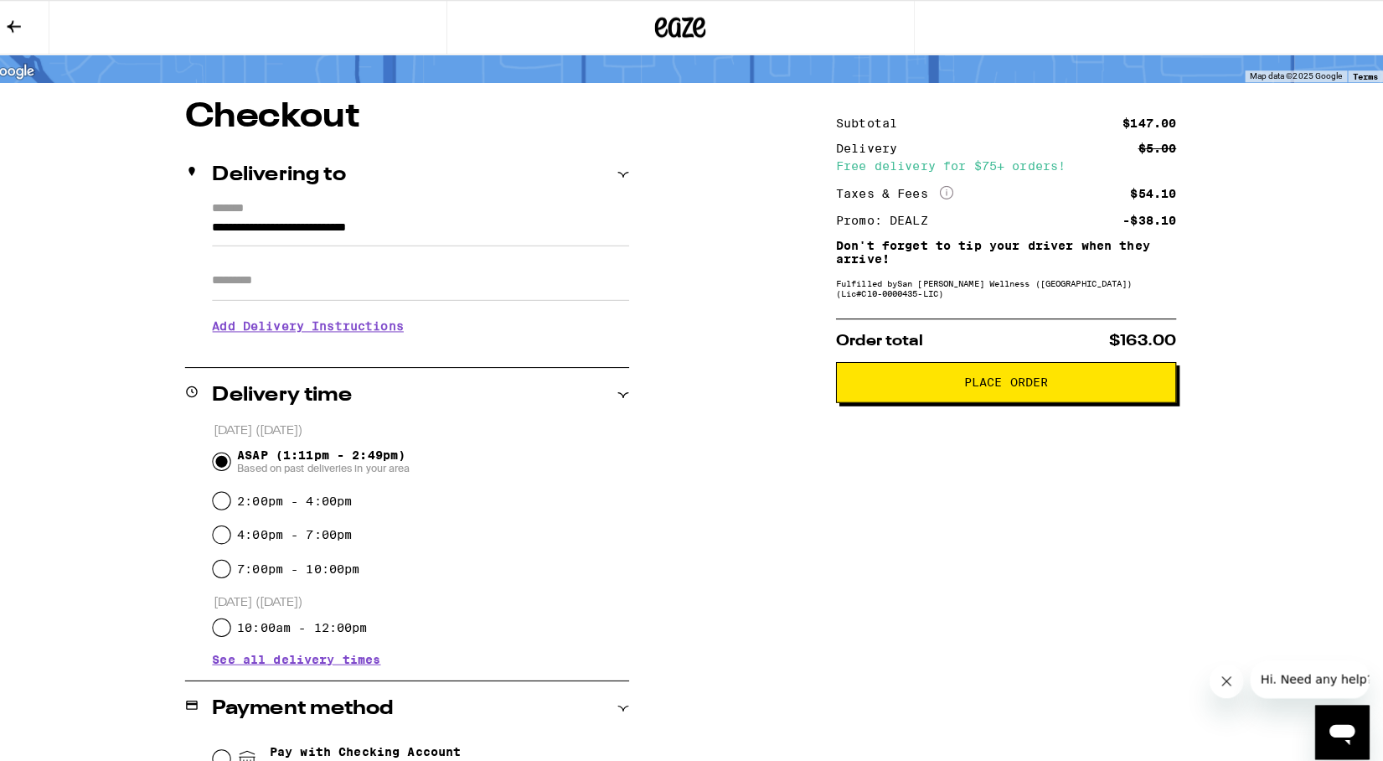
scroll to position [101, 0]
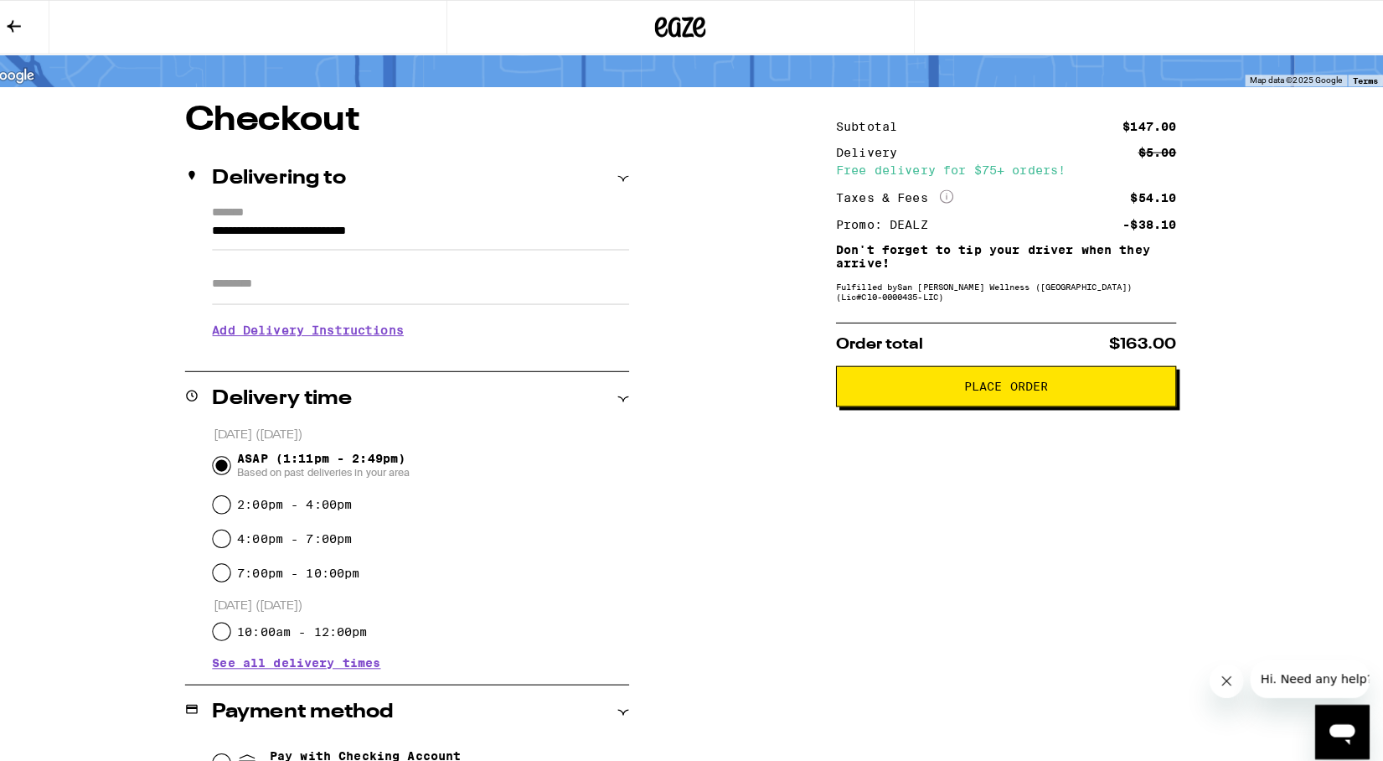
click at [943, 396] on button "Place Order" at bounding box center [1011, 380] width 335 height 40
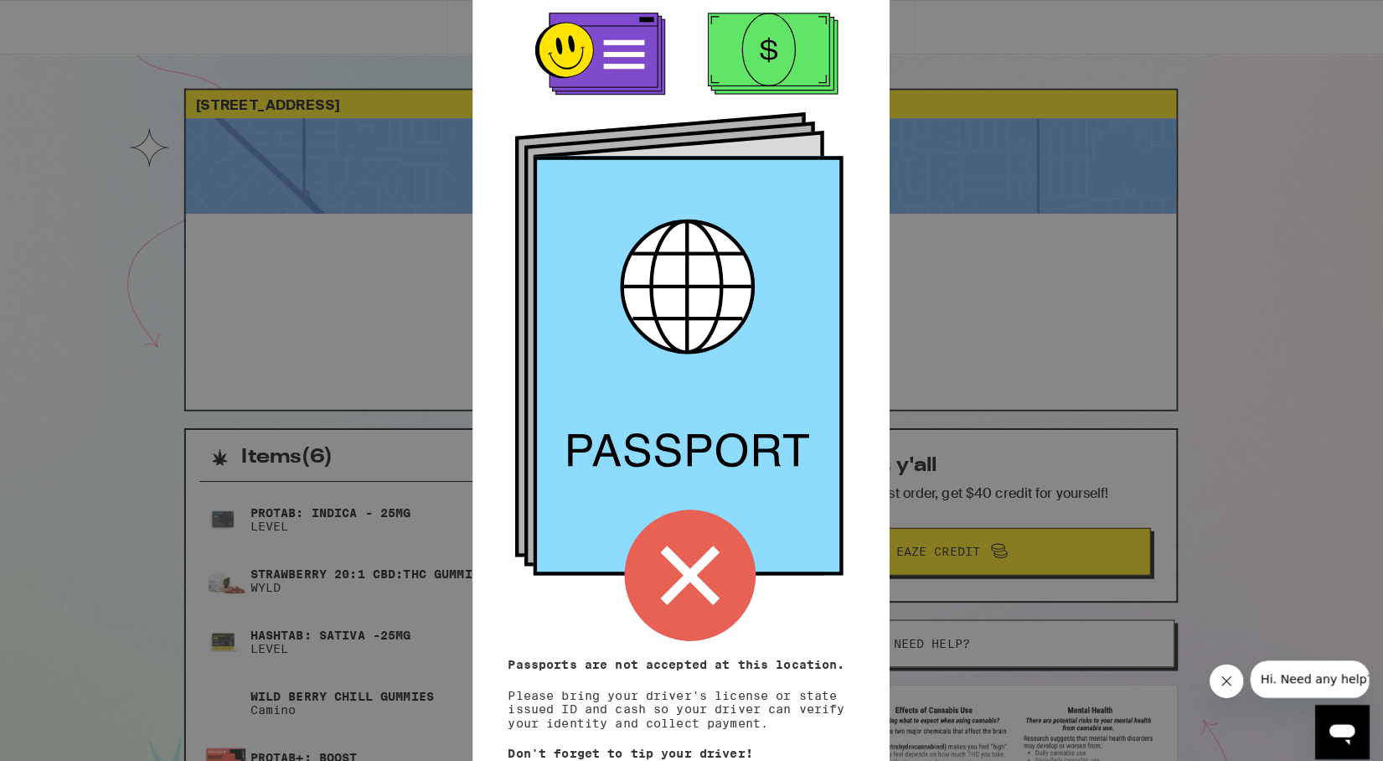
scroll to position [84, 0]
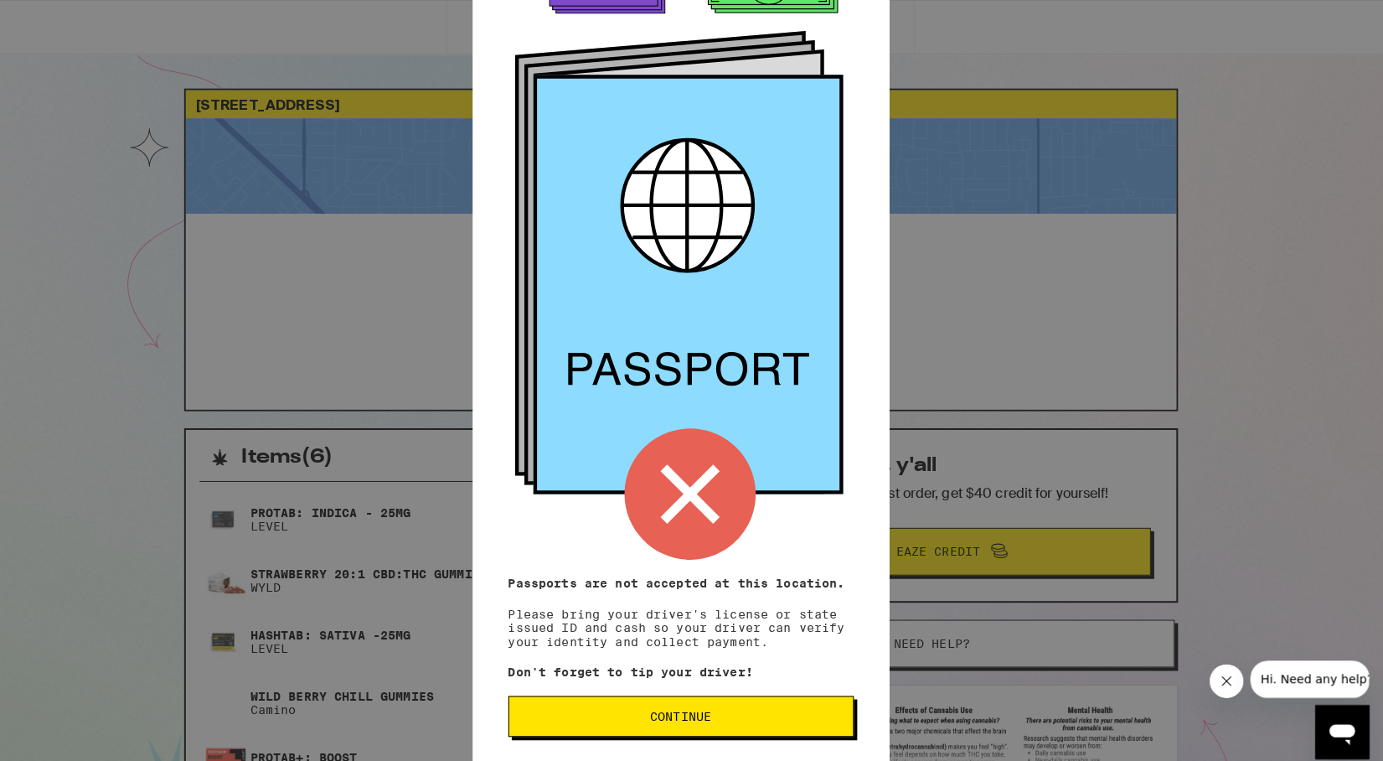
click at [647, 706] on span "Continue" at bounding box center [692, 705] width 312 height 12
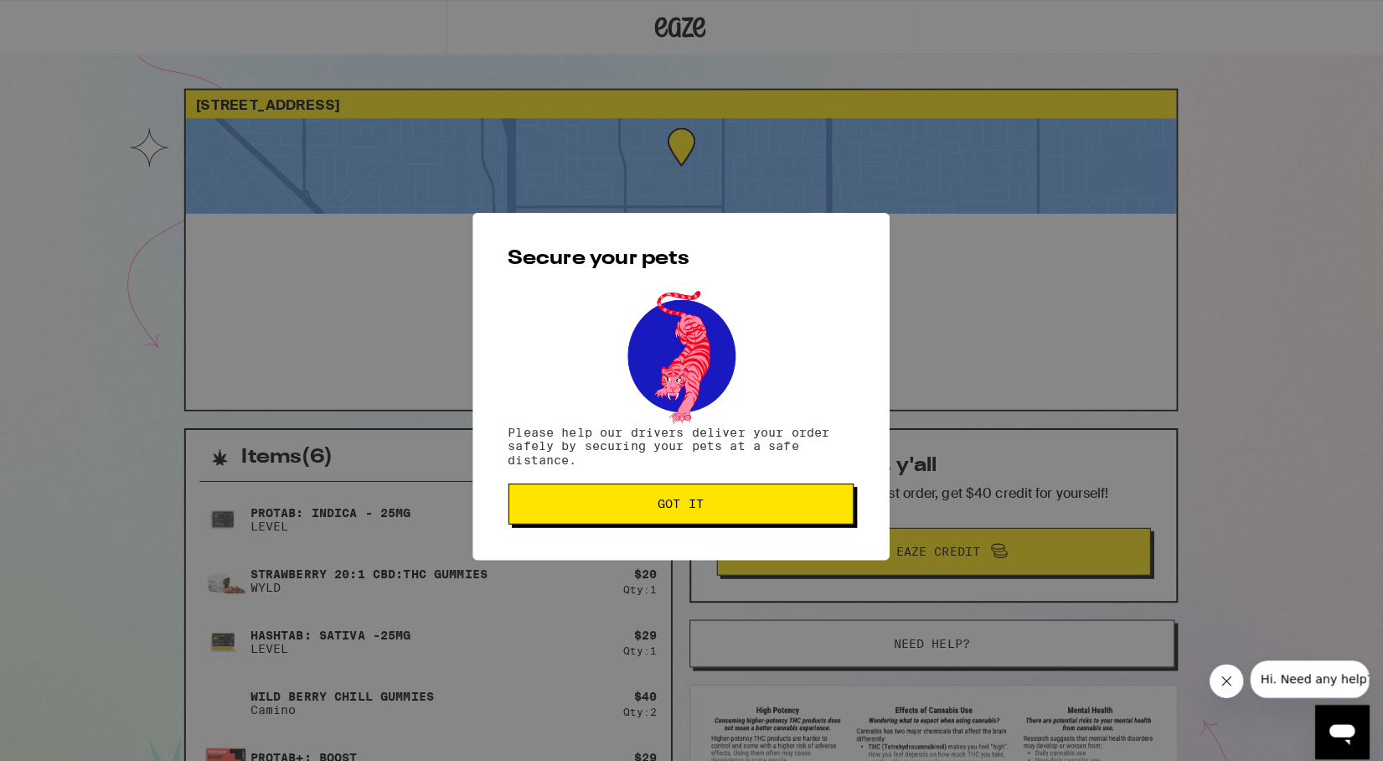
click at [612, 498] on span "Got it" at bounding box center [692, 496] width 312 height 12
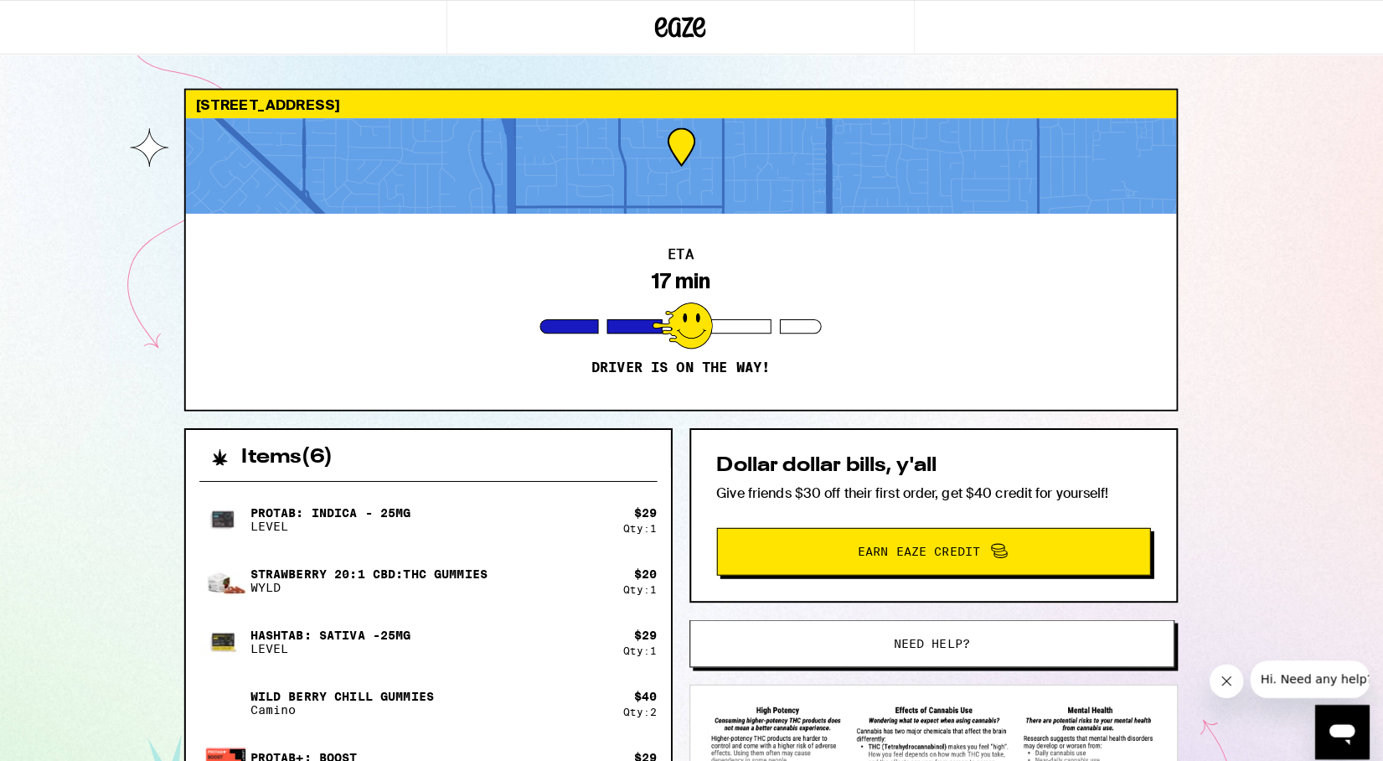
click at [695, 152] on div at bounding box center [691, 163] width 975 height 94
click at [704, 323] on div at bounding box center [692, 320] width 59 height 46
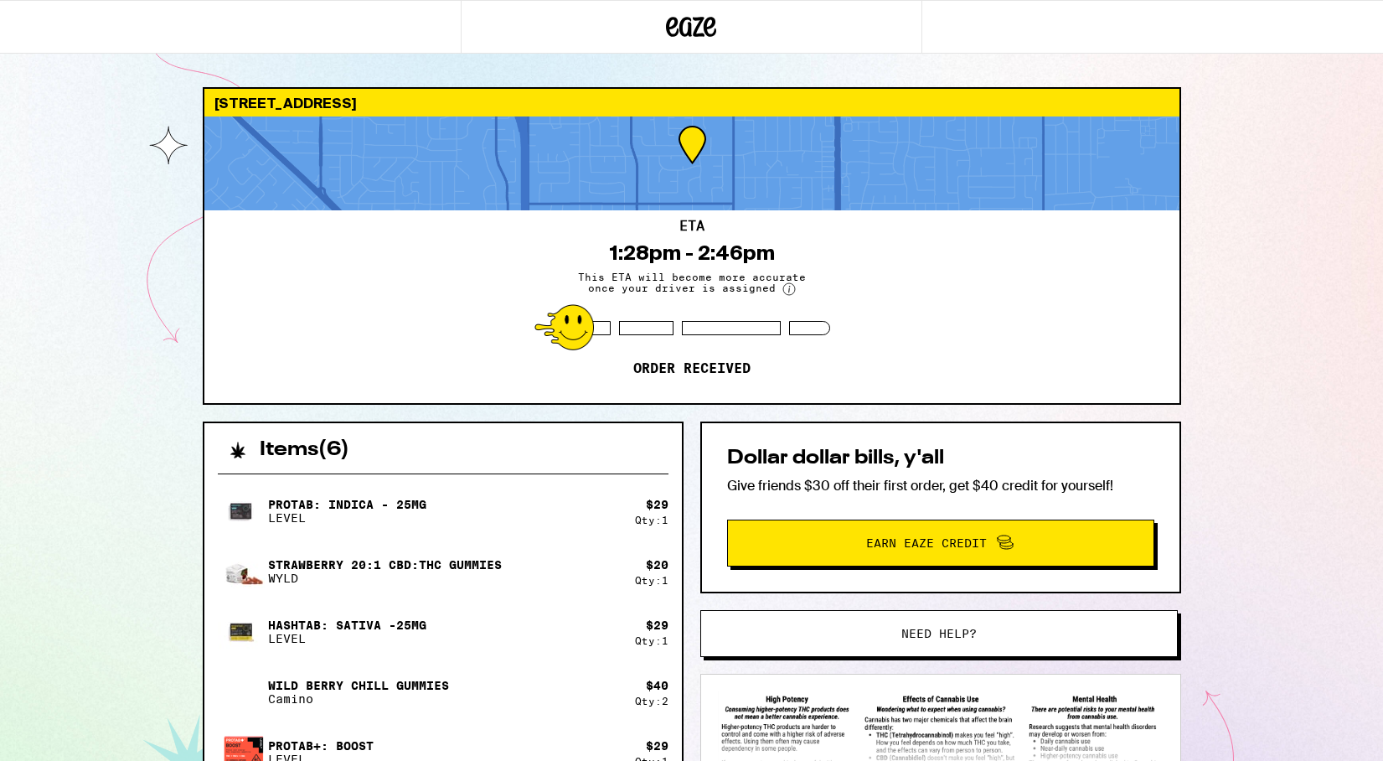
click at [245, 499] on img at bounding box center [241, 510] width 47 height 47
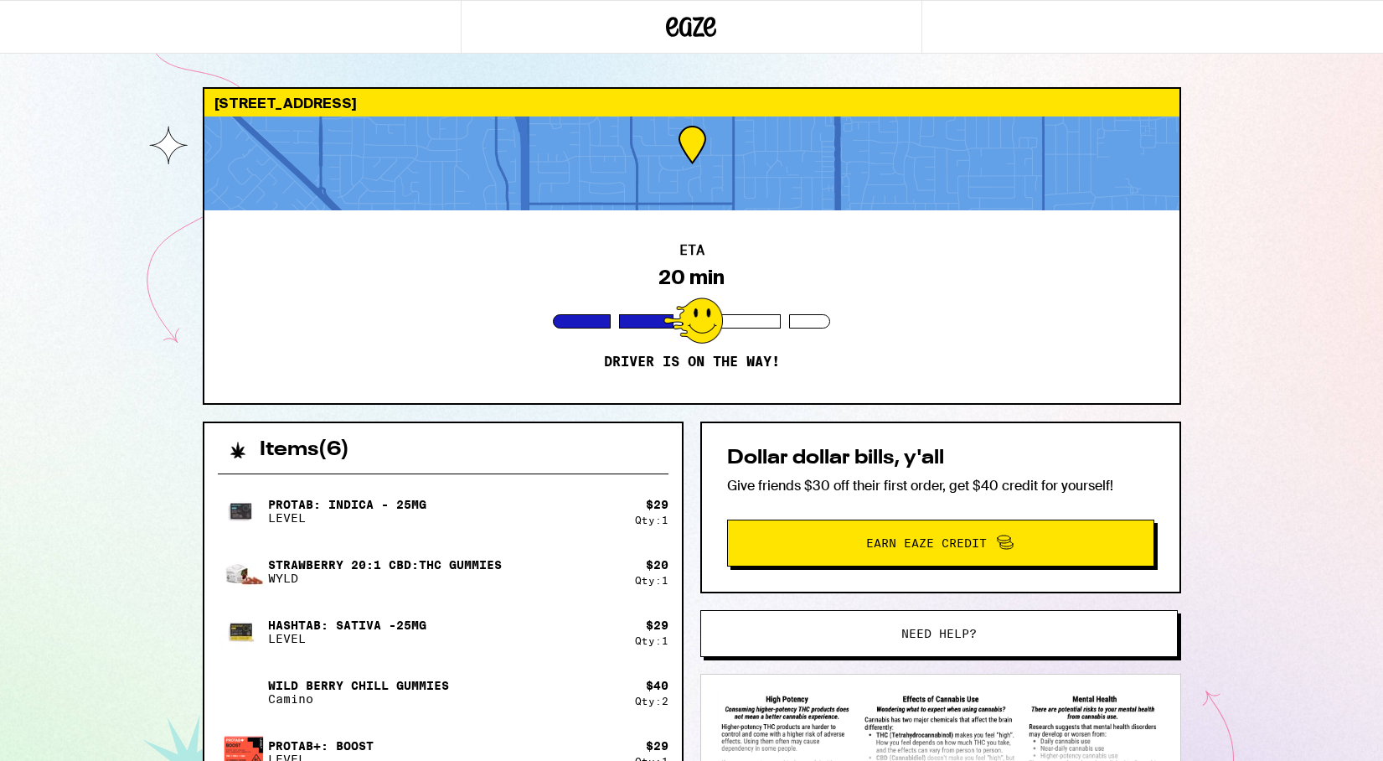
click at [686, 158] on div at bounding box center [691, 163] width 975 height 94
click at [504, 420] on div "771 Cathedral Dr Sunnyvale 94087 ETA 18 min Driver is on the way! Items ( 6 ) P…" at bounding box center [691, 558] width 1005 height 942
click at [102, 421] on div "771 Cathedral Dr Sunnyvale 94087 ETA 17 min Driver is on the way! Items ( 6 ) P…" at bounding box center [691, 514] width 1383 height 1029
click at [311, 107] on div "[STREET_ADDRESS]" at bounding box center [691, 103] width 975 height 28
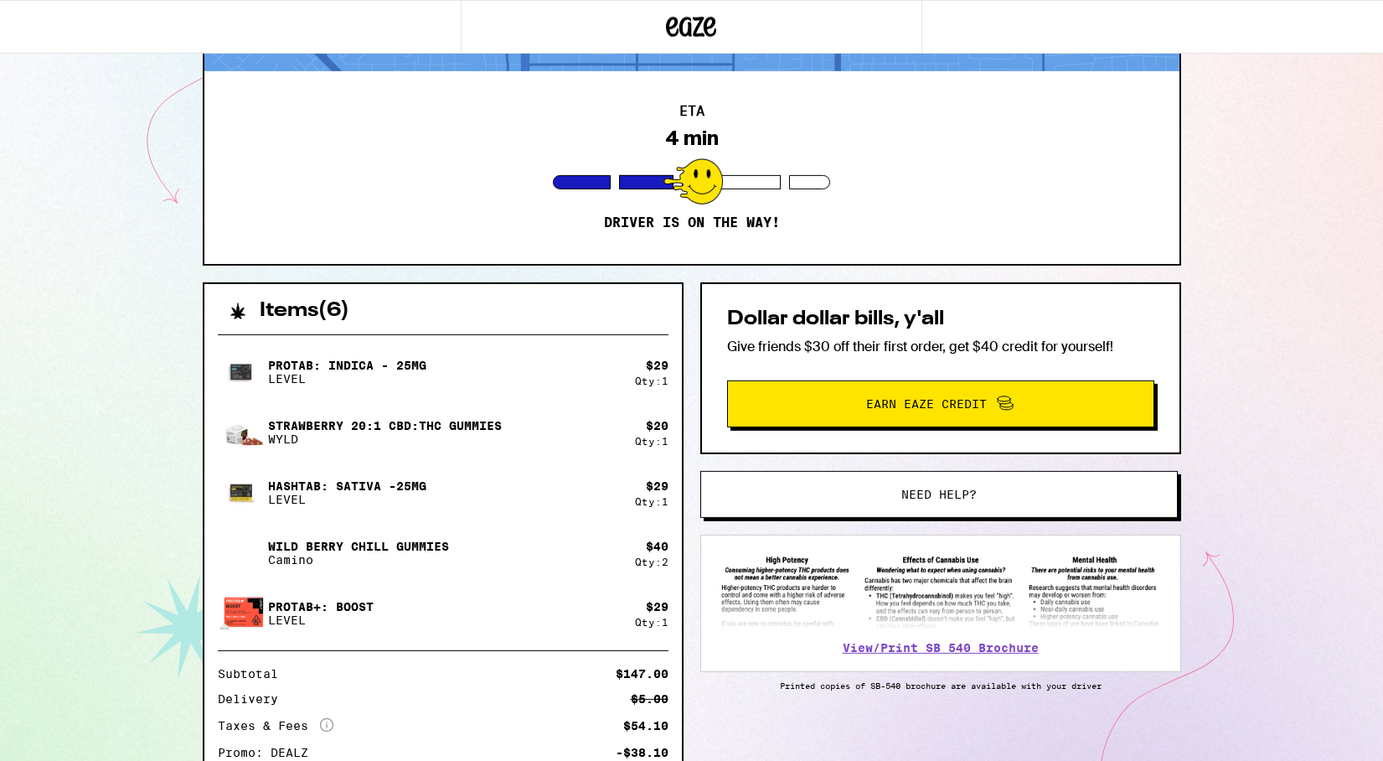
scroll to position [271, 0]
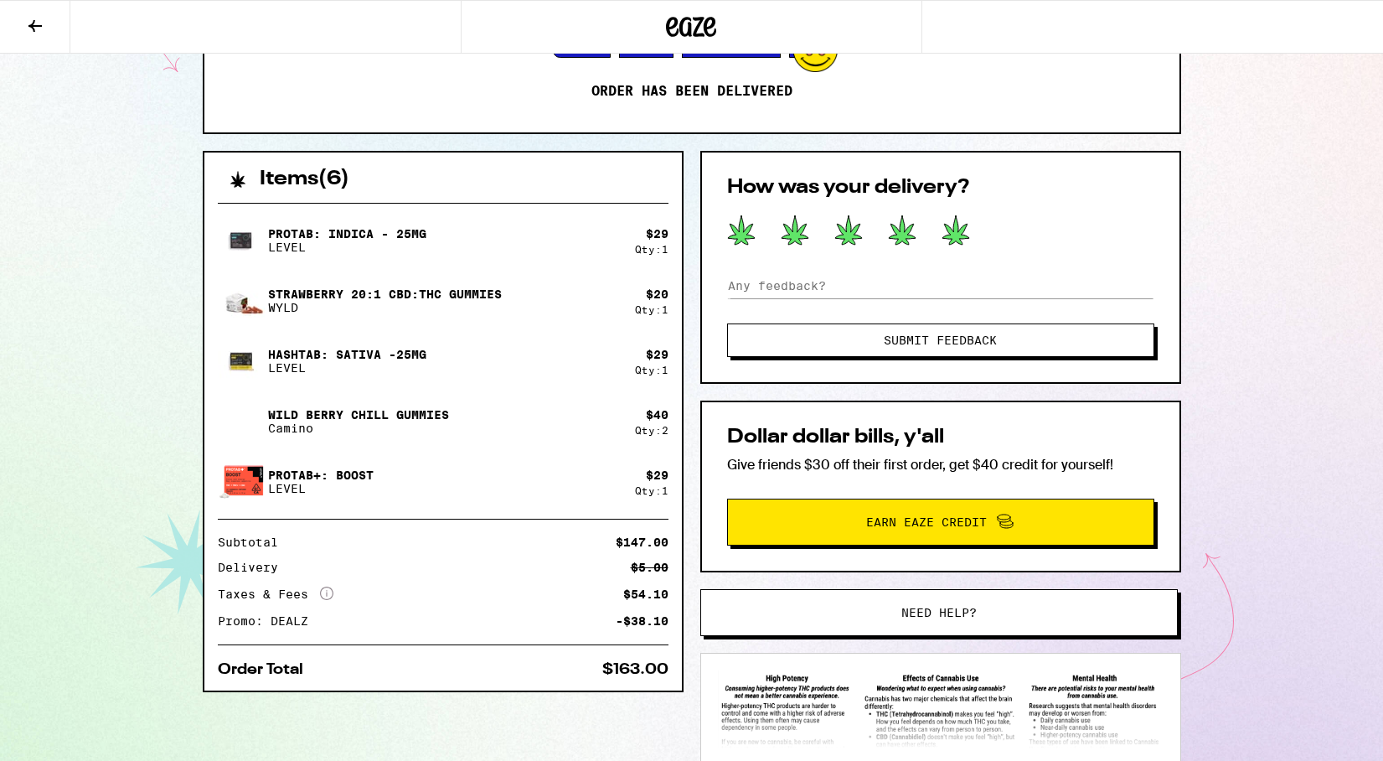
click at [959, 230] on icon at bounding box center [955, 229] width 28 height 31
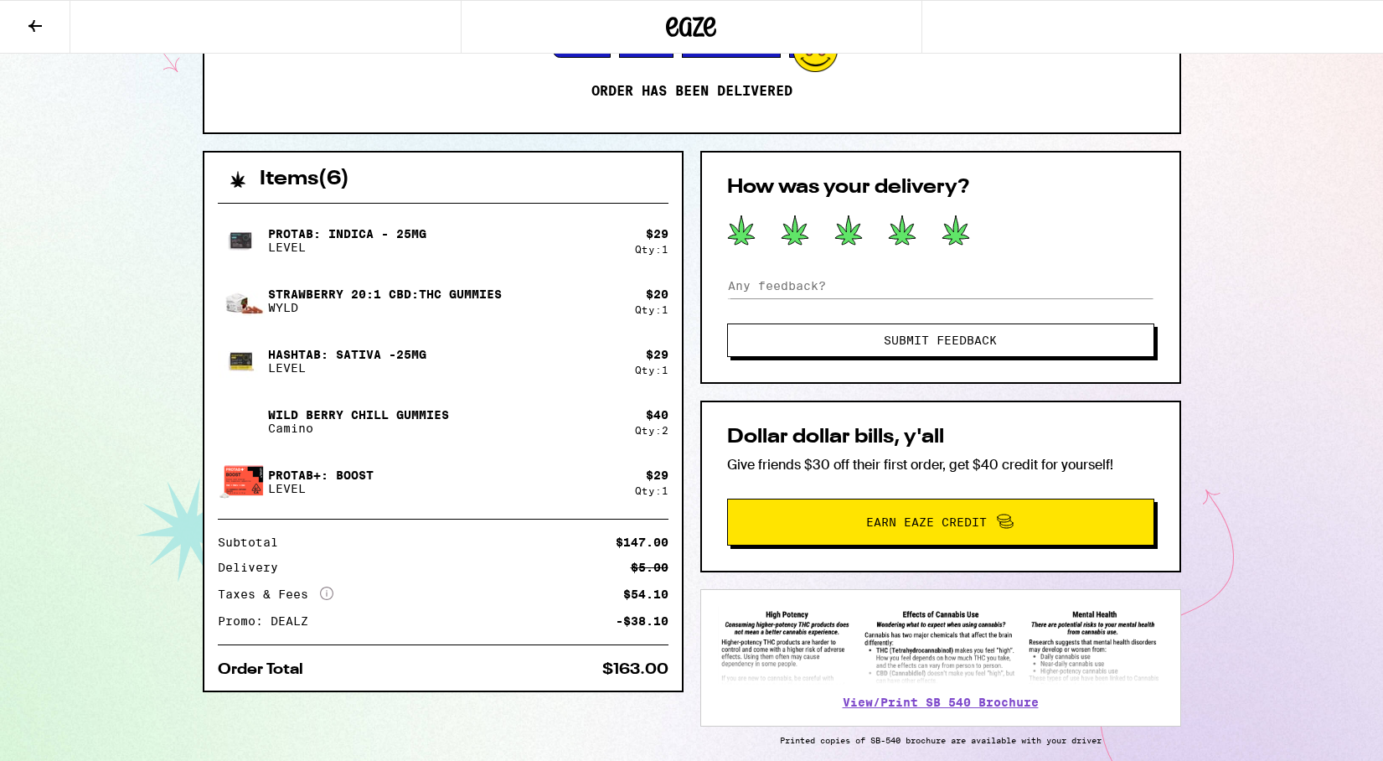
click at [1016, 354] on button "Submit Feedback" at bounding box center [940, 340] width 427 height 34
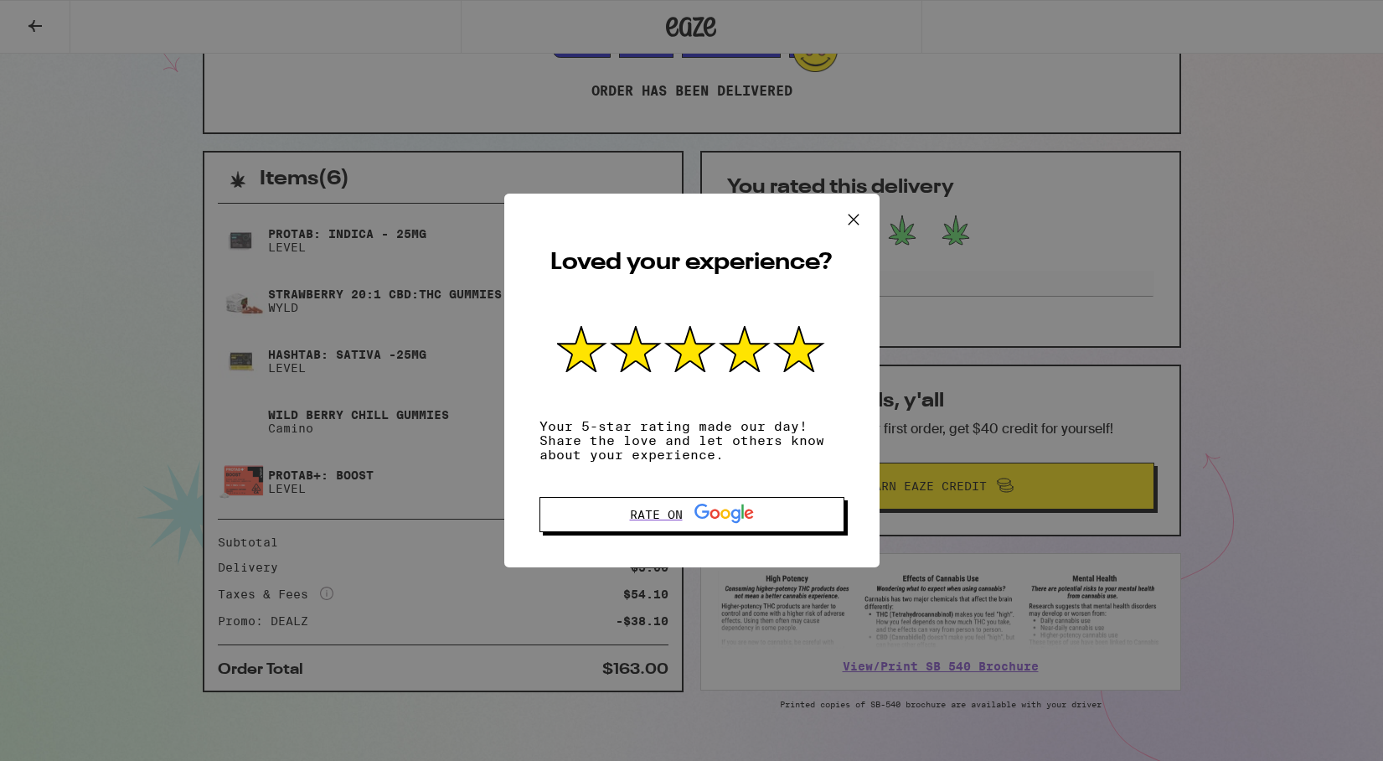
click at [855, 202] on button at bounding box center [854, 220] width 52 height 54
